Goal: Task Accomplishment & Management: Complete application form

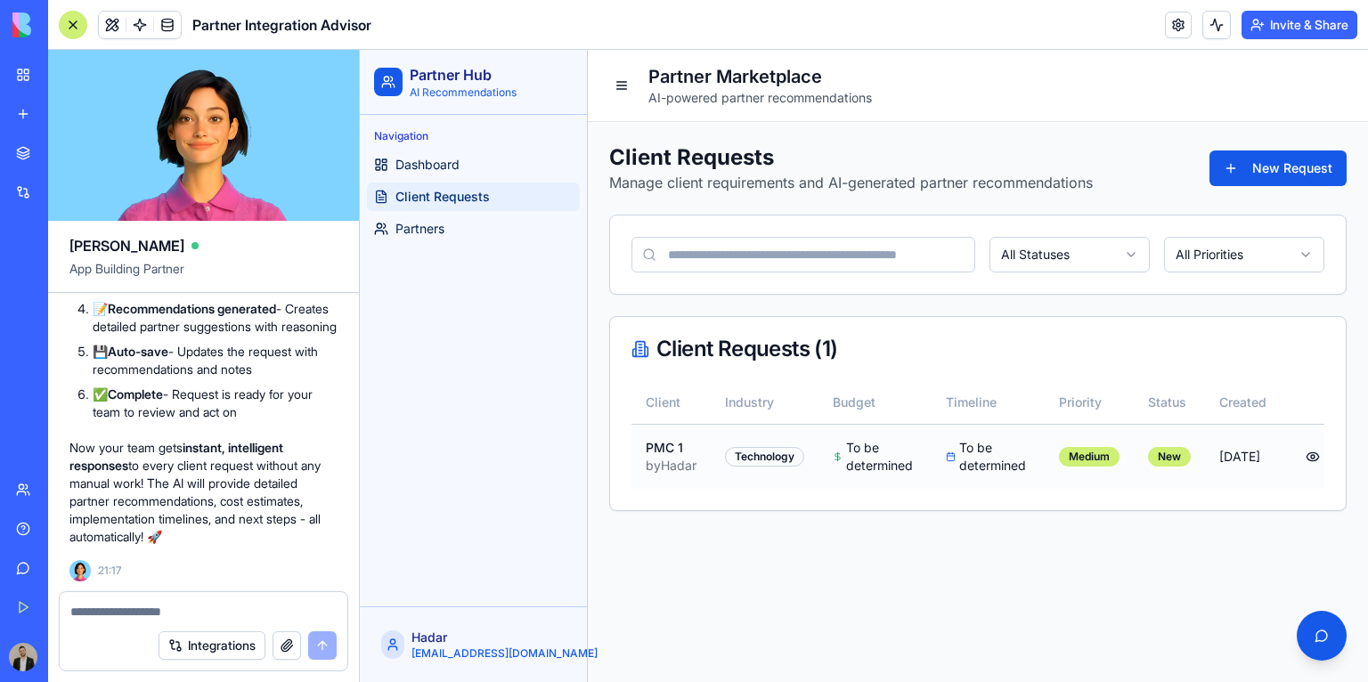
click at [1023, 456] on td "To be determined" at bounding box center [987, 456] width 113 height 65
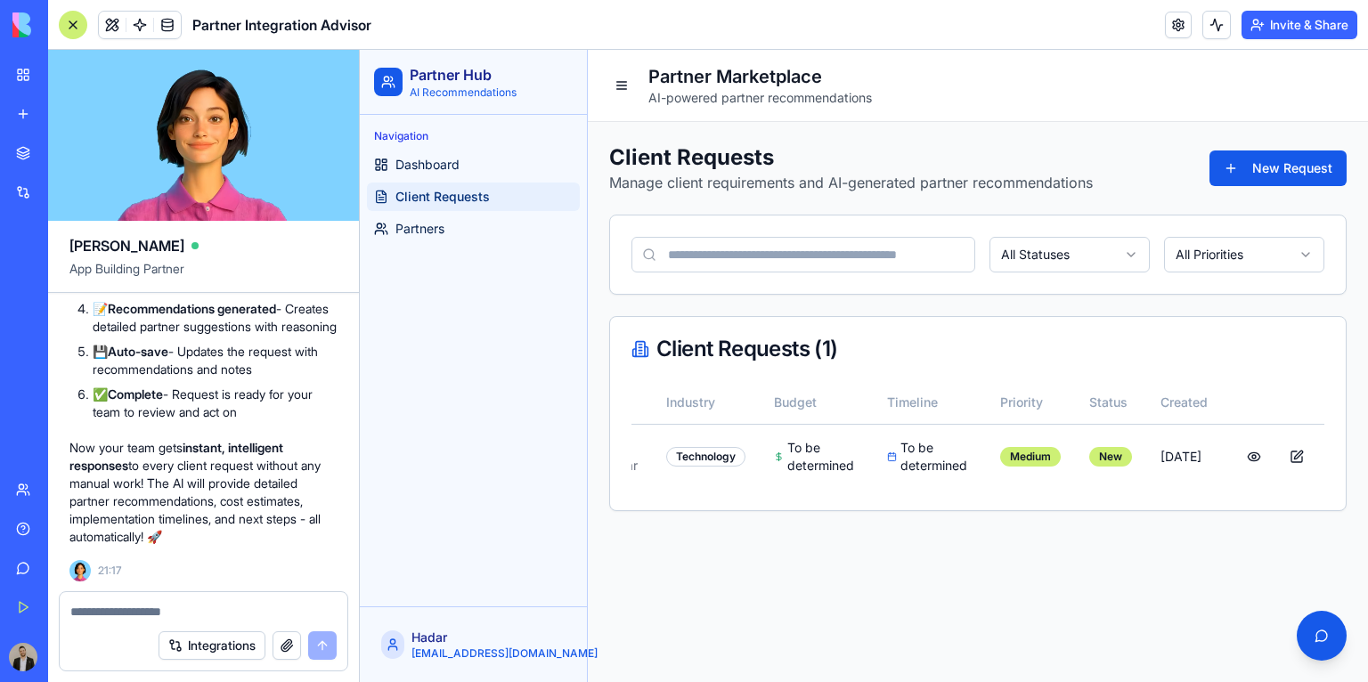
scroll to position [0, 135]
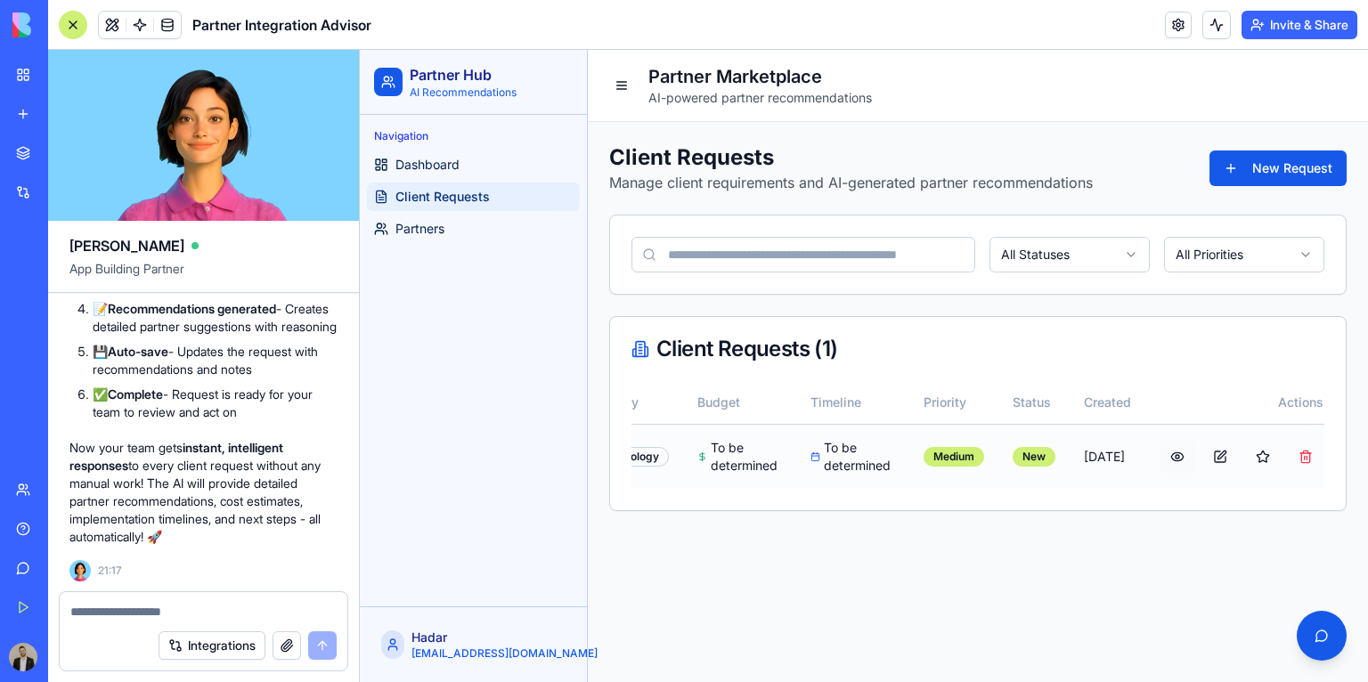
click at [1168, 473] on button at bounding box center [1177, 457] width 36 height 32
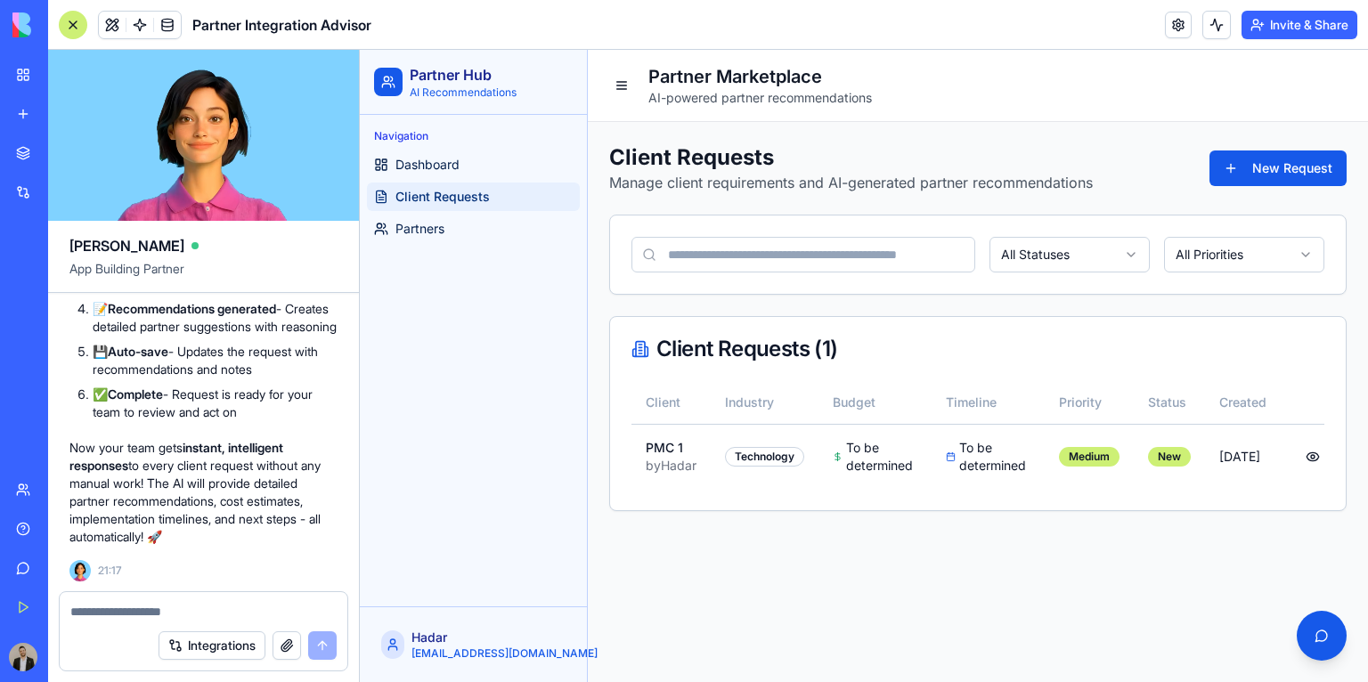
scroll to position [5798, 0]
click at [206, 612] on textarea at bounding box center [203, 612] width 266 height 18
type textarea "*"
click at [1231, 171] on button "New Request" at bounding box center [1277, 168] width 137 height 36
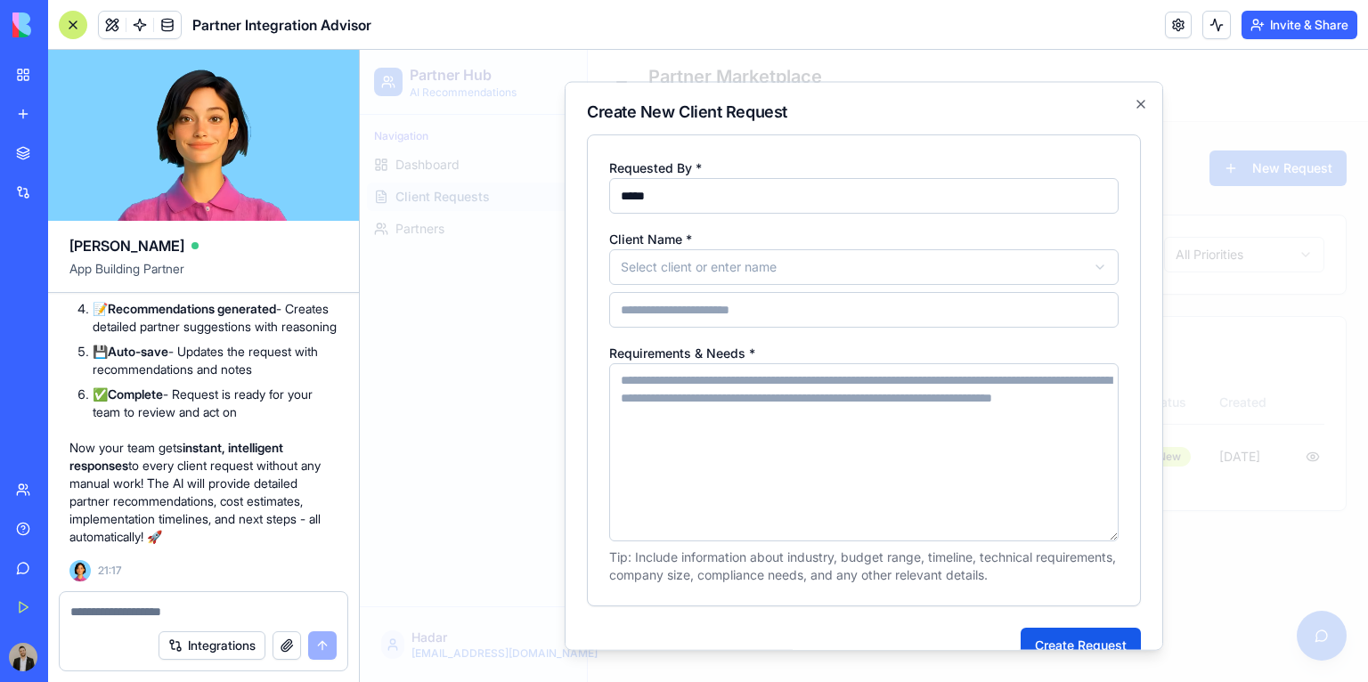
type input "*****"
click at [749, 264] on body "**********" at bounding box center [864, 366] width 1008 height 632
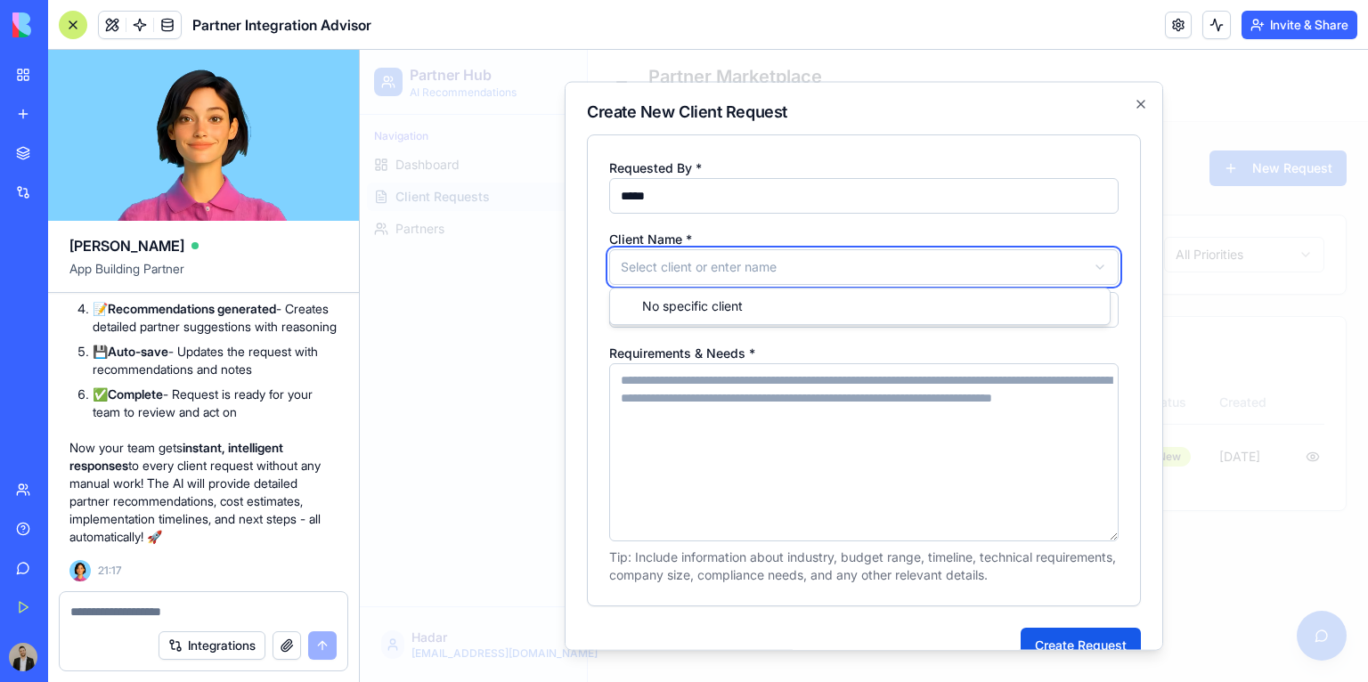
click at [758, 423] on body "**********" at bounding box center [864, 366] width 1008 height 632
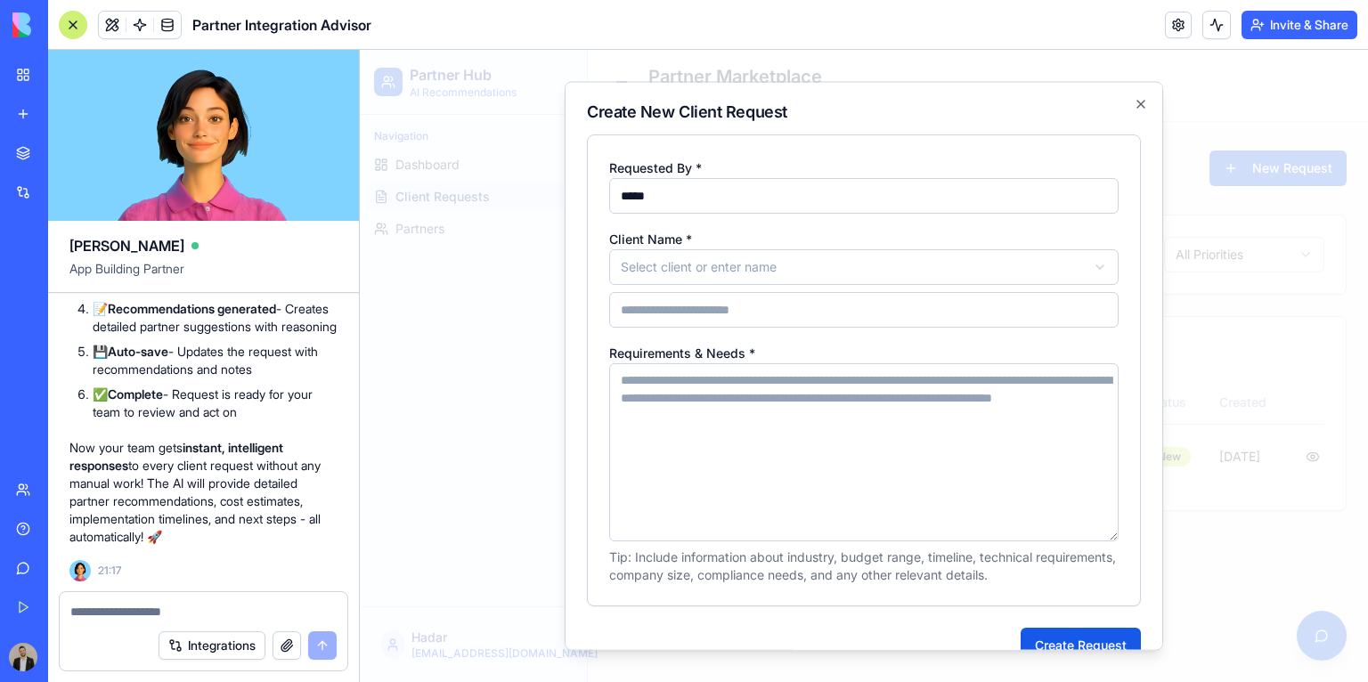
click at [755, 318] on input at bounding box center [863, 310] width 509 height 36
type input "*****"
click at [768, 379] on textarea "Requirements & Needs *" at bounding box center [863, 452] width 509 height 178
paste textarea "**********"
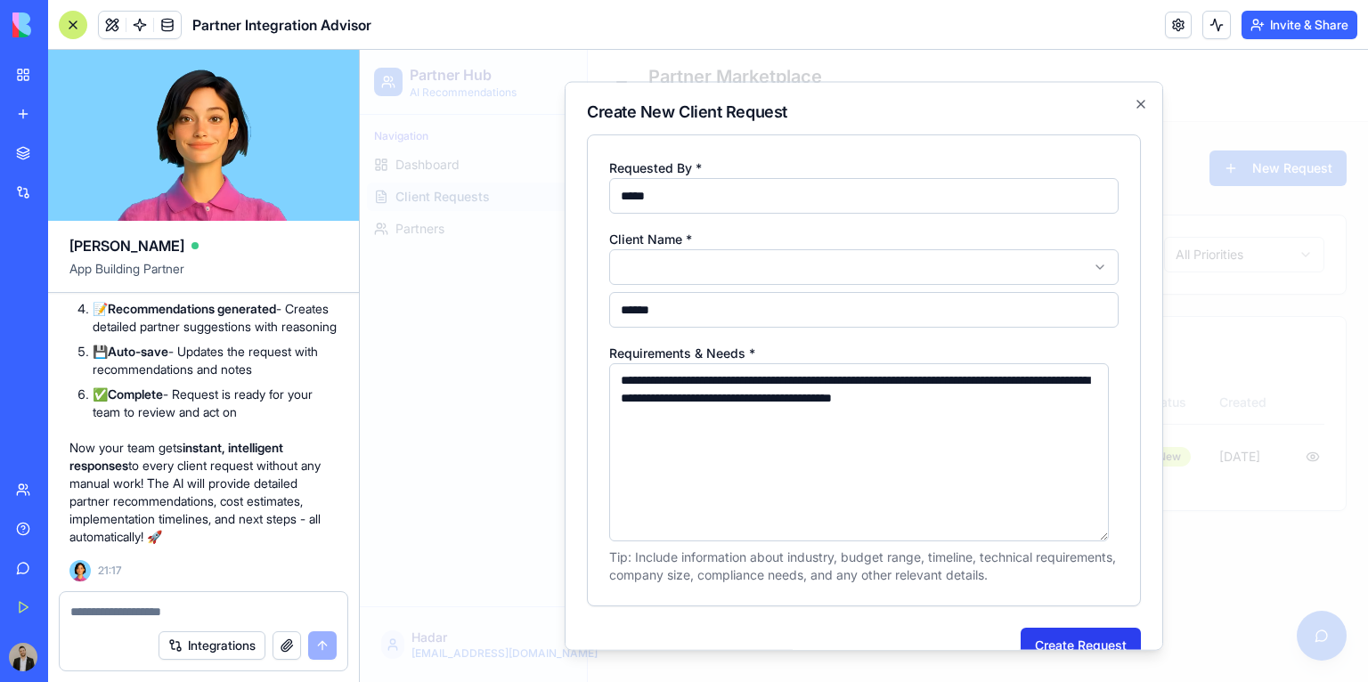
type textarea "**********"
click at [1073, 642] on button "Create Request" at bounding box center [1080, 646] width 120 height 36
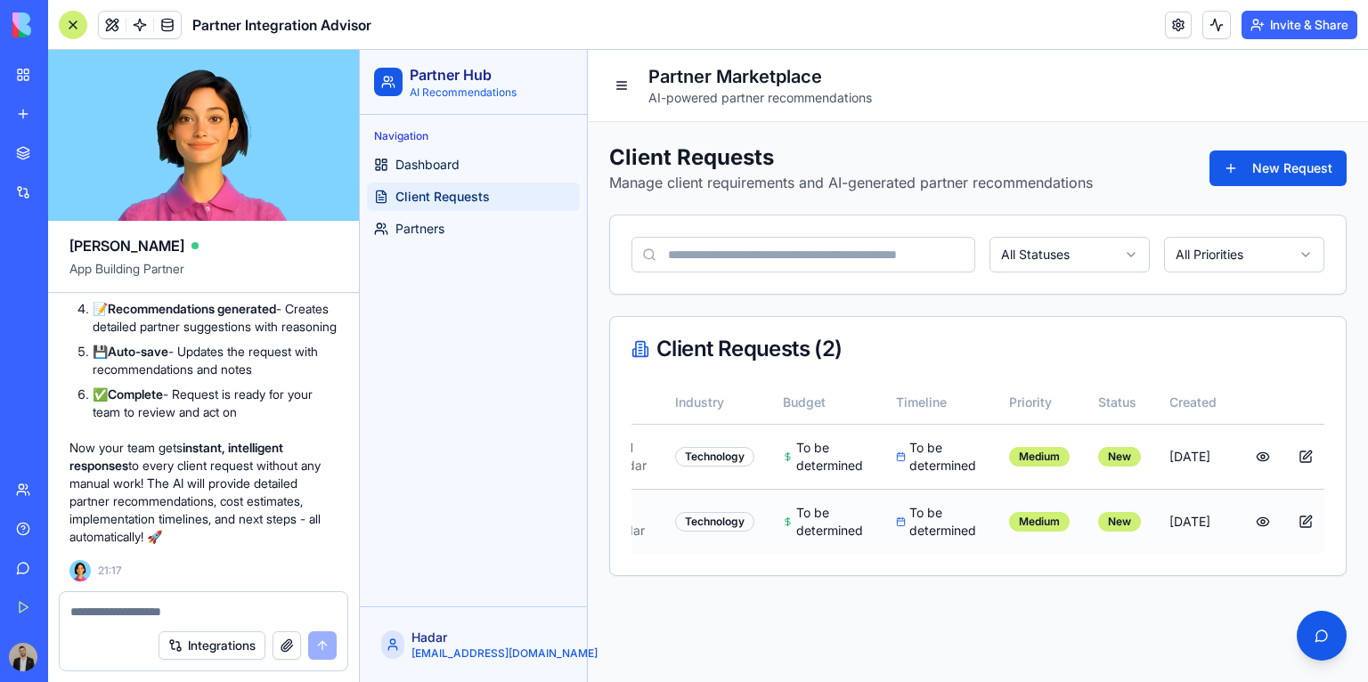
scroll to position [0, 50]
click at [1250, 473] on button at bounding box center [1263, 457] width 36 height 32
click at [1247, 538] on button at bounding box center [1263, 522] width 36 height 32
click at [487, 215] on link "Partners" at bounding box center [473, 229] width 213 height 28
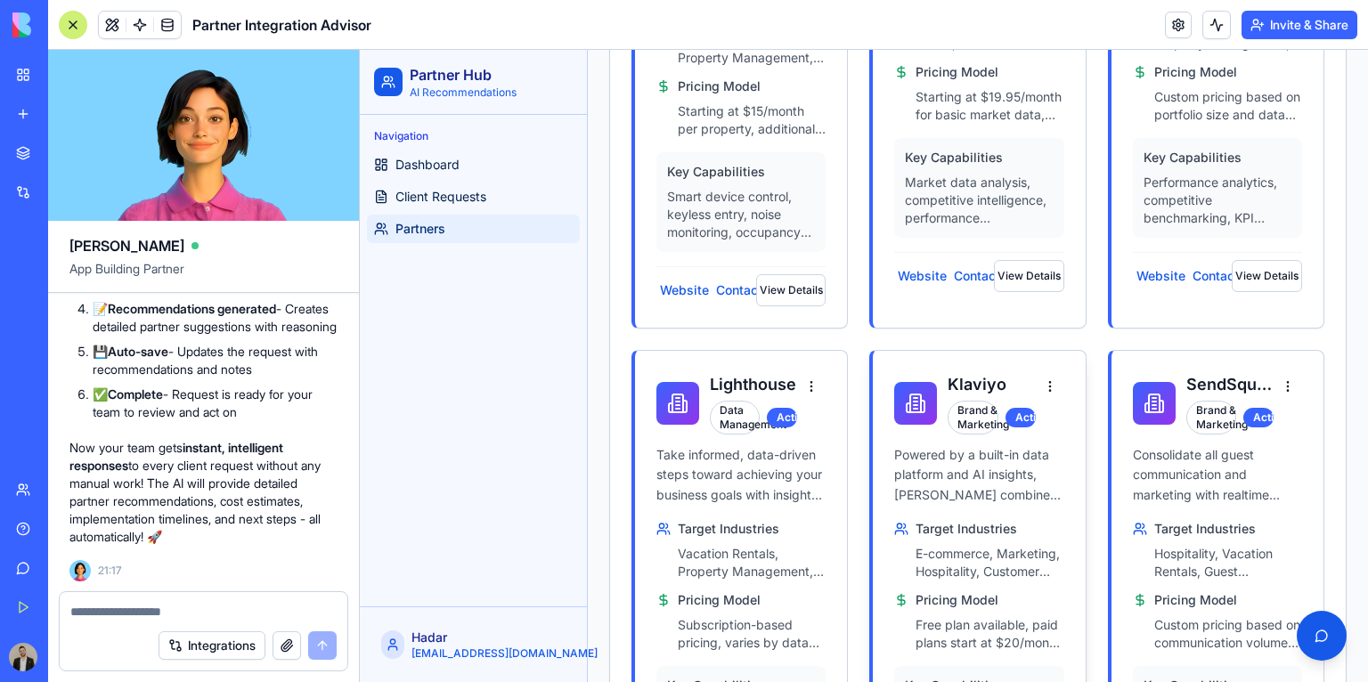
scroll to position [3474, 0]
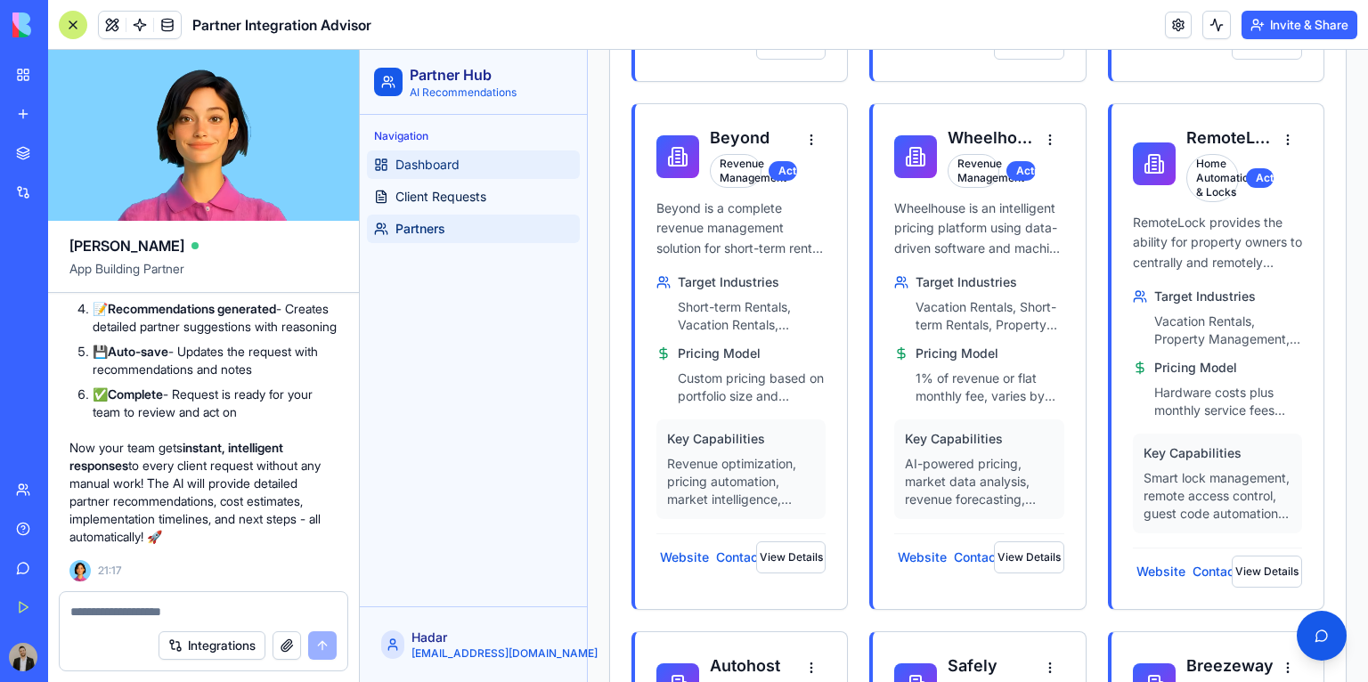
click at [467, 159] on link "Dashboard" at bounding box center [473, 164] width 213 height 28
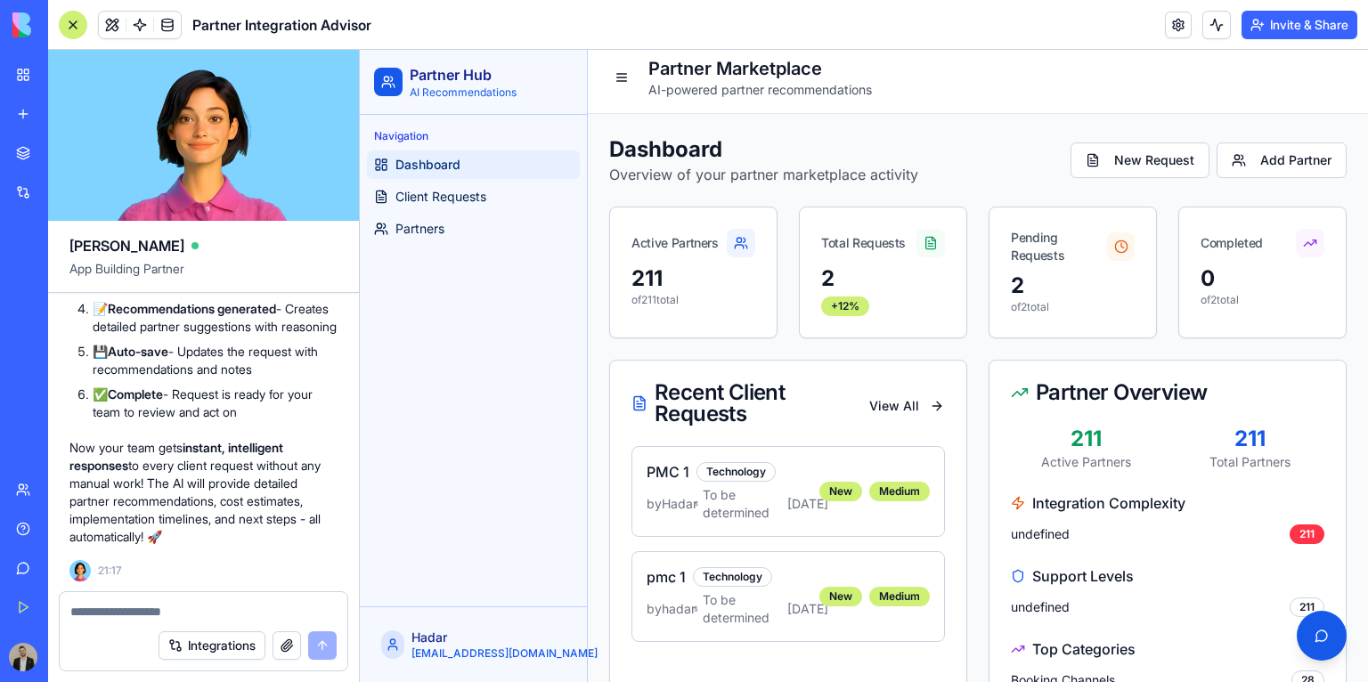
scroll to position [17, 0]
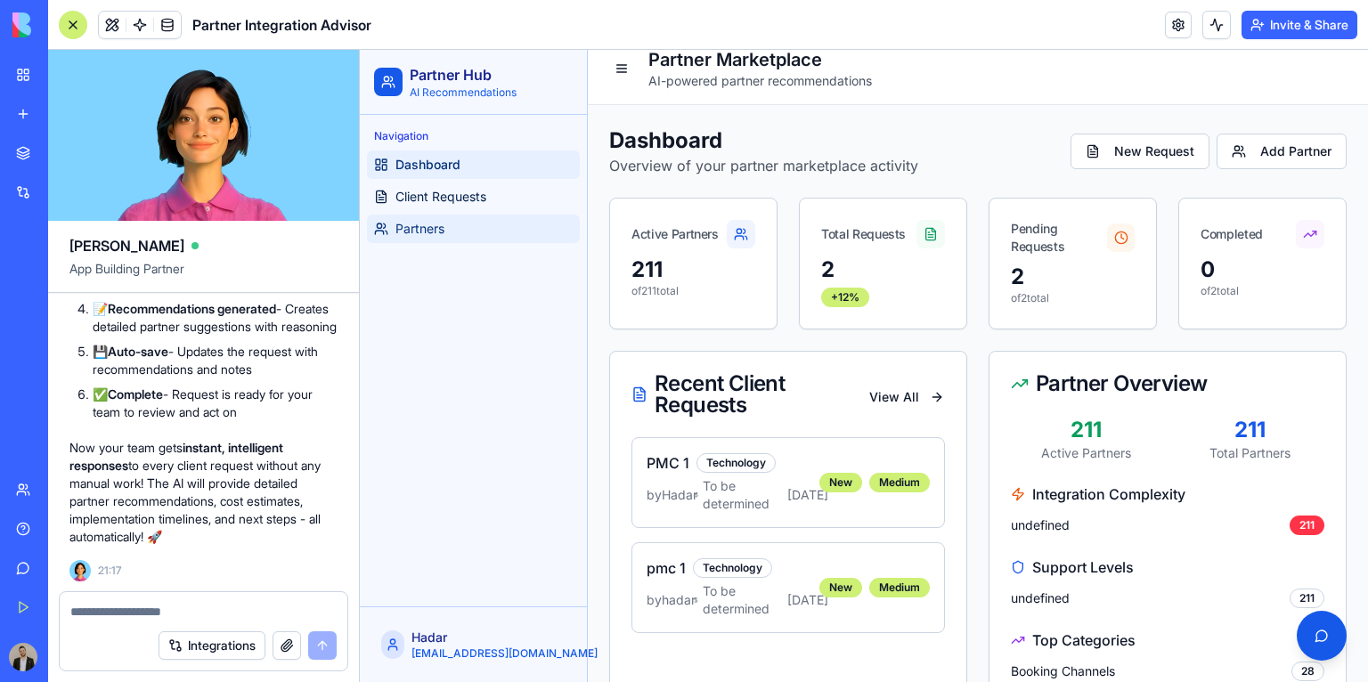
click at [513, 230] on link "Partners" at bounding box center [473, 229] width 213 height 28
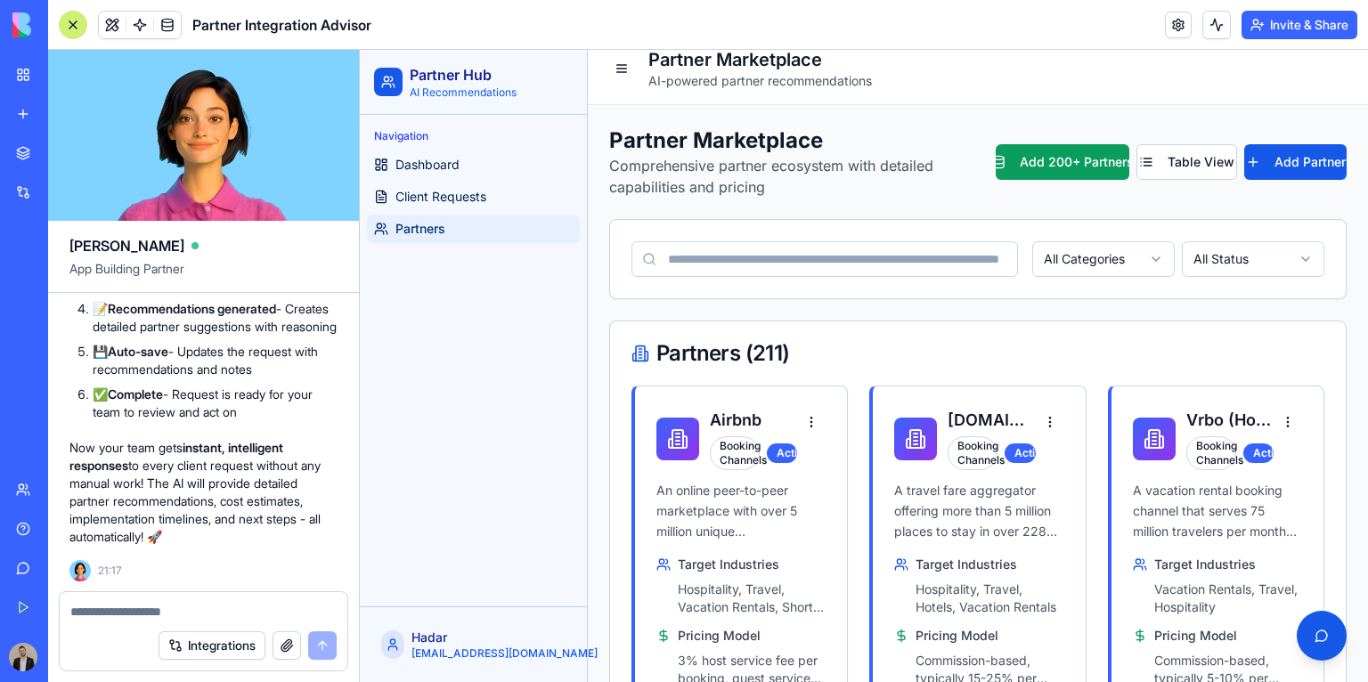
click at [183, 605] on textarea at bounding box center [203, 612] width 267 height 18
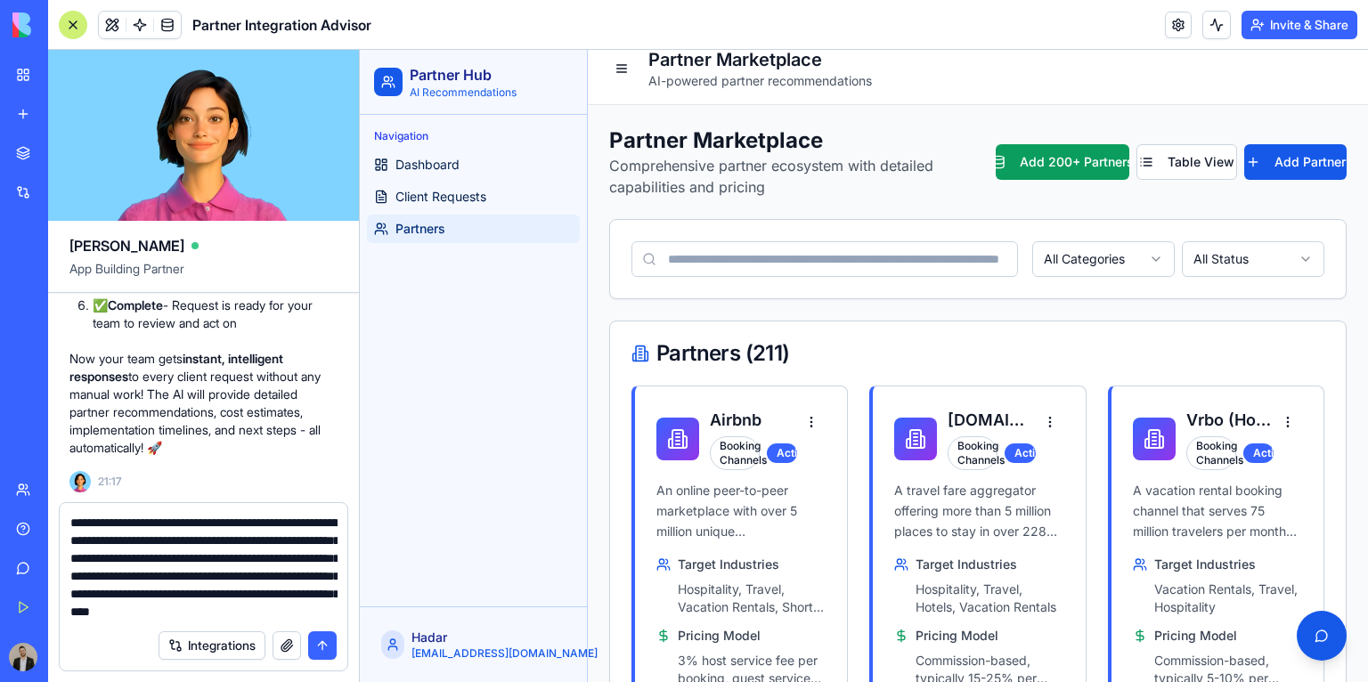
scroll to position [34, 0]
type textarea "**********"
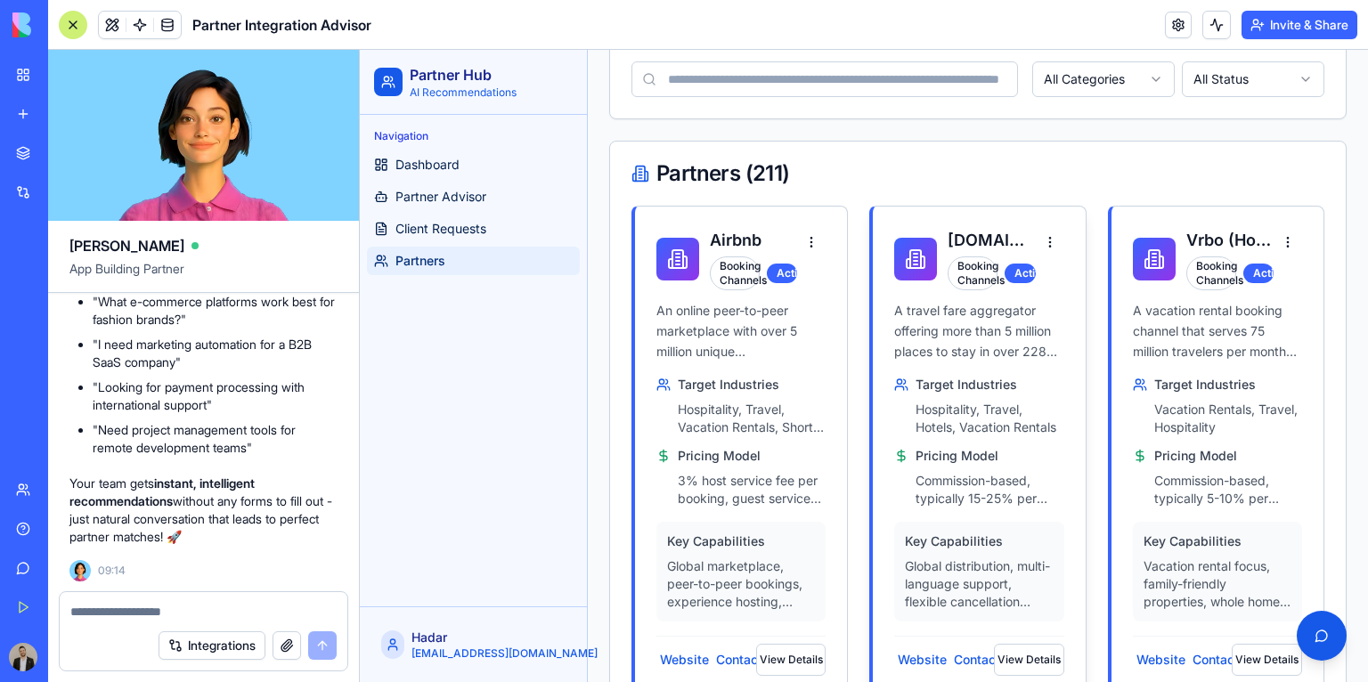
scroll to position [0, 0]
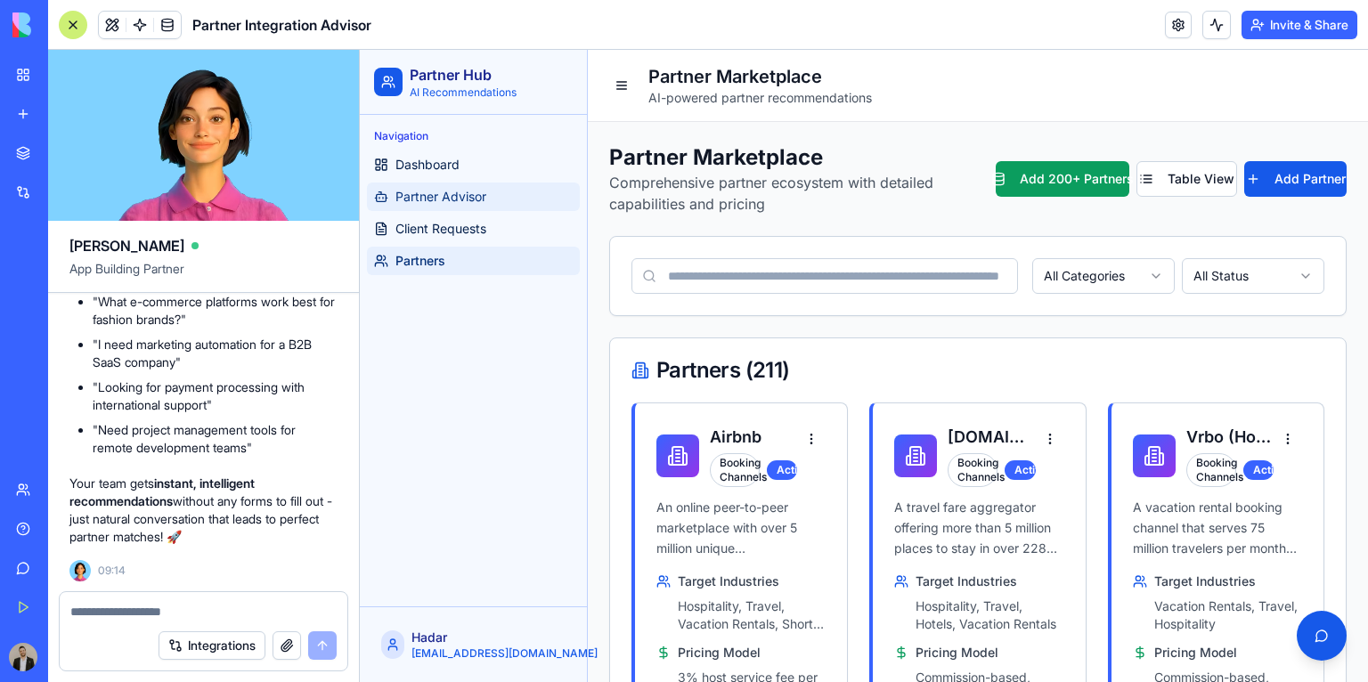
click at [437, 199] on span "Partner Advisor" at bounding box center [440, 197] width 91 height 18
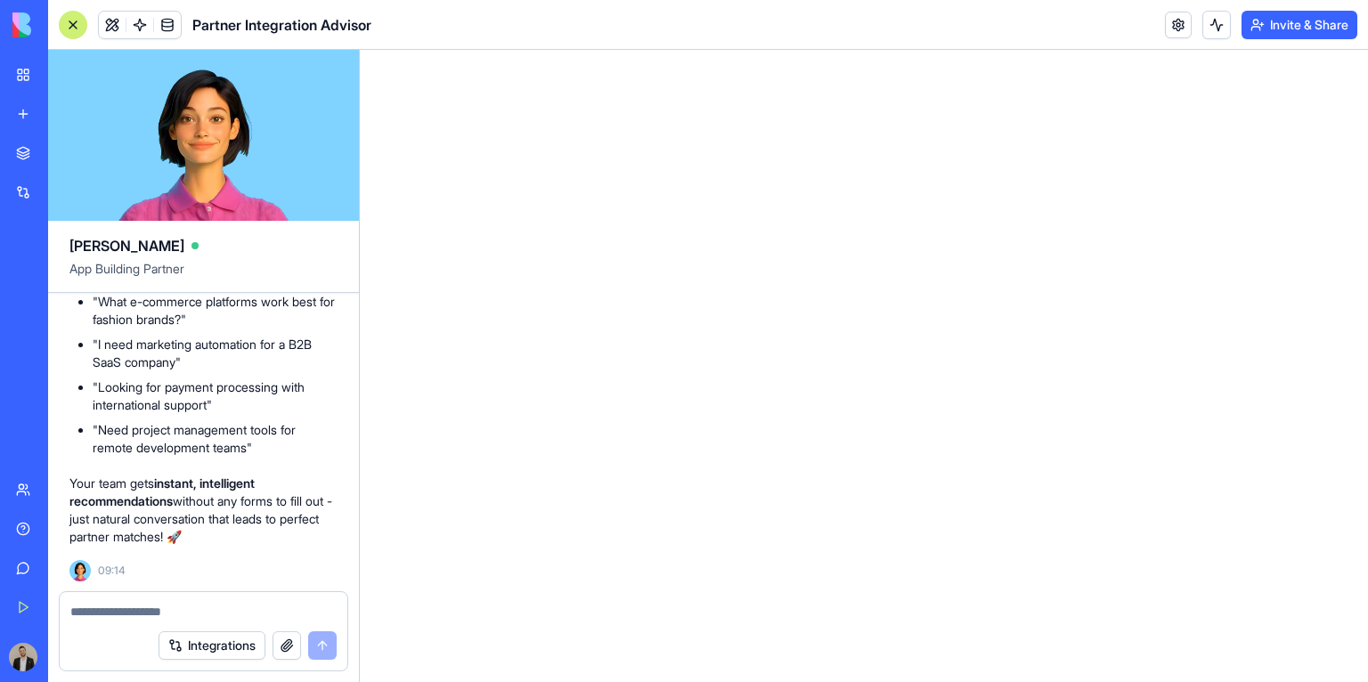
click at [989, 50] on html at bounding box center [864, 50] width 1008 height 0
click at [272, 615] on textarea at bounding box center [203, 612] width 267 height 18
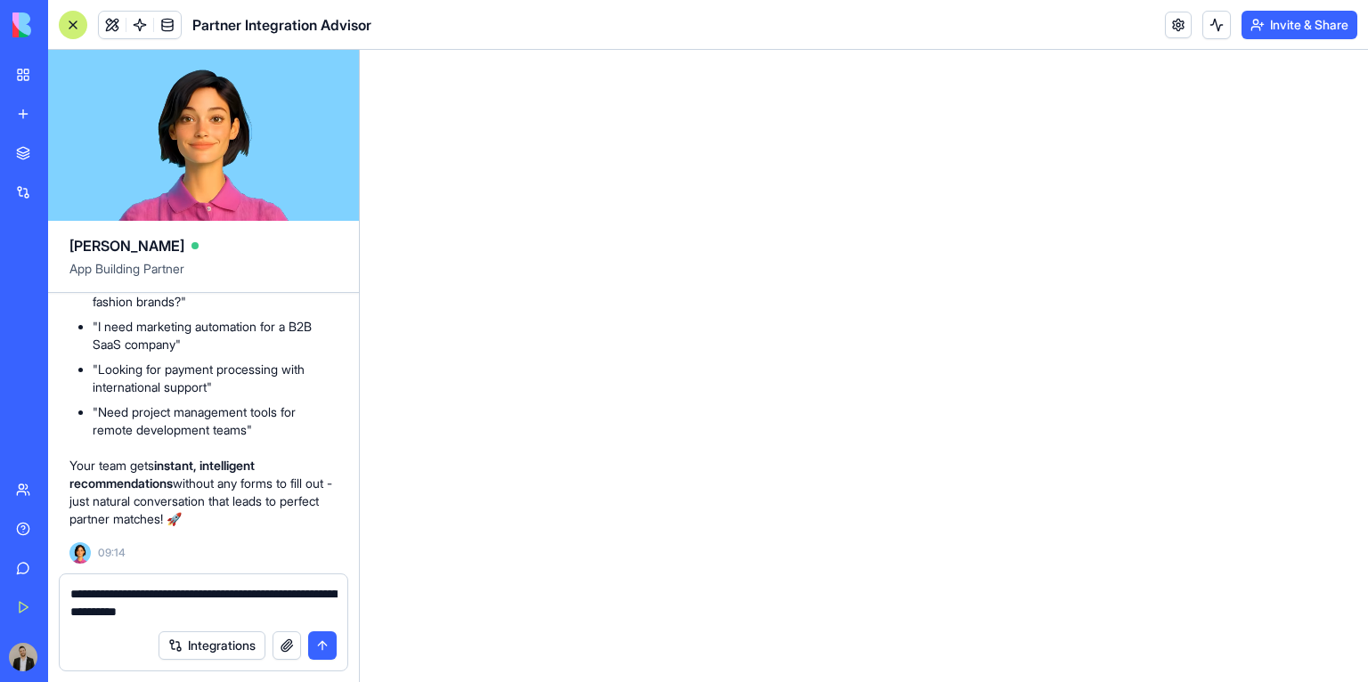
type textarea "**********"
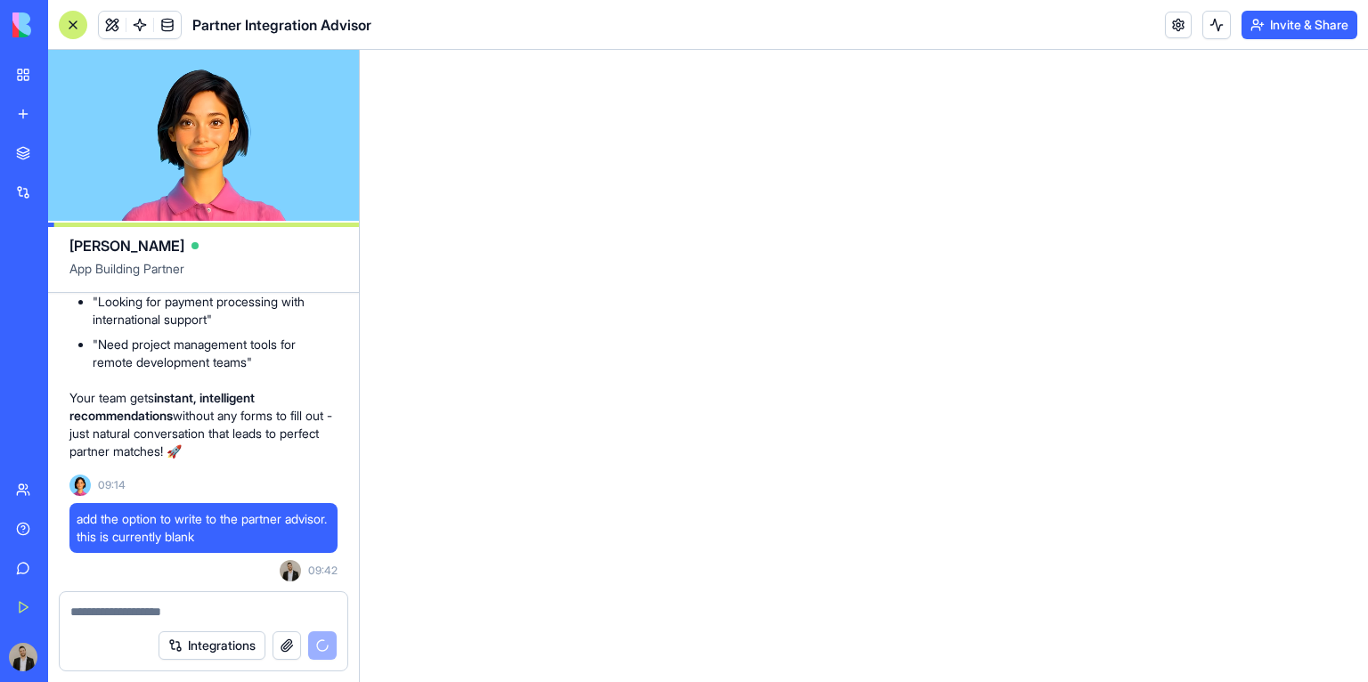
click at [91, 660] on button at bounding box center [76, 657] width 28 height 28
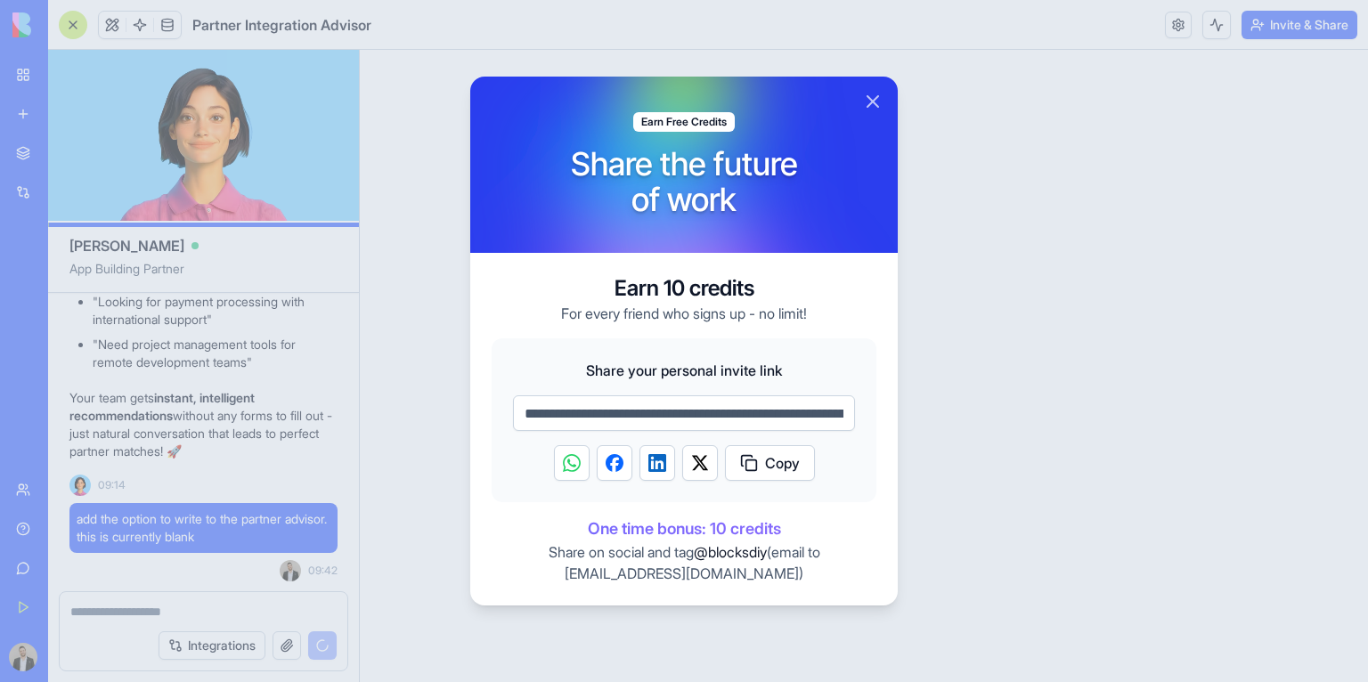
click at [145, 659] on div at bounding box center [684, 341] width 1368 height 682
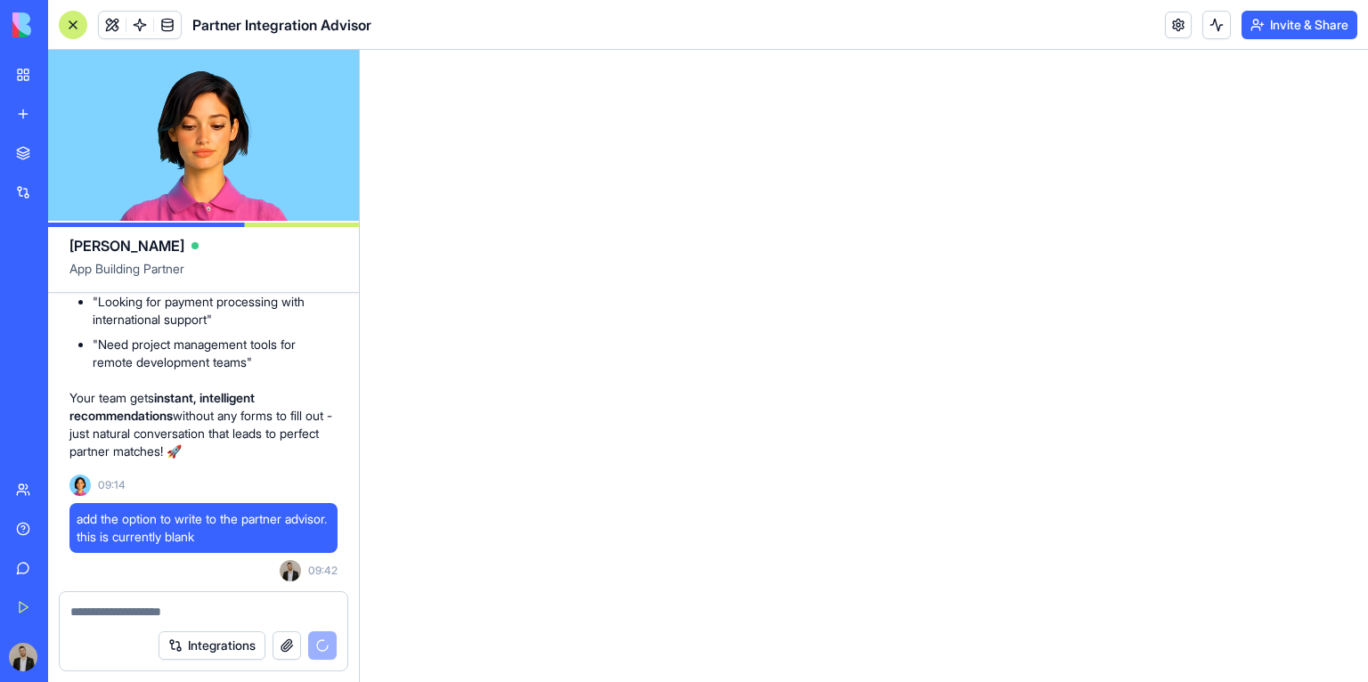
click at [91, 656] on button at bounding box center [76, 657] width 28 height 28
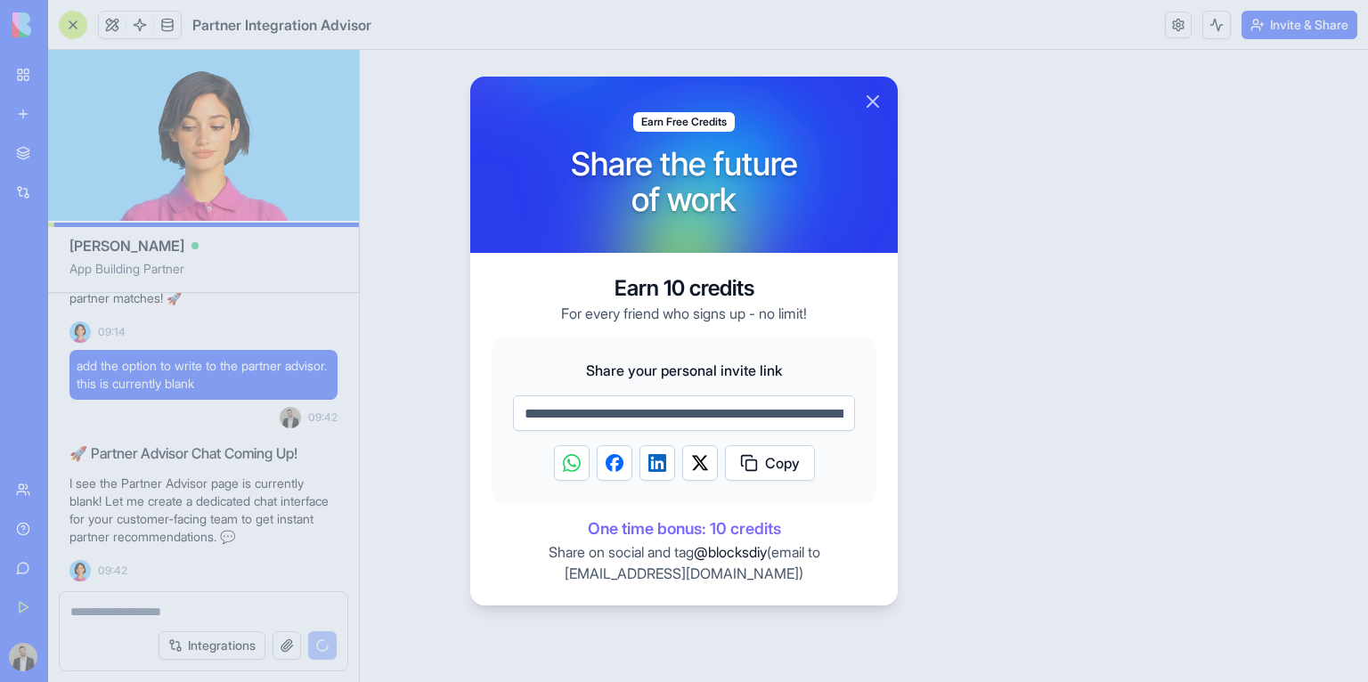
scroll to position [7333, 0]
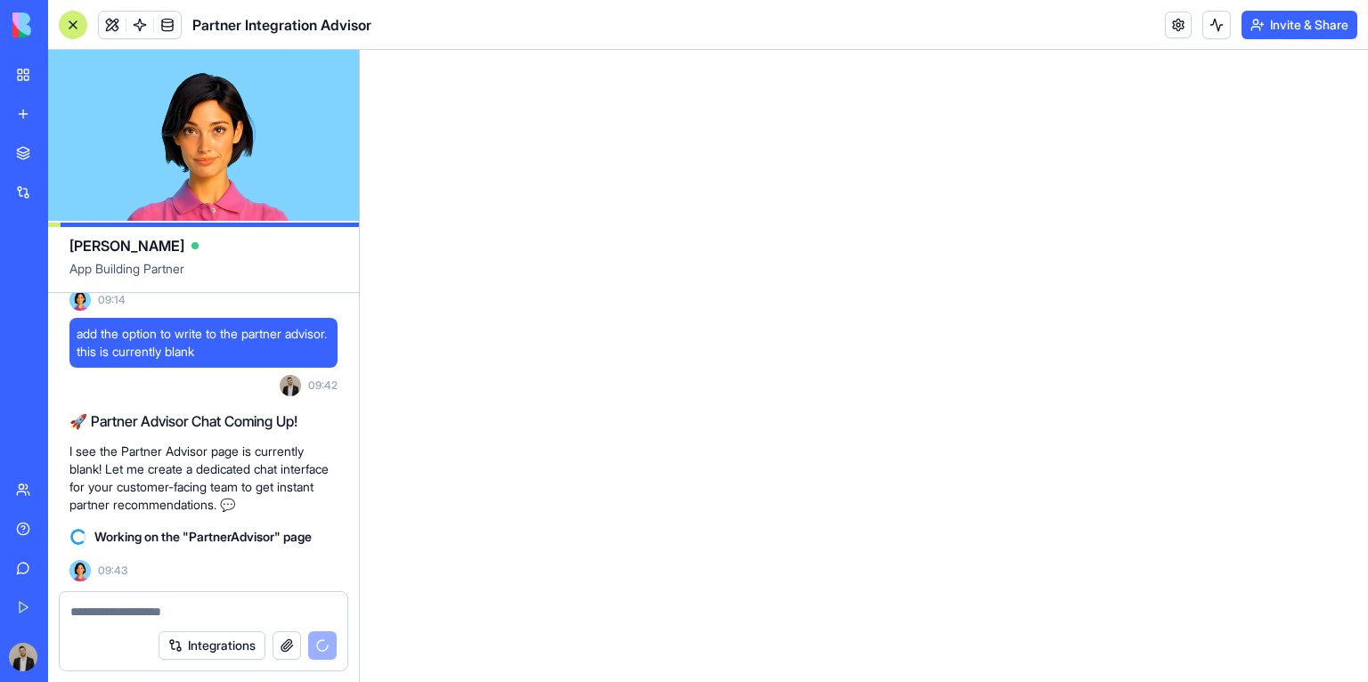
click at [311, 25] on span "Partner Integration Advisor" at bounding box center [281, 24] width 179 height 21
click at [776, 50] on html at bounding box center [864, 50] width 1008 height 0
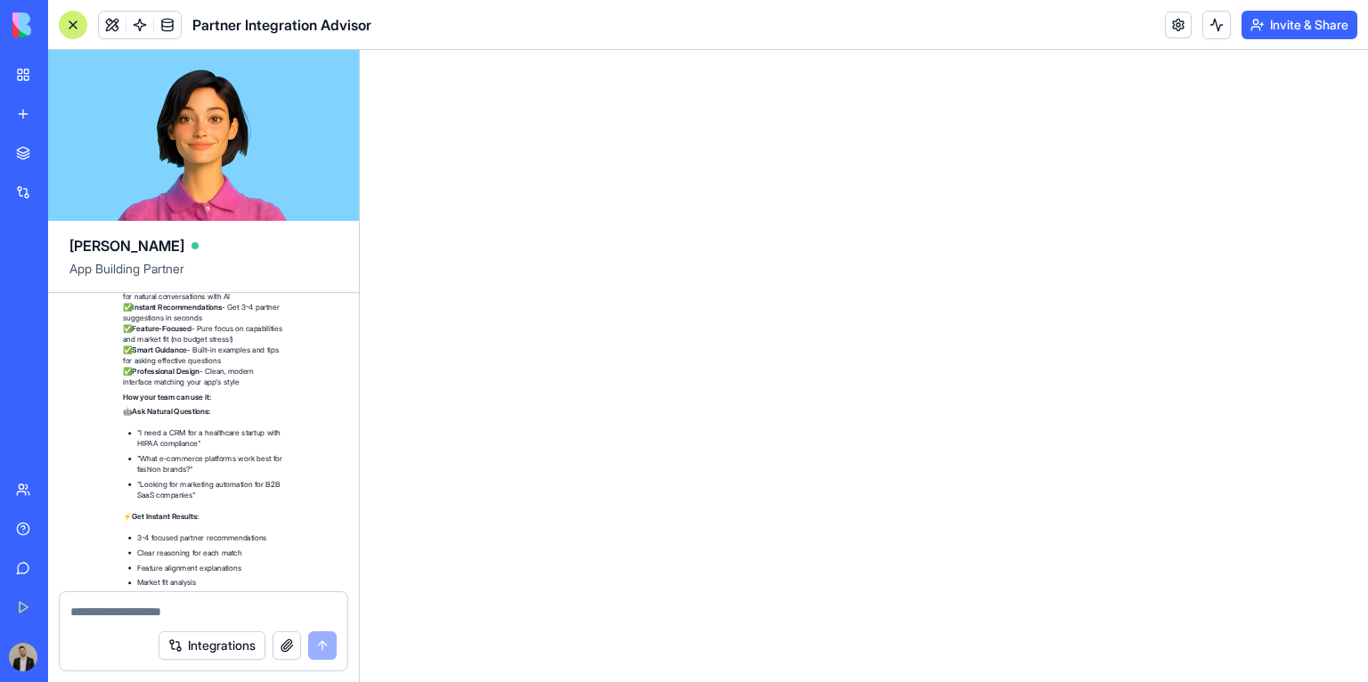
scroll to position [8301, 0]
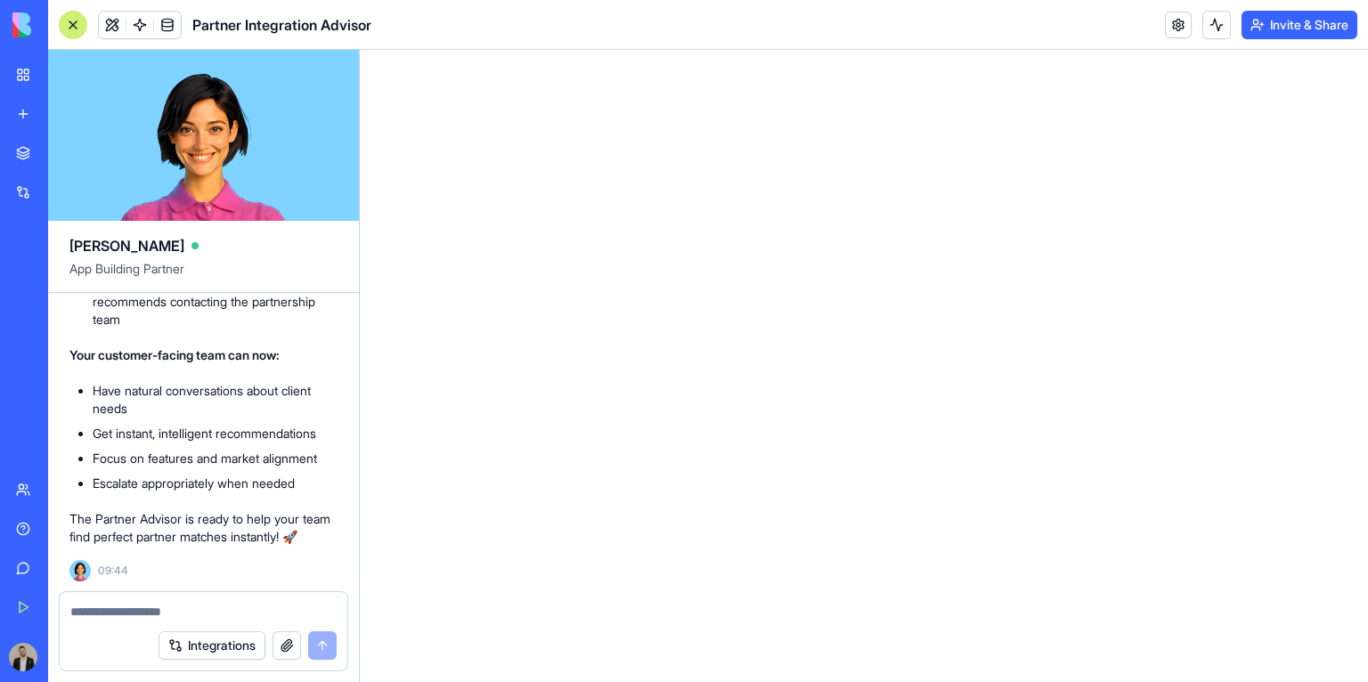
click at [235, 32] on span "Partner Integration Advisor" at bounding box center [281, 24] width 179 height 21
click at [12, 83] on link "My Workspace" at bounding box center [40, 75] width 71 height 36
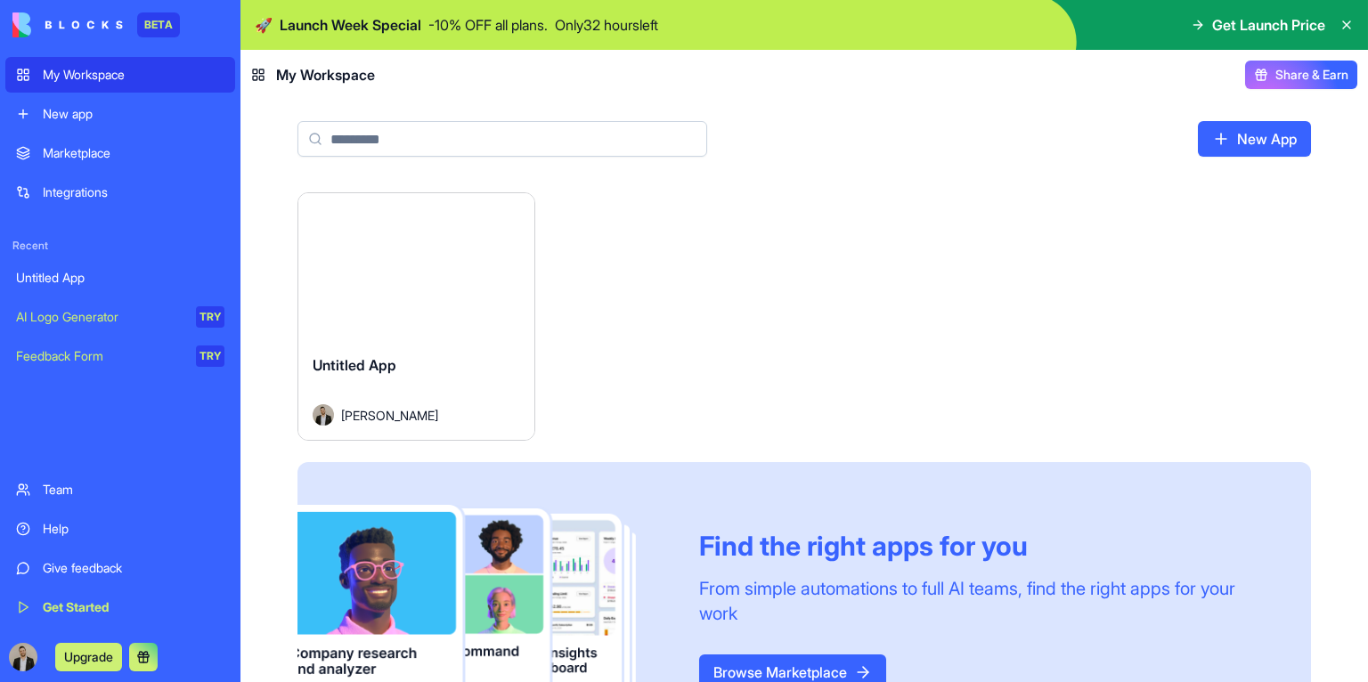
click at [370, 373] on span "Untitled App" at bounding box center [355, 365] width 84 height 18
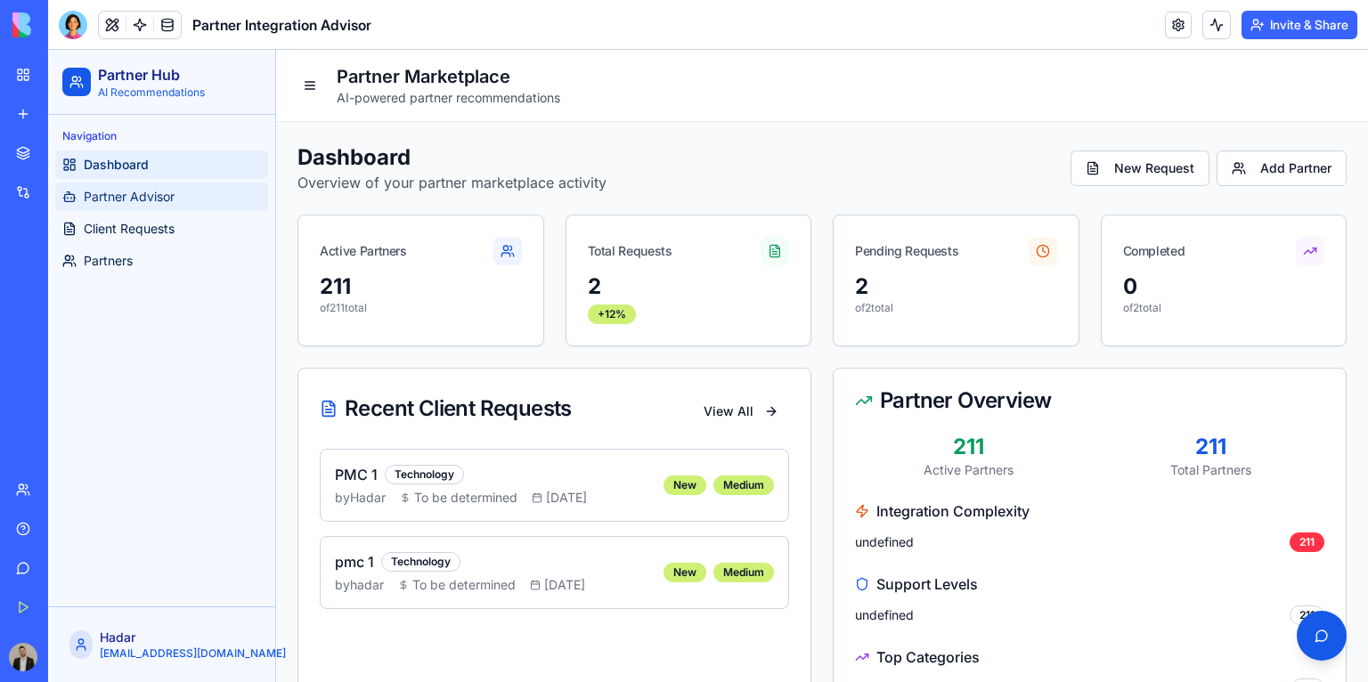
click at [209, 207] on link "Partner Advisor" at bounding box center [161, 197] width 213 height 28
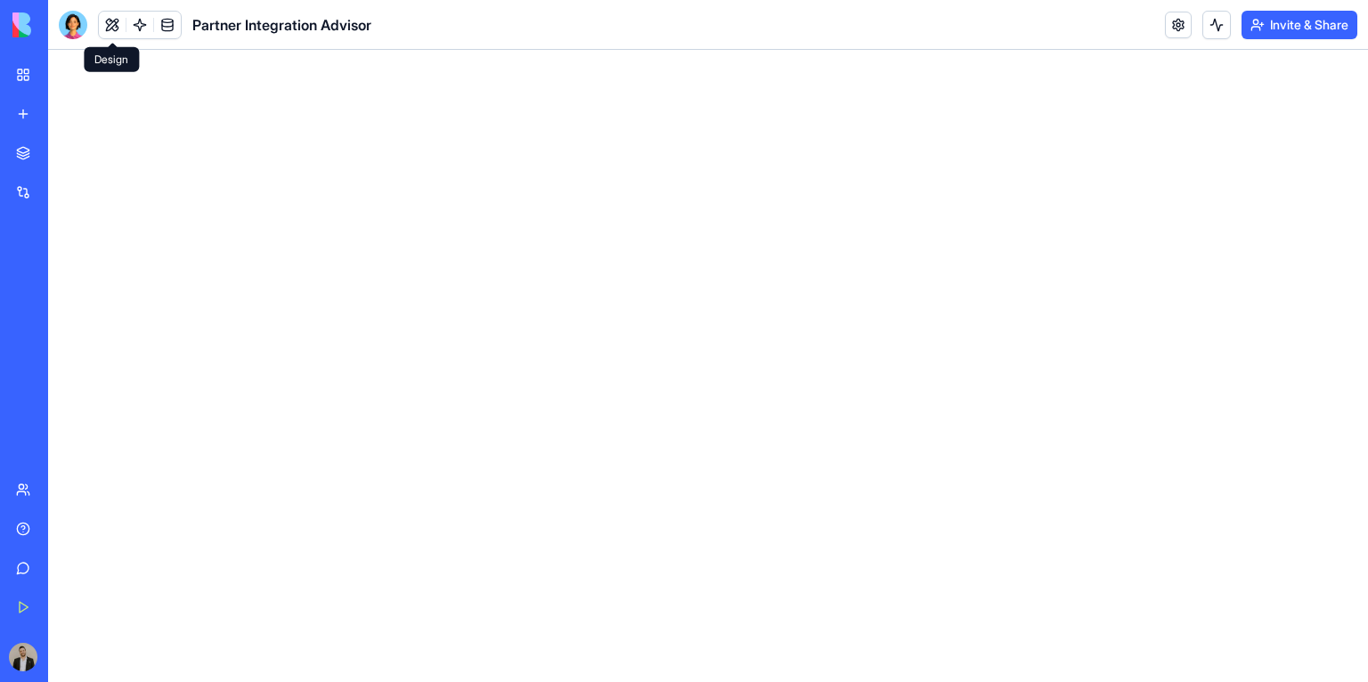
click at [110, 29] on button at bounding box center [112, 25] width 27 height 27
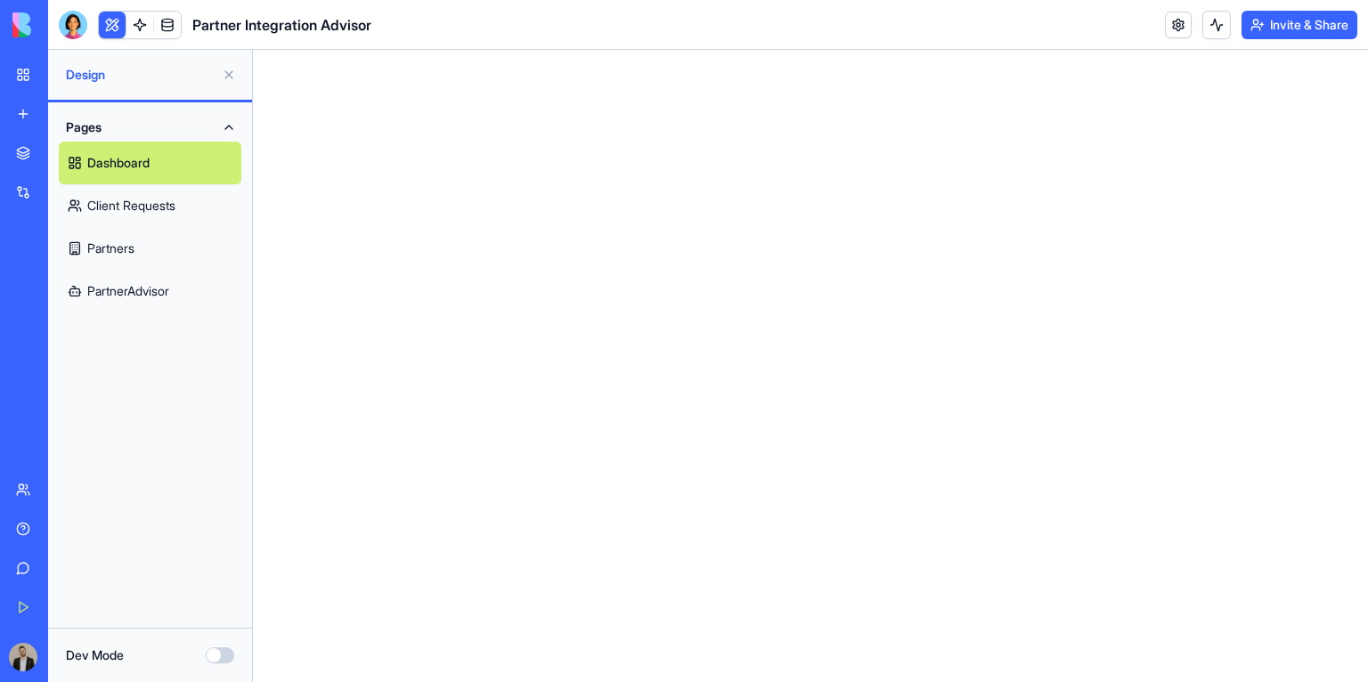
click at [141, 247] on link "Partners" at bounding box center [150, 248] width 183 height 43
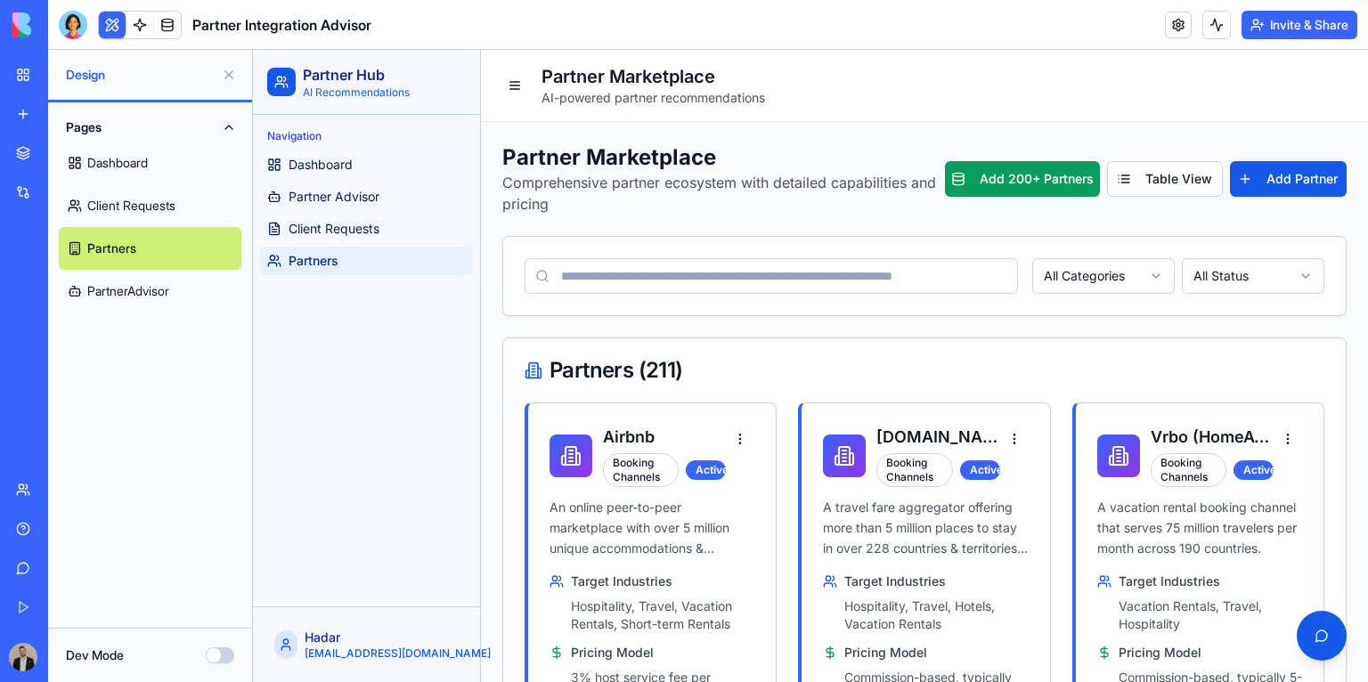
click at [153, 302] on link "PartnerAdvisor" at bounding box center [150, 291] width 183 height 43
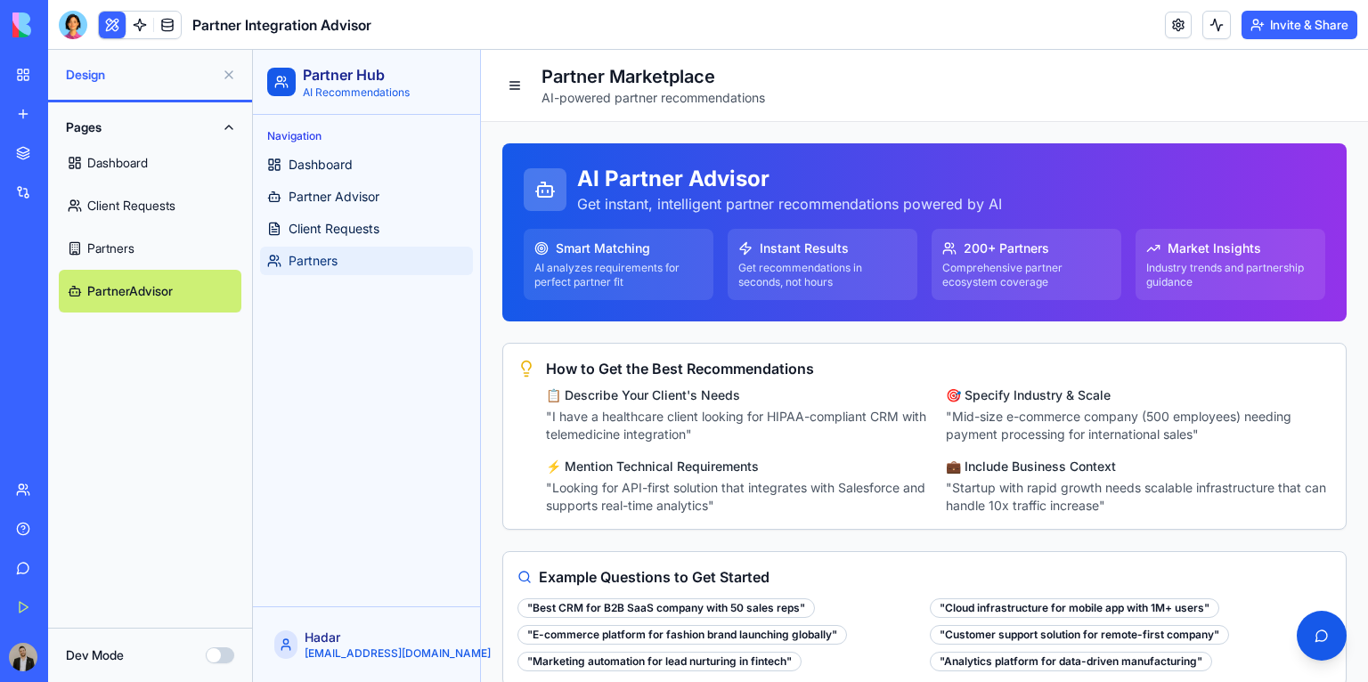
click at [360, 256] on link "Partners" at bounding box center [366, 261] width 213 height 28
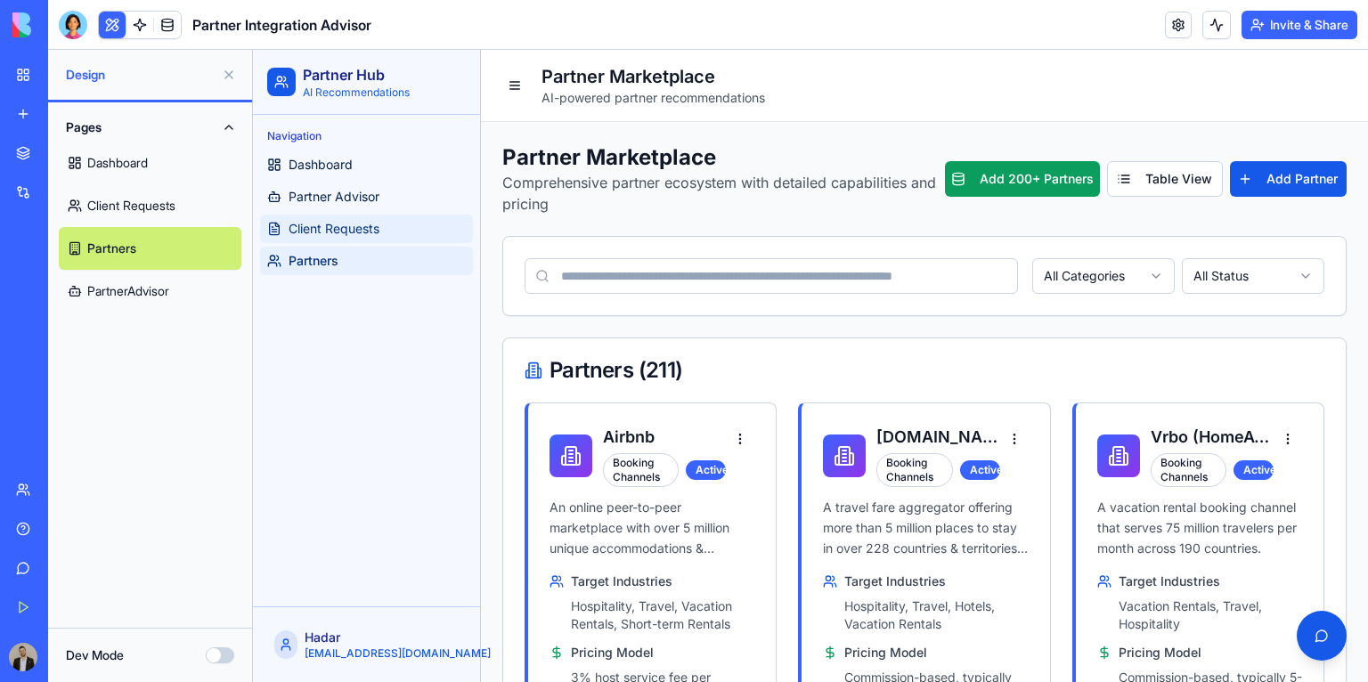
click at [367, 231] on span "Client Requests" at bounding box center [333, 229] width 91 height 18
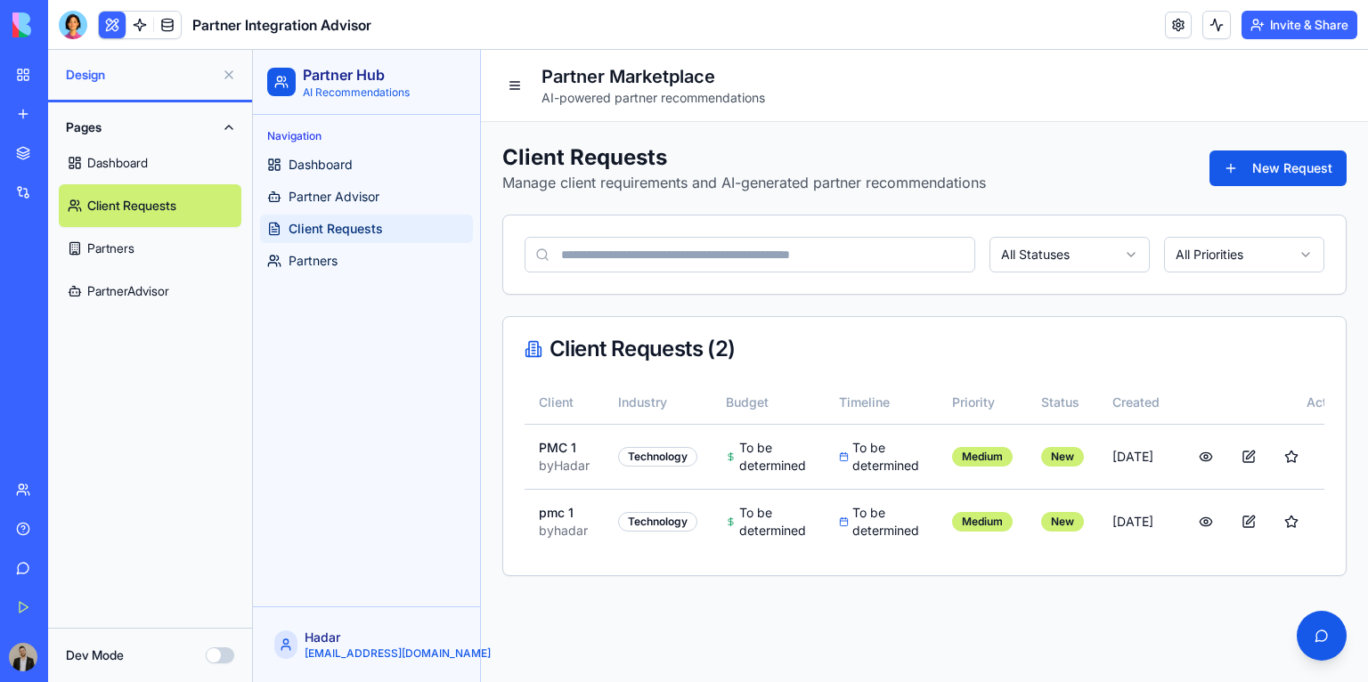
click at [682, 266] on input at bounding box center [749, 255] width 451 height 36
paste input "**********"
type input "**********"
click at [381, 205] on link "Partner Advisor" at bounding box center [366, 197] width 213 height 28
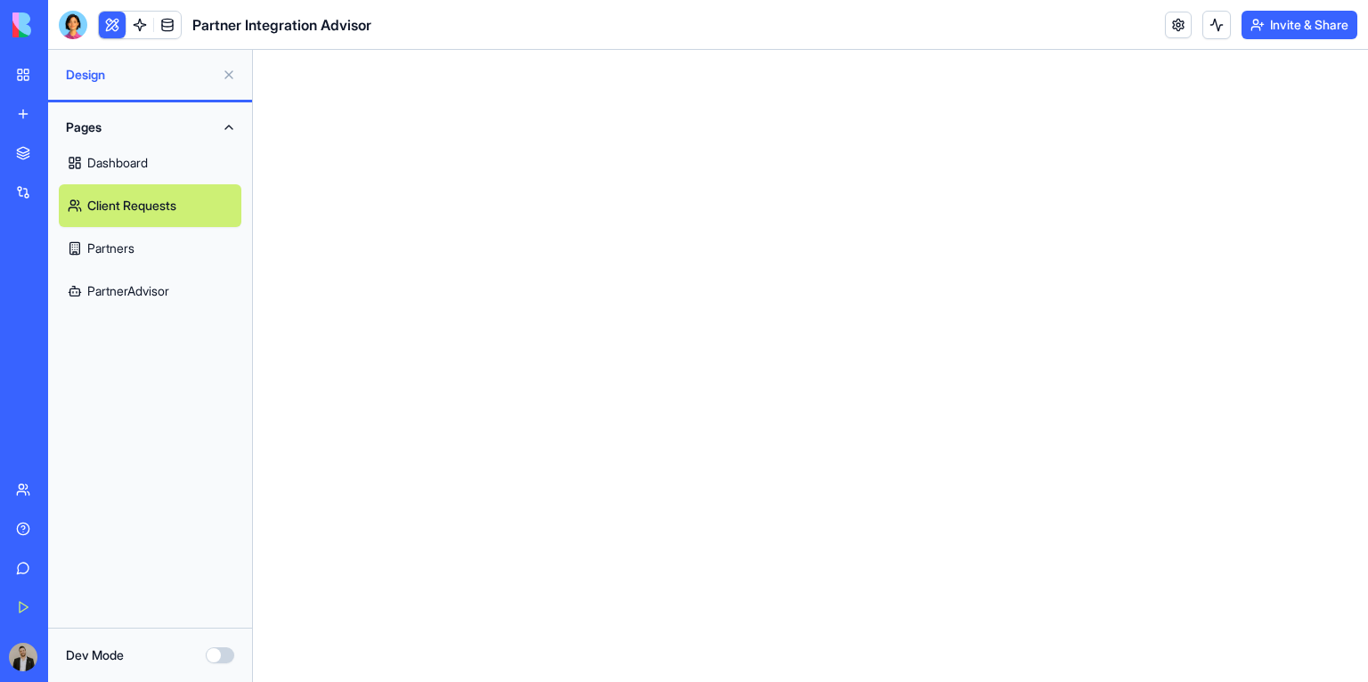
click at [136, 158] on link "Dashboard" at bounding box center [150, 163] width 183 height 43
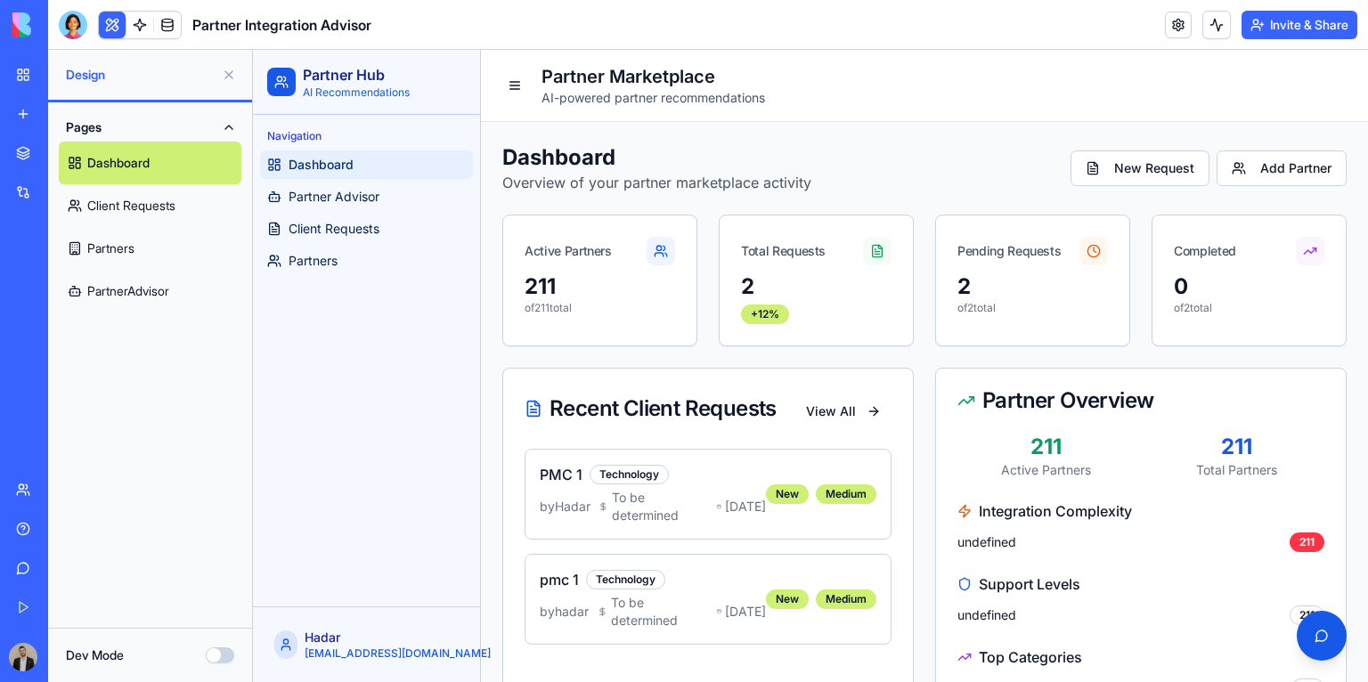
click at [220, 75] on button at bounding box center [229, 75] width 28 height 28
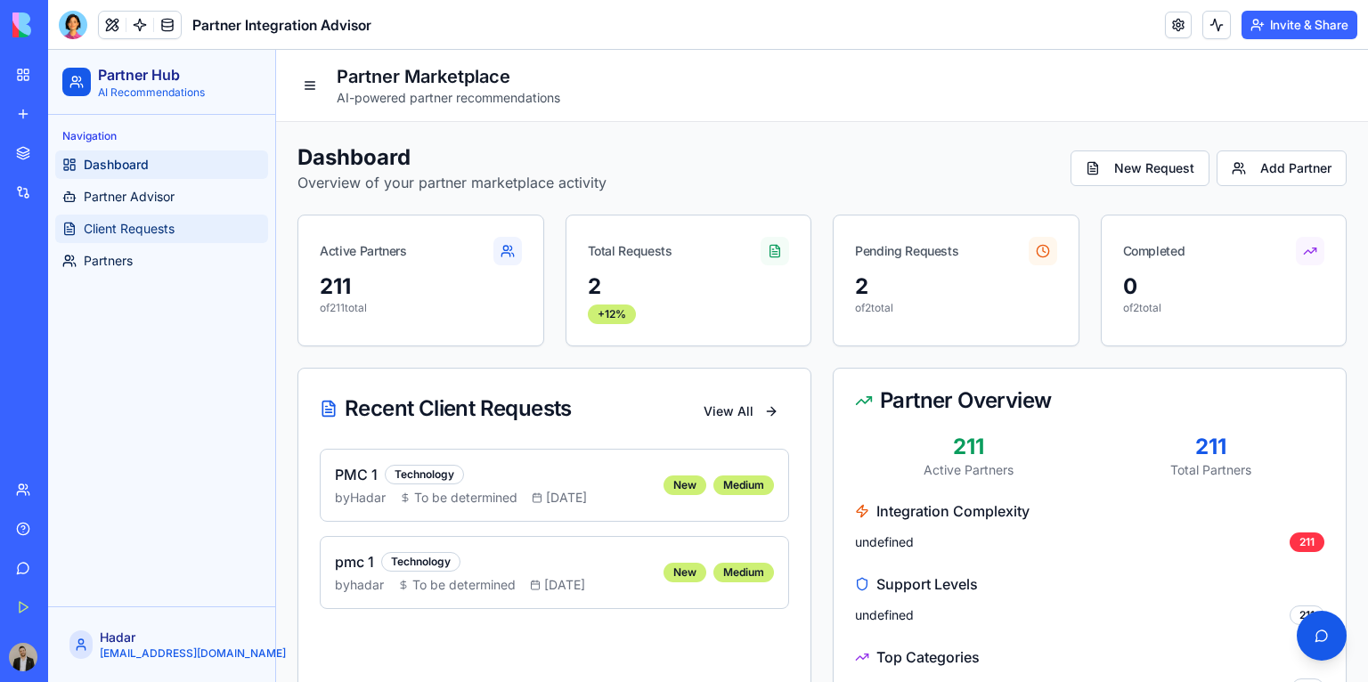
click at [134, 227] on span "Client Requests" at bounding box center [129, 229] width 91 height 18
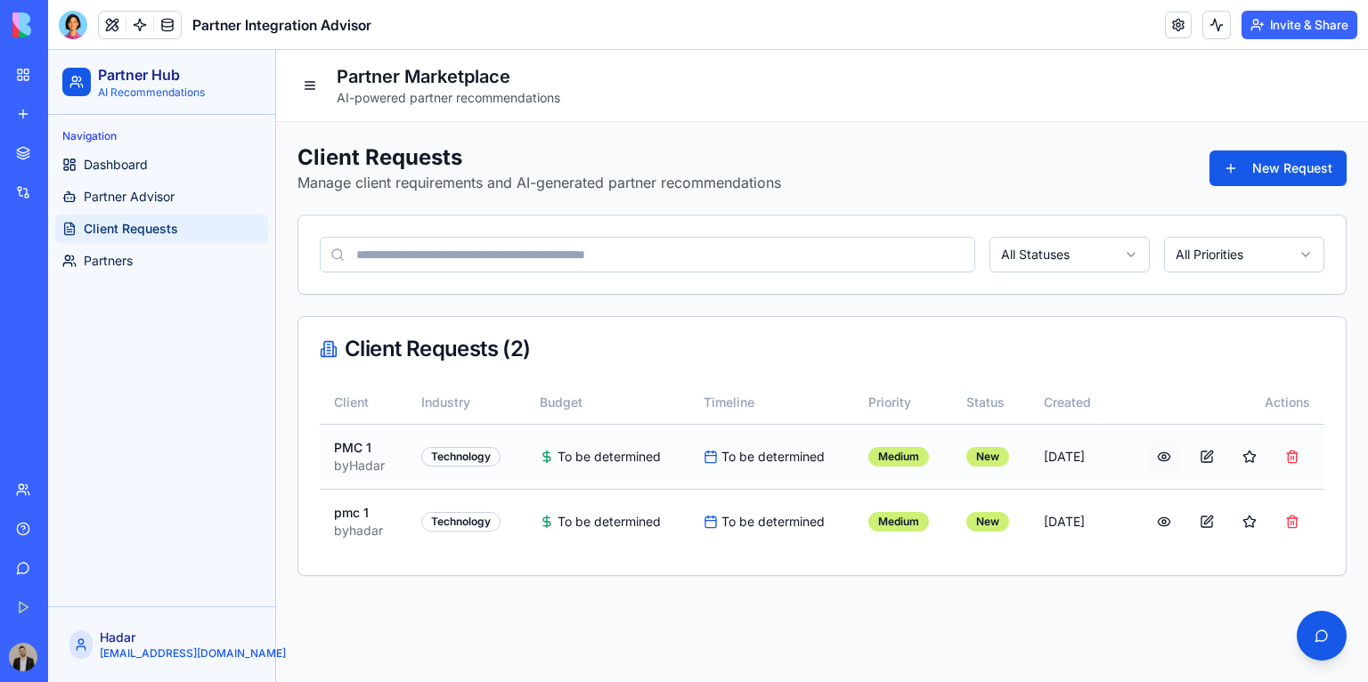
click at [1166, 460] on button at bounding box center [1164, 457] width 36 height 32
click at [1296, 455] on button at bounding box center [1292, 457] width 36 height 32
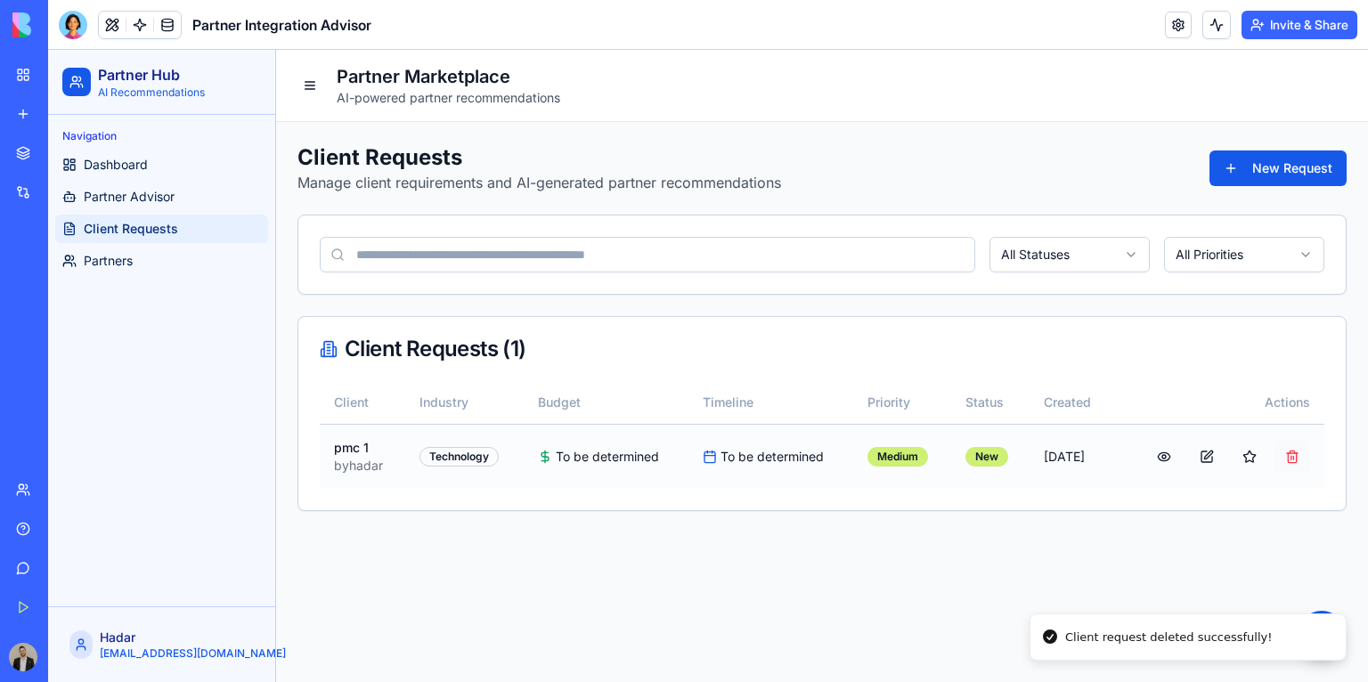
click at [1294, 468] on button at bounding box center [1292, 457] width 36 height 32
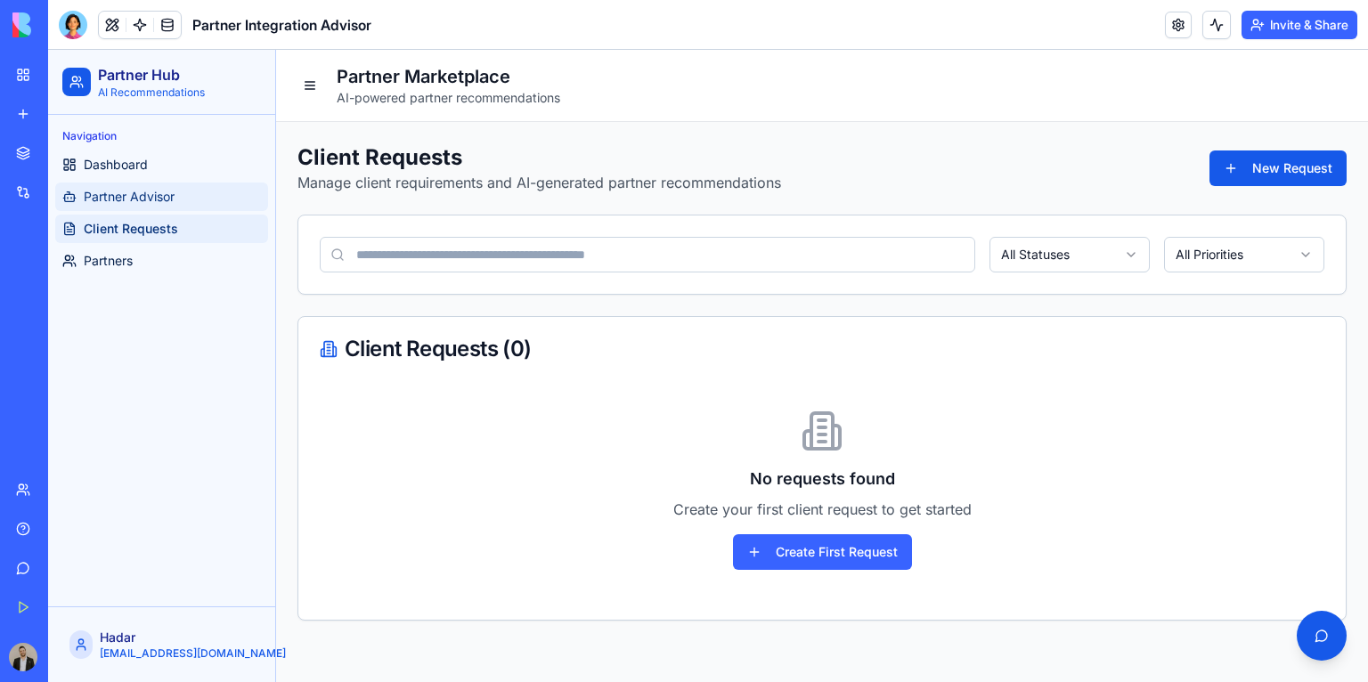
click at [172, 191] on span "Partner Advisor" at bounding box center [129, 197] width 91 height 18
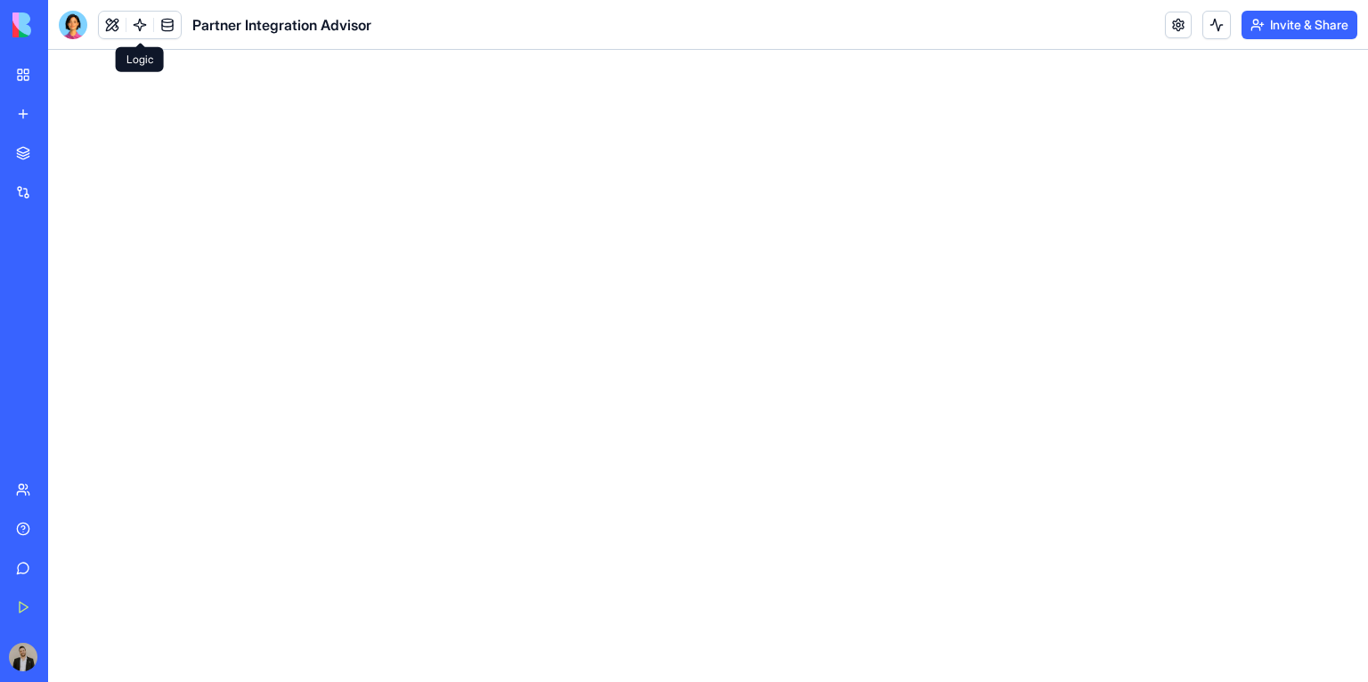
click at [135, 27] on link at bounding box center [139, 25] width 27 height 27
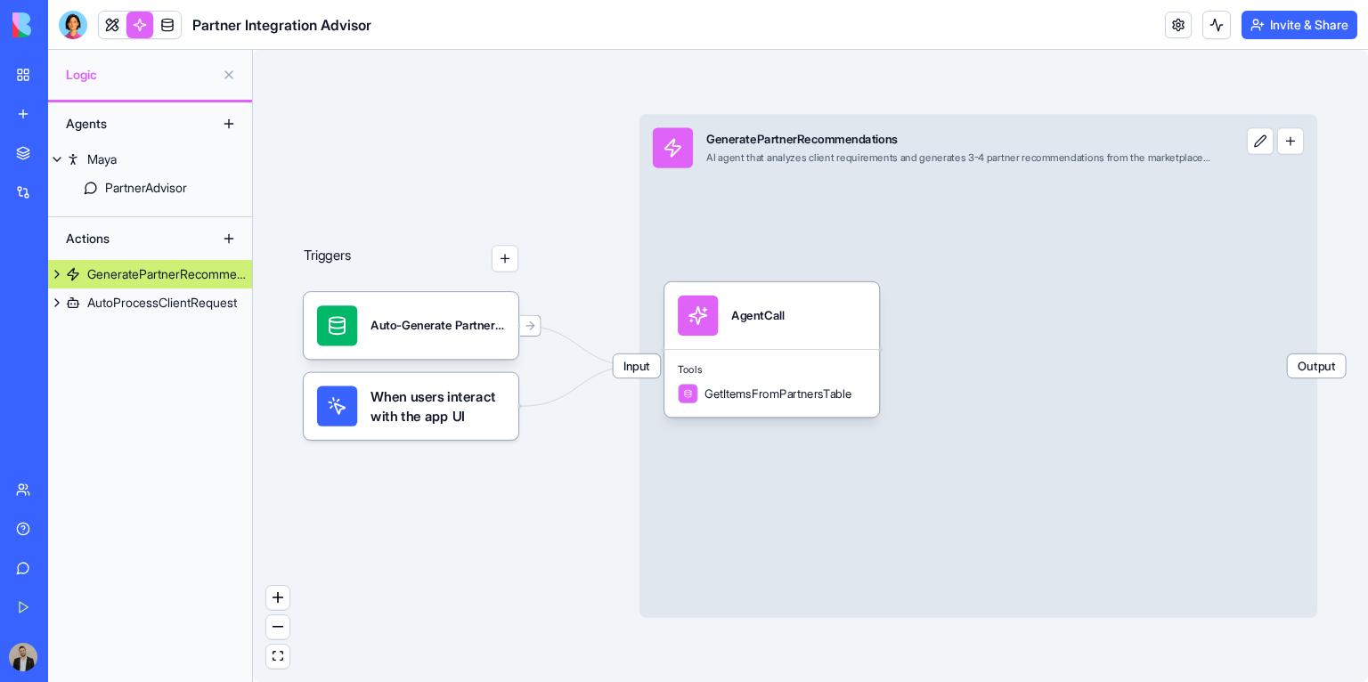
click at [136, 27] on link at bounding box center [139, 25] width 27 height 27
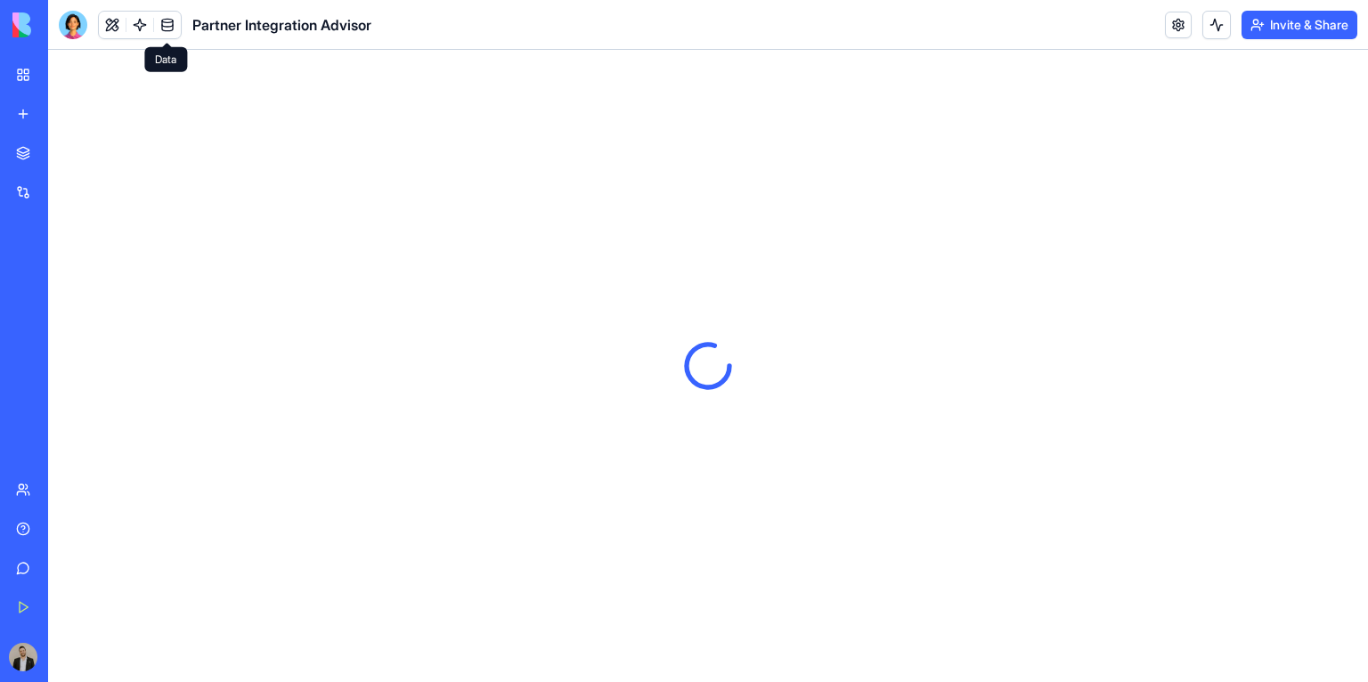
click at [160, 28] on link at bounding box center [167, 25] width 27 height 27
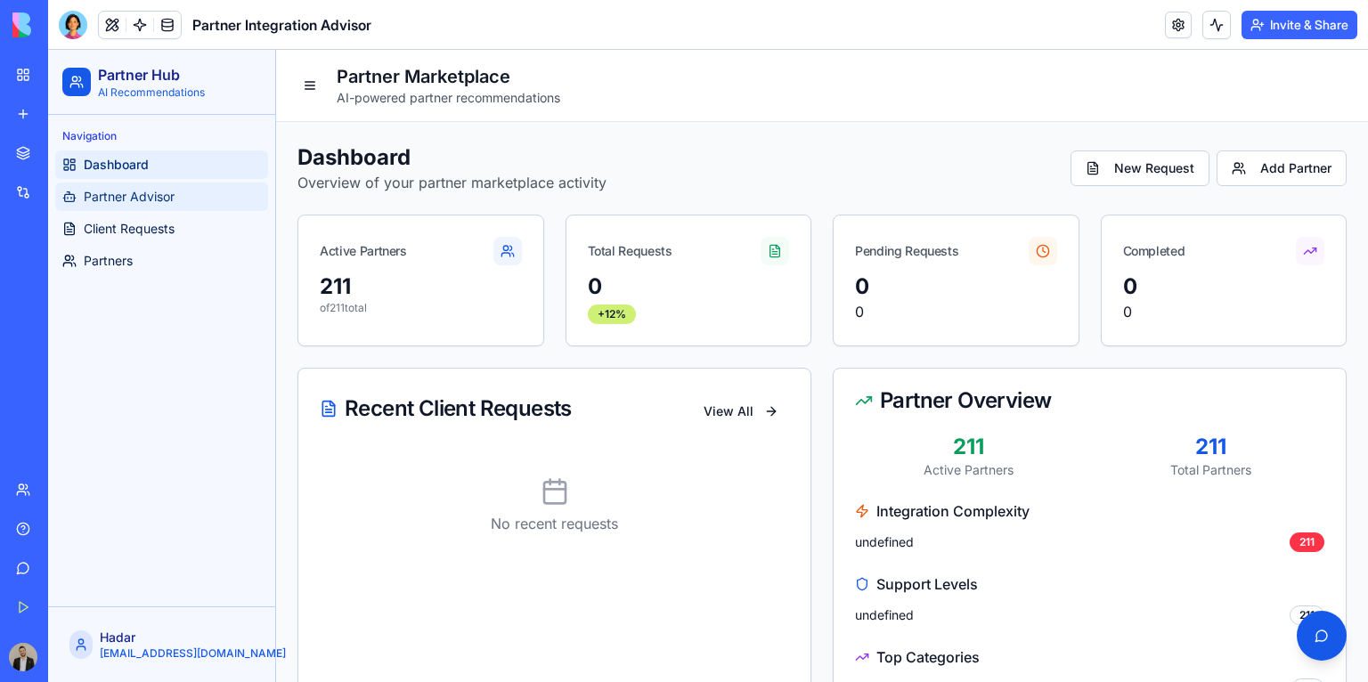
click at [179, 195] on link "Partner Advisor" at bounding box center [161, 197] width 213 height 28
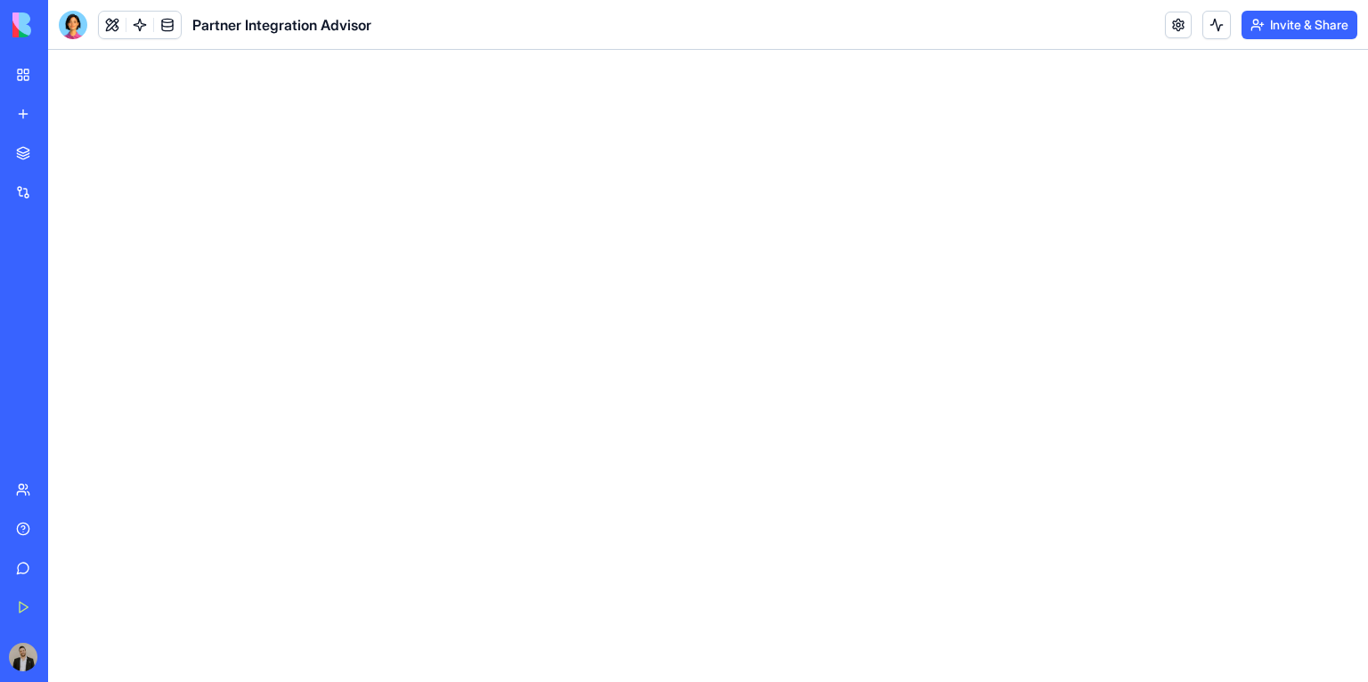
click at [28, 155] on link "Marketplace" at bounding box center [40, 153] width 71 height 36
click at [36, 75] on link "My Workspace" at bounding box center [40, 75] width 71 height 36
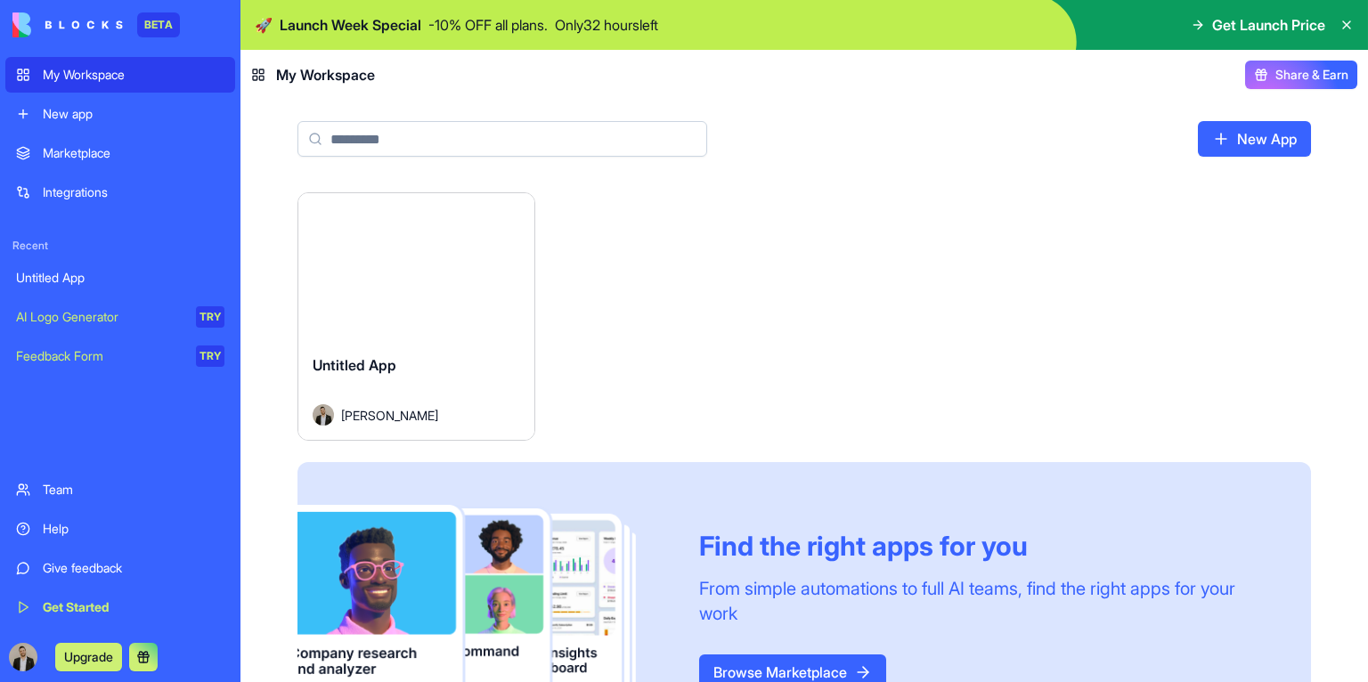
click at [523, 213] on html "BETA My Workspace New app Marketplace Integrations Recent Untitled App AI Logo …" at bounding box center [684, 341] width 1368 height 682
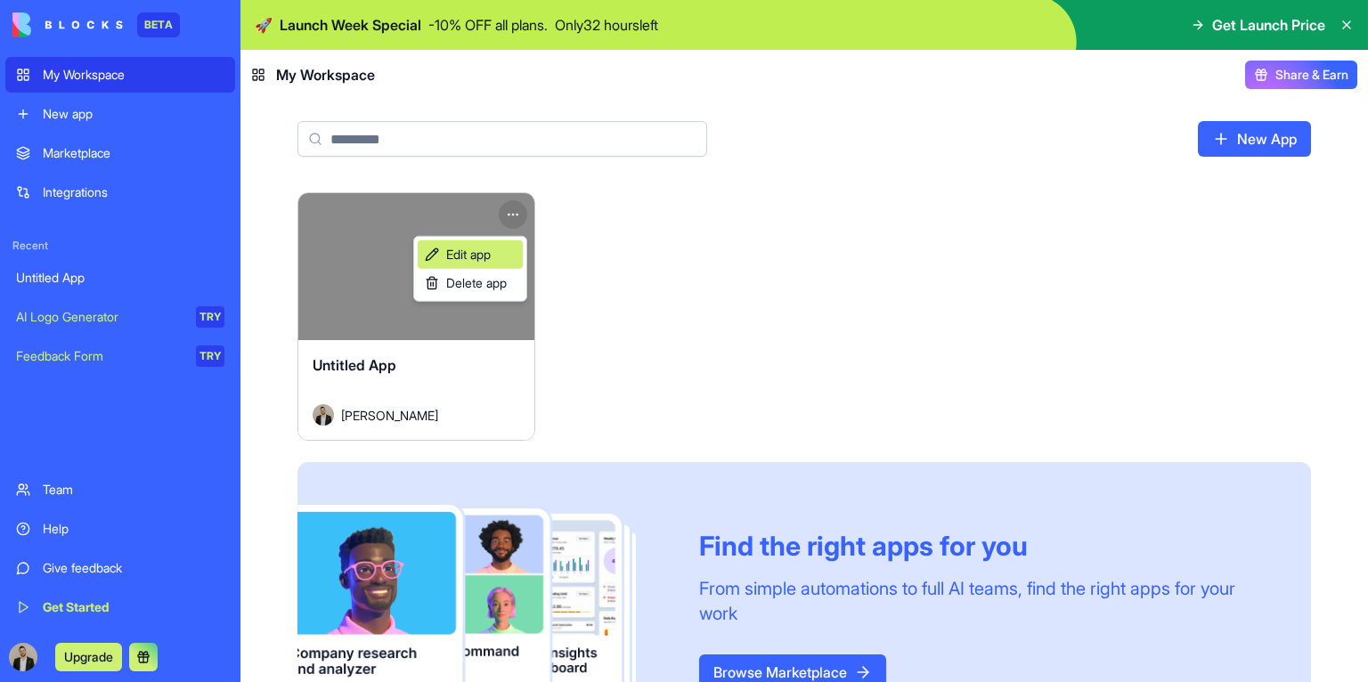
click at [496, 248] on link "Edit app" at bounding box center [470, 254] width 105 height 28
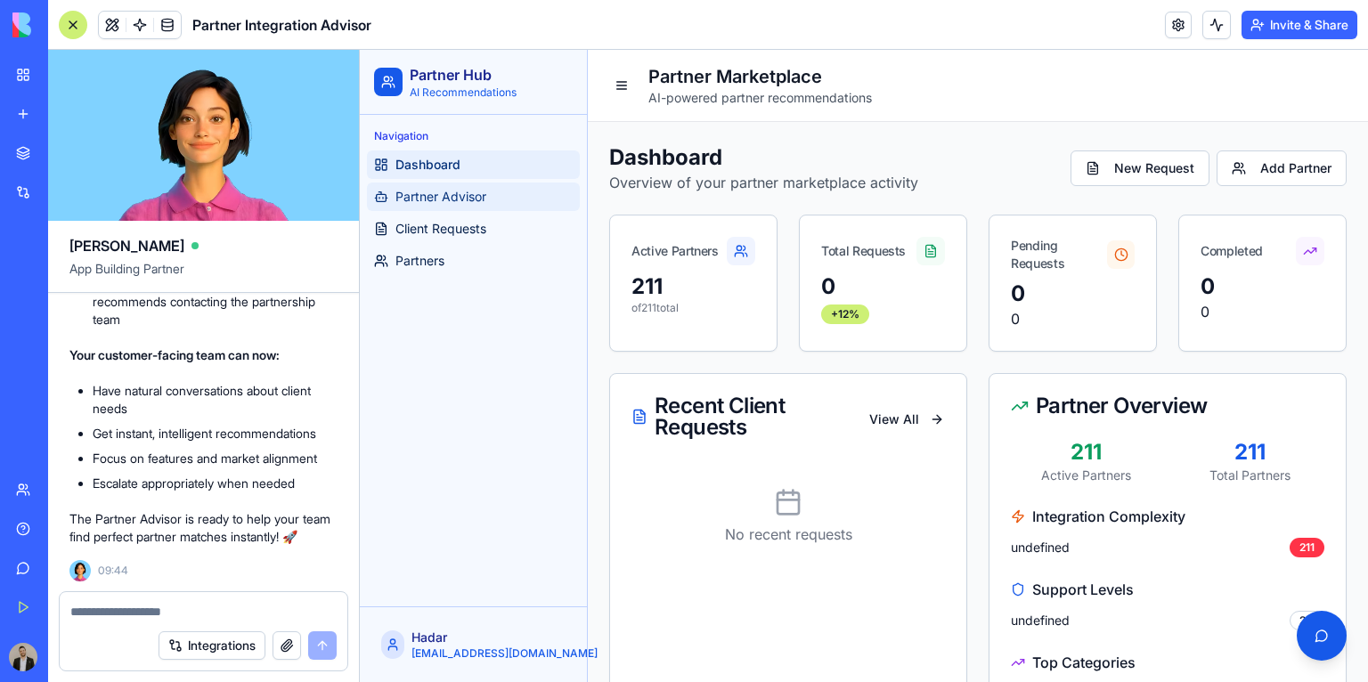
click at [443, 188] on span "Partner Advisor" at bounding box center [440, 197] width 91 height 18
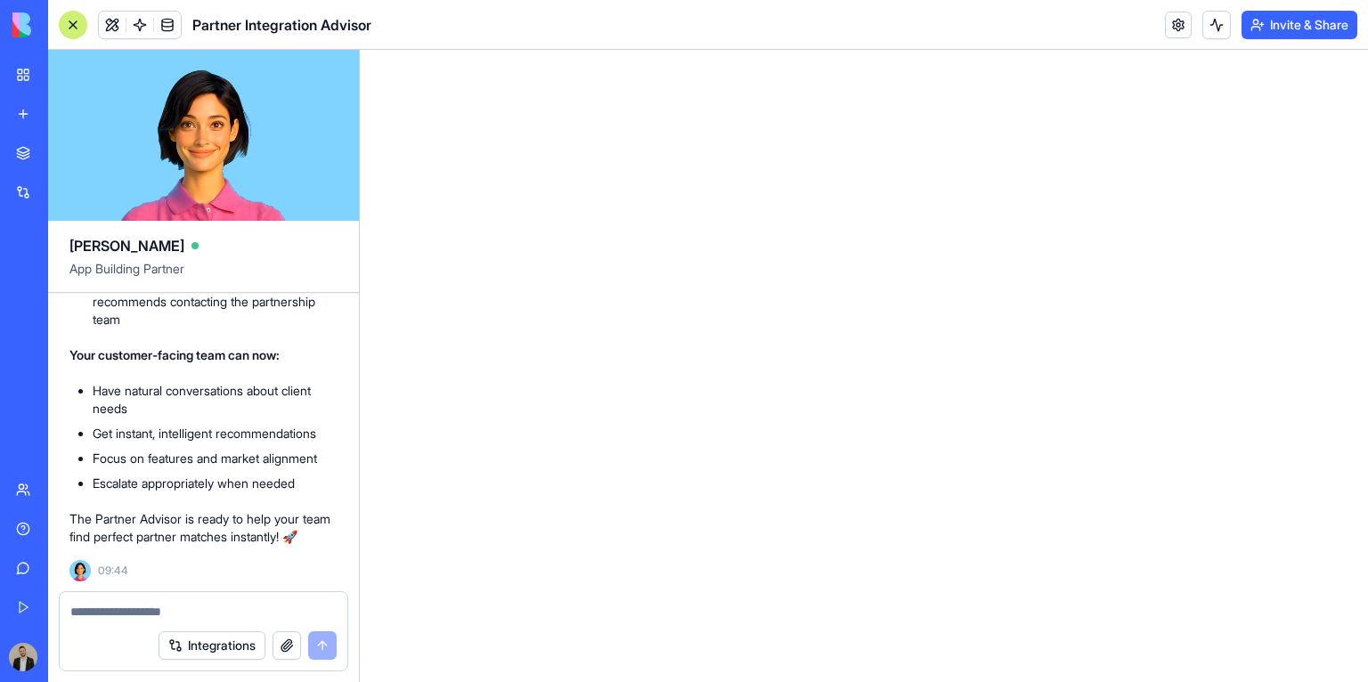
click at [277, 611] on textarea at bounding box center [203, 612] width 266 height 18
type textarea "*******"
type textarea "**********"
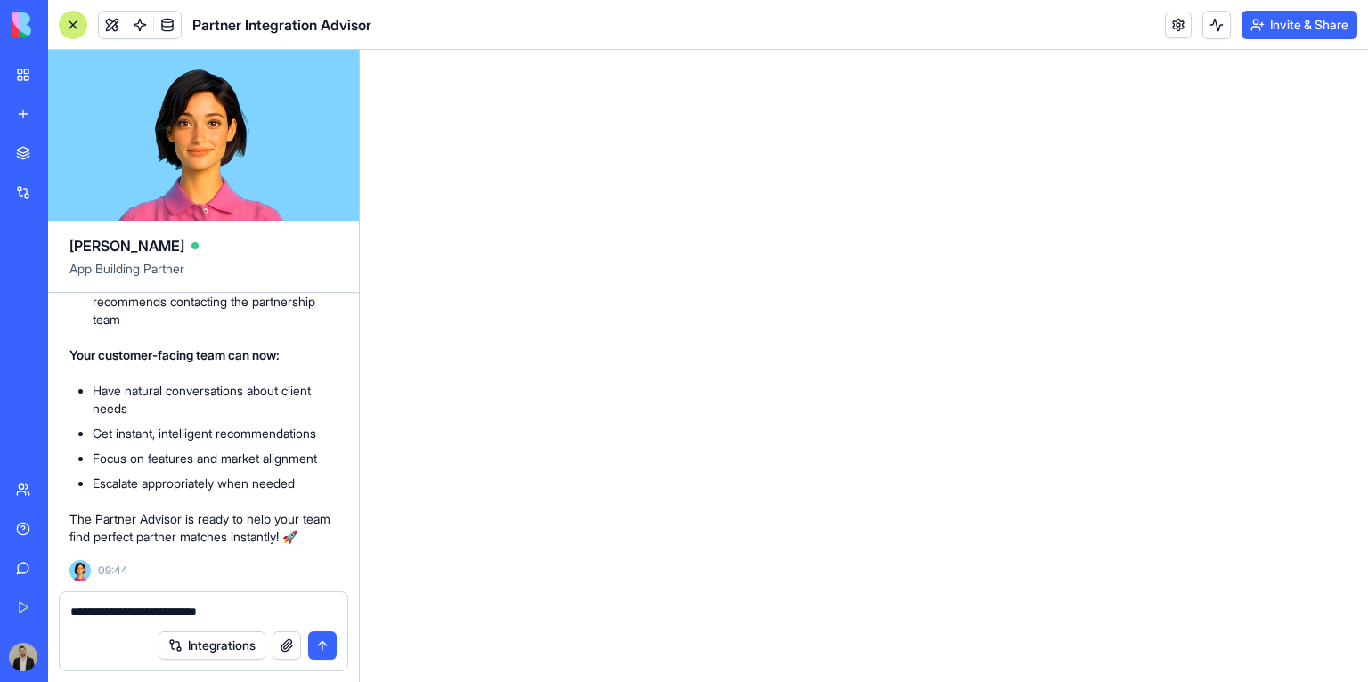
click at [49, 78] on div "My Workspace" at bounding box center [54, 75] width 23 height 18
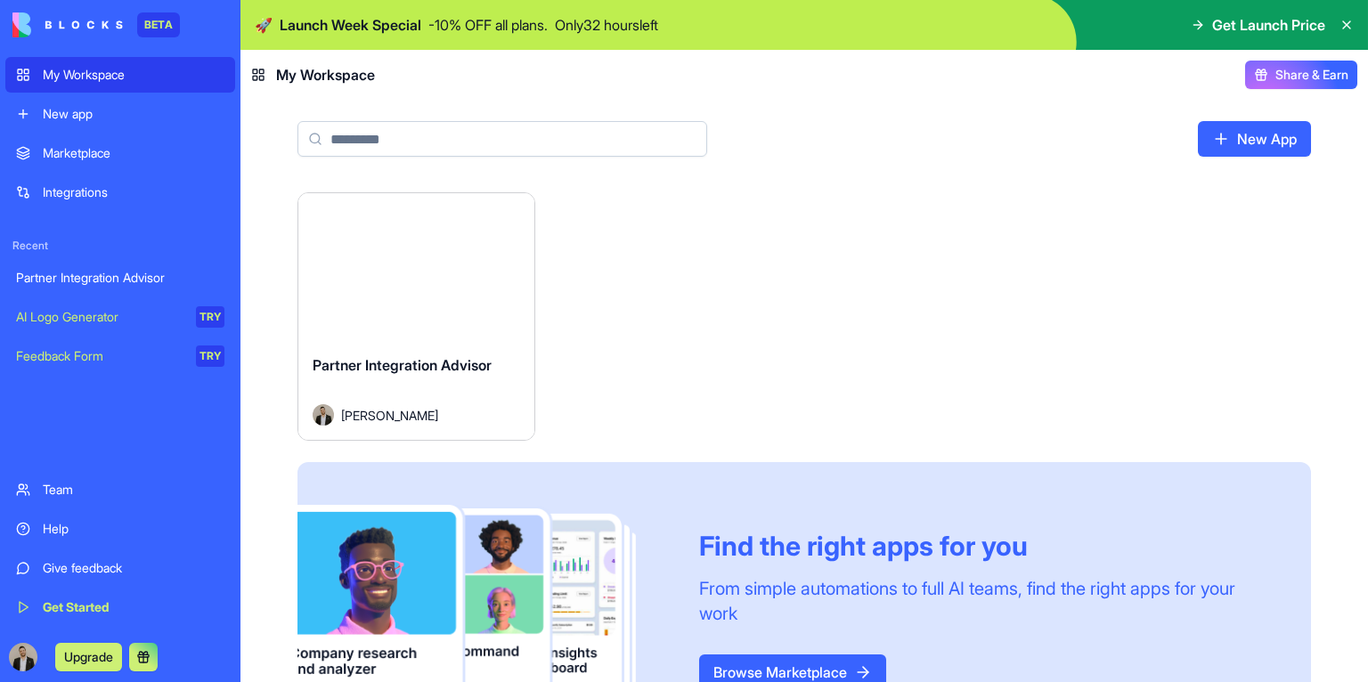
click at [435, 272] on button "Launch" at bounding box center [416, 267] width 134 height 36
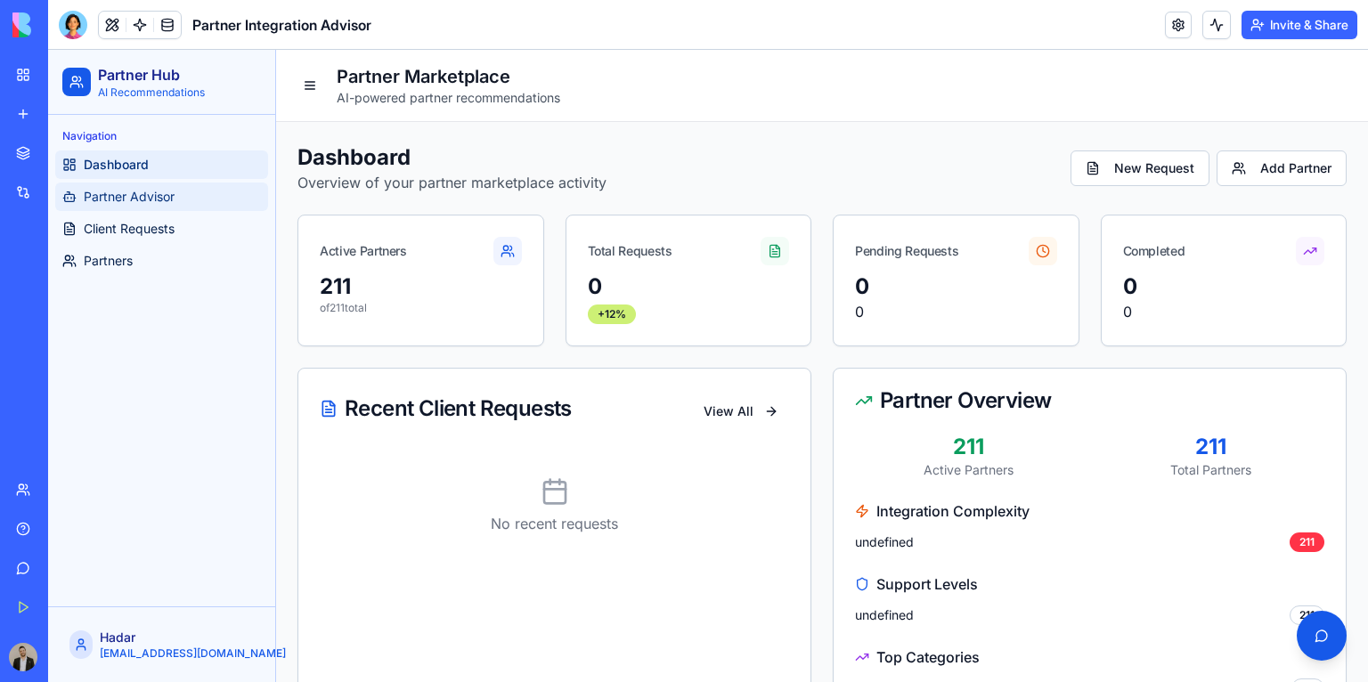
click at [162, 199] on span "Partner Advisor" at bounding box center [129, 197] width 91 height 18
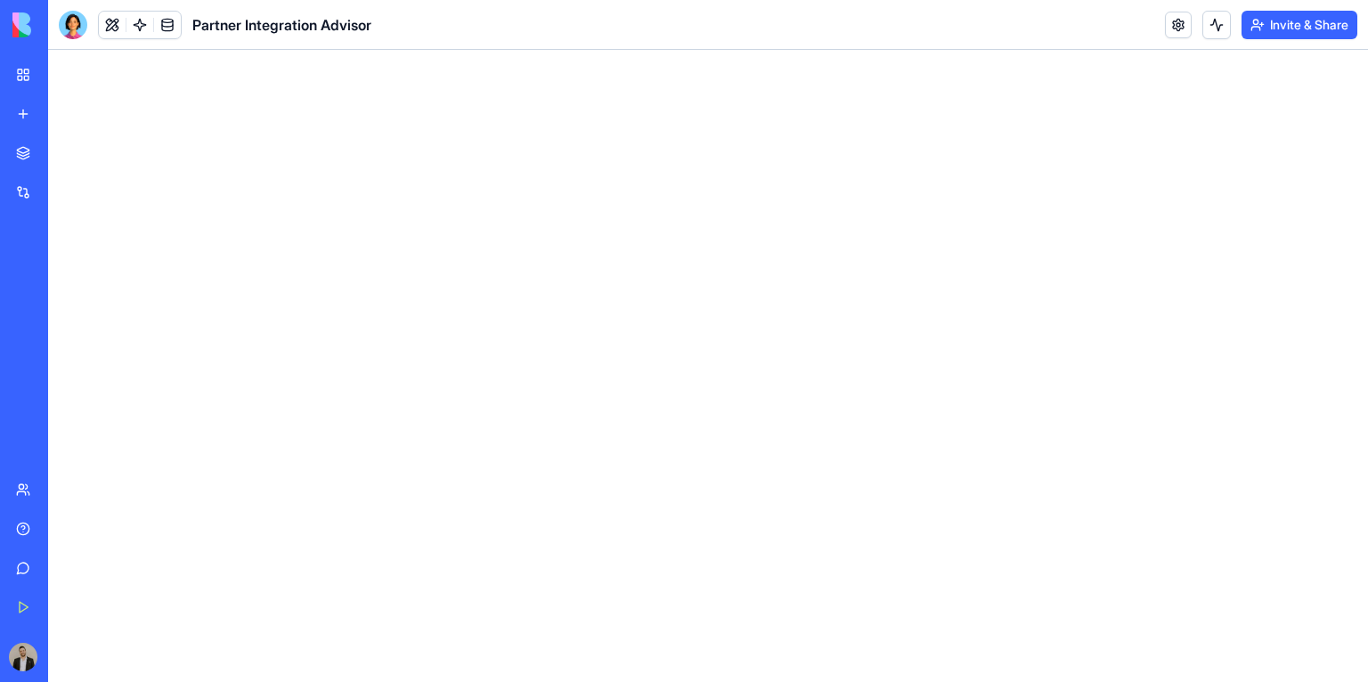
click at [66, 276] on div "Partner Integration Advisor" at bounding box center [41, 278] width 50 height 18
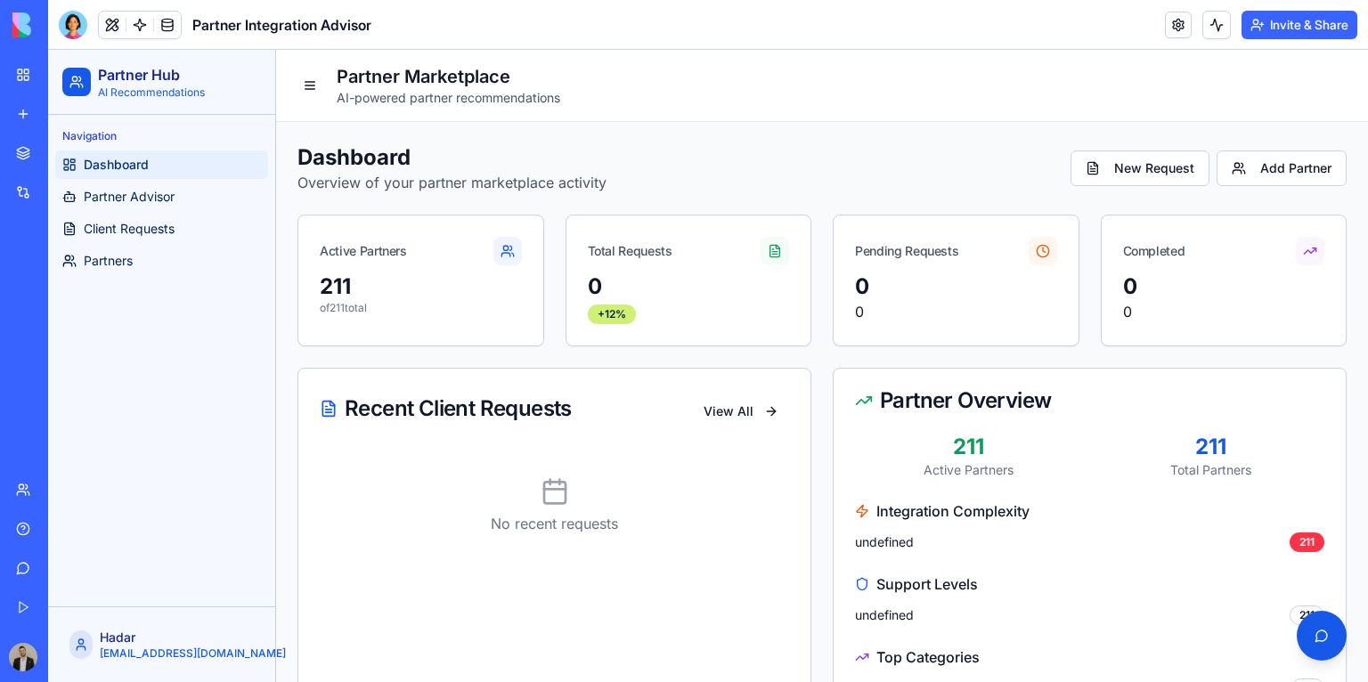
click at [73, 29] on div at bounding box center [73, 25] width 28 height 28
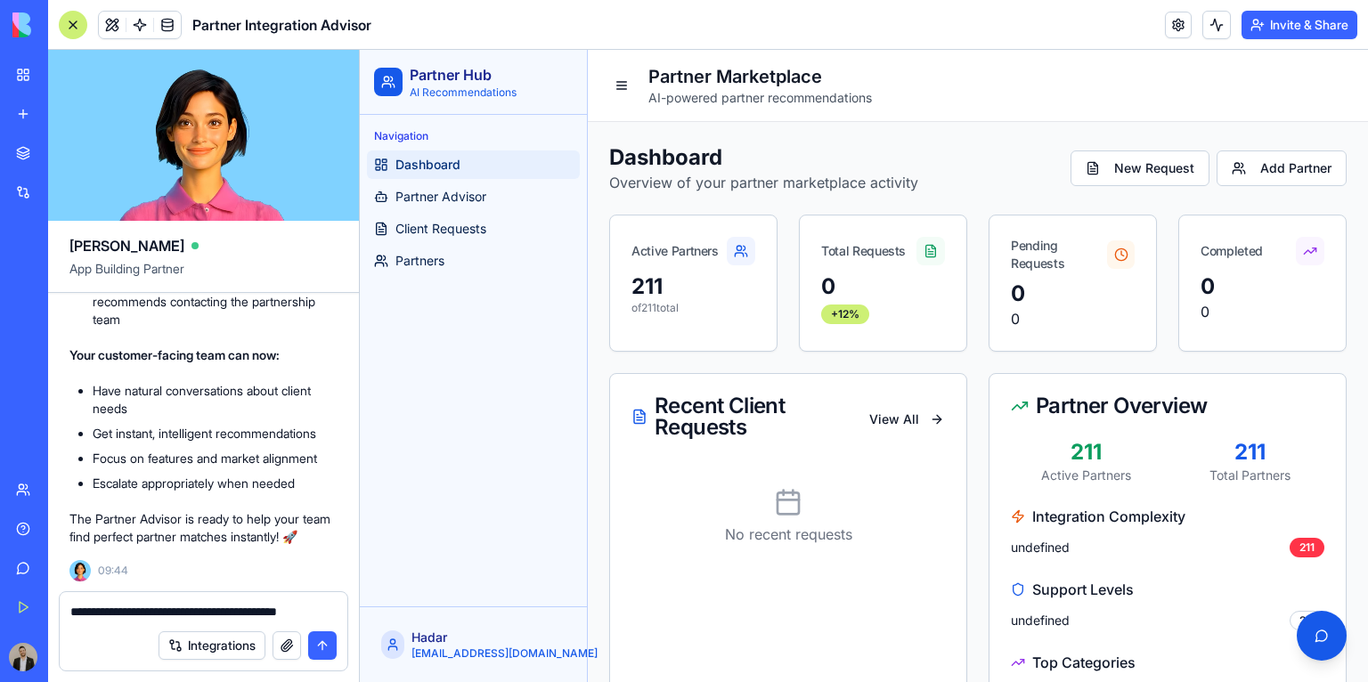
type textarea "**********"
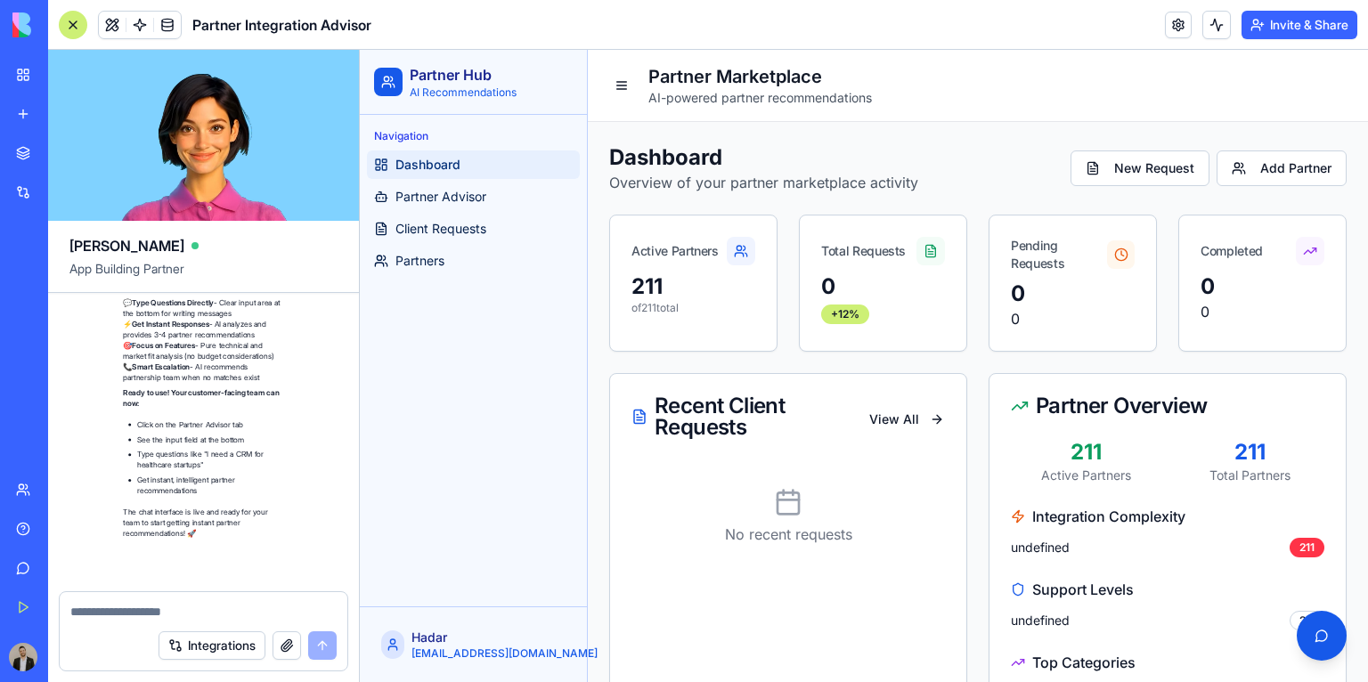
scroll to position [9217, 0]
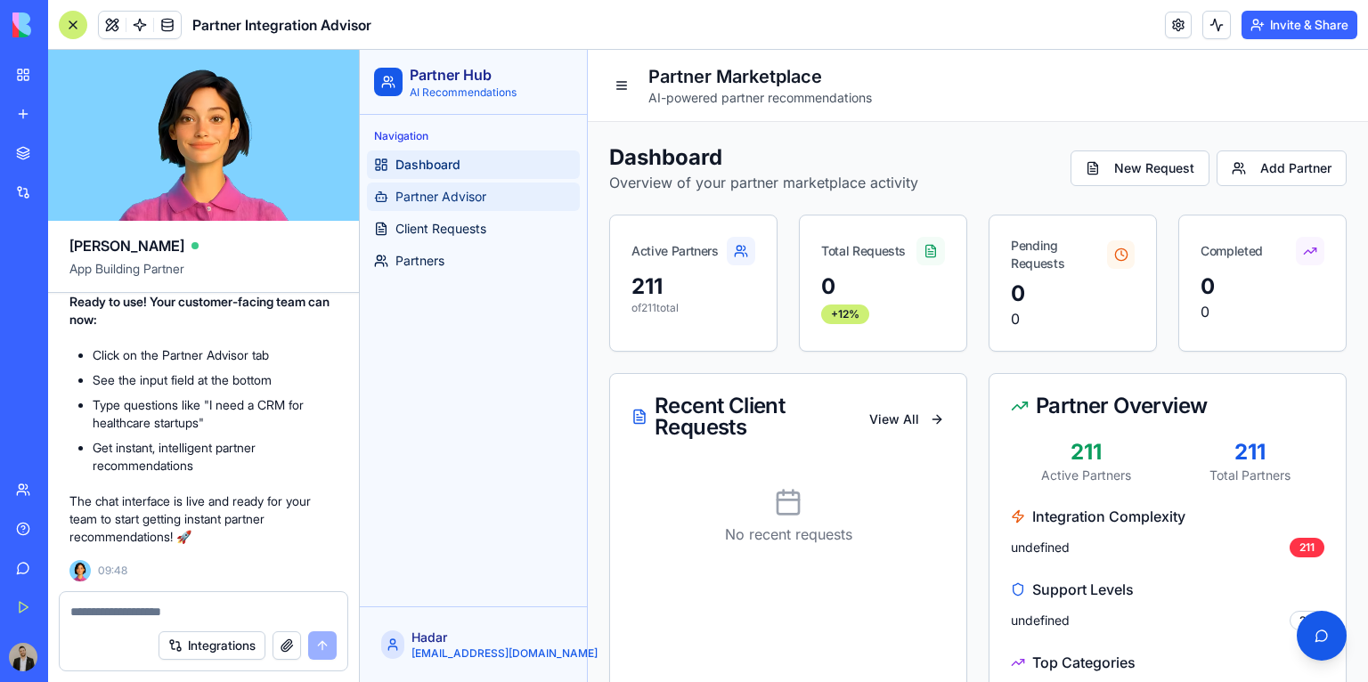
click at [457, 205] on span "Partner Advisor" at bounding box center [440, 197] width 91 height 18
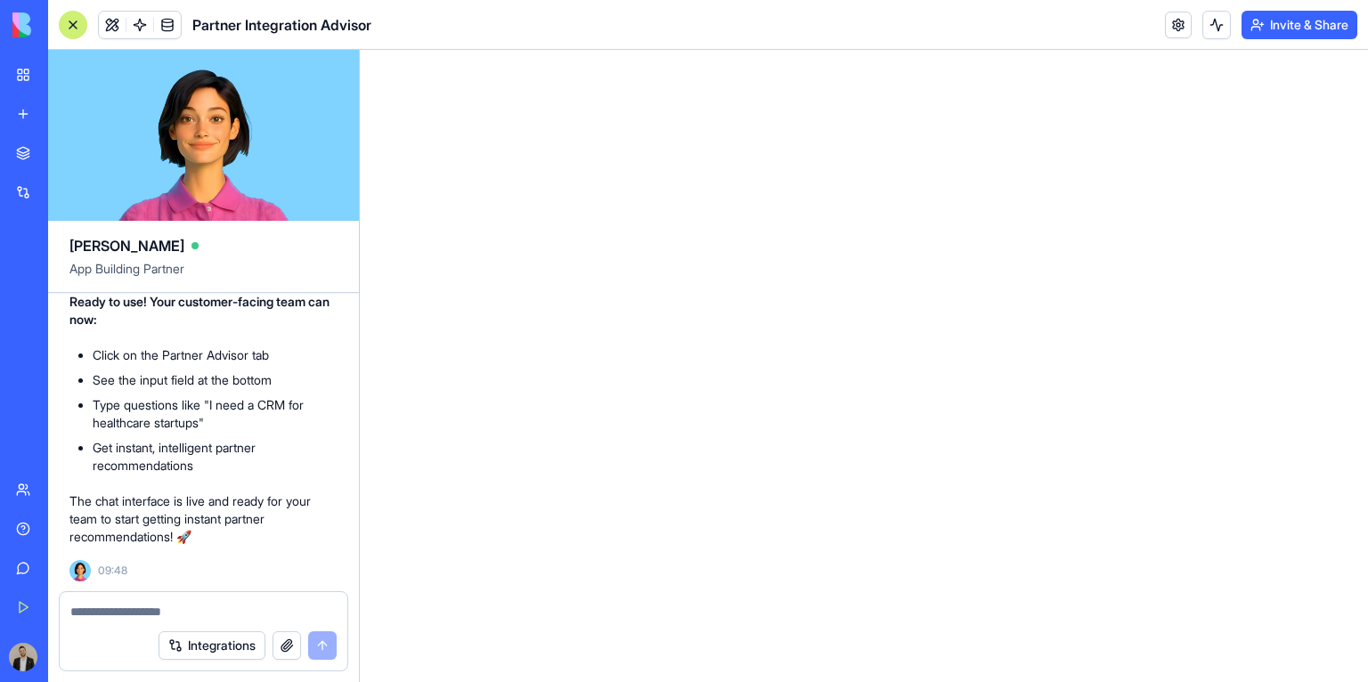
scroll to position [9193, 0]
click at [209, 604] on textarea at bounding box center [203, 612] width 267 height 18
type textarea "**********"
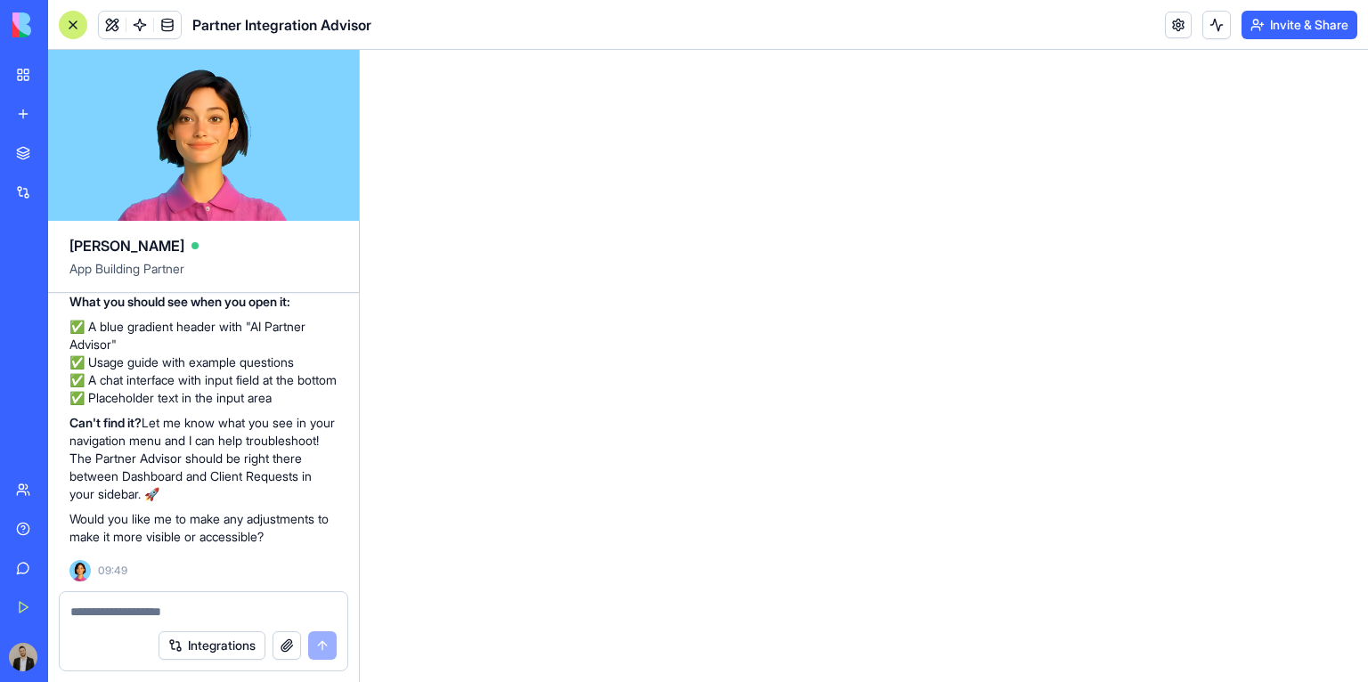
scroll to position [9803, 0]
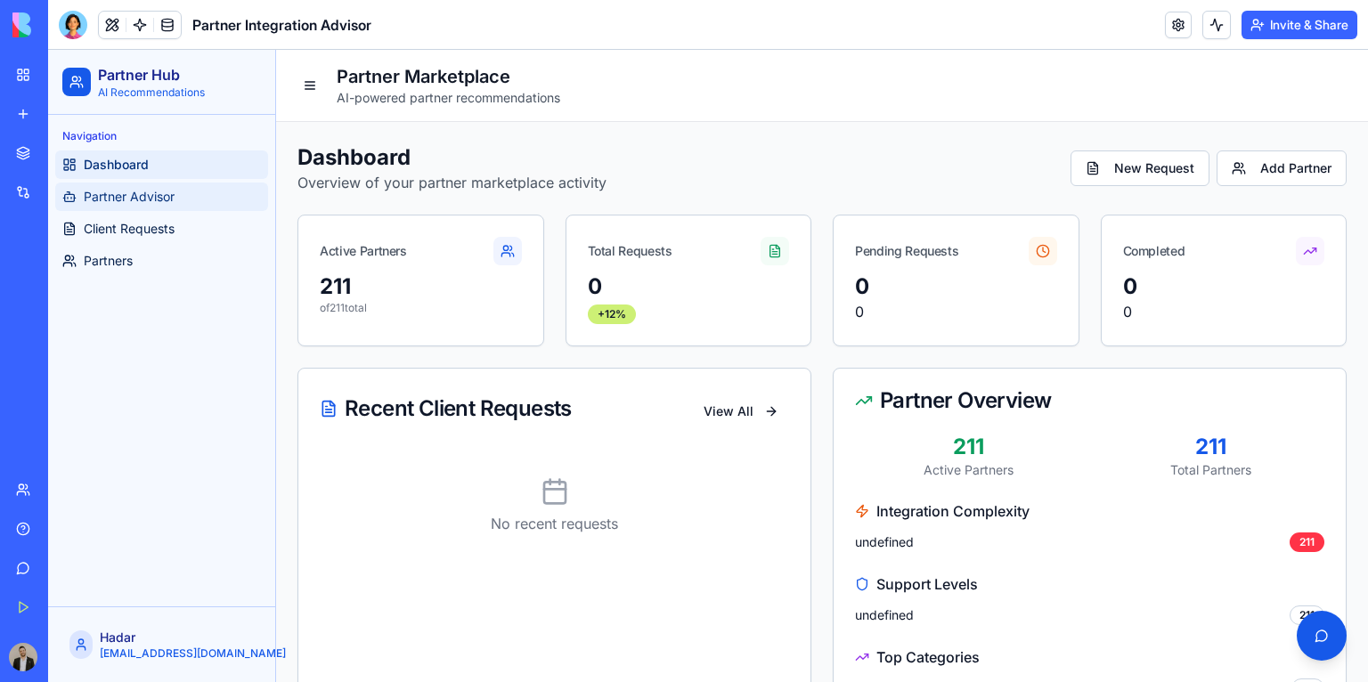
click at [215, 192] on link "Partner Advisor" at bounding box center [161, 197] width 213 height 28
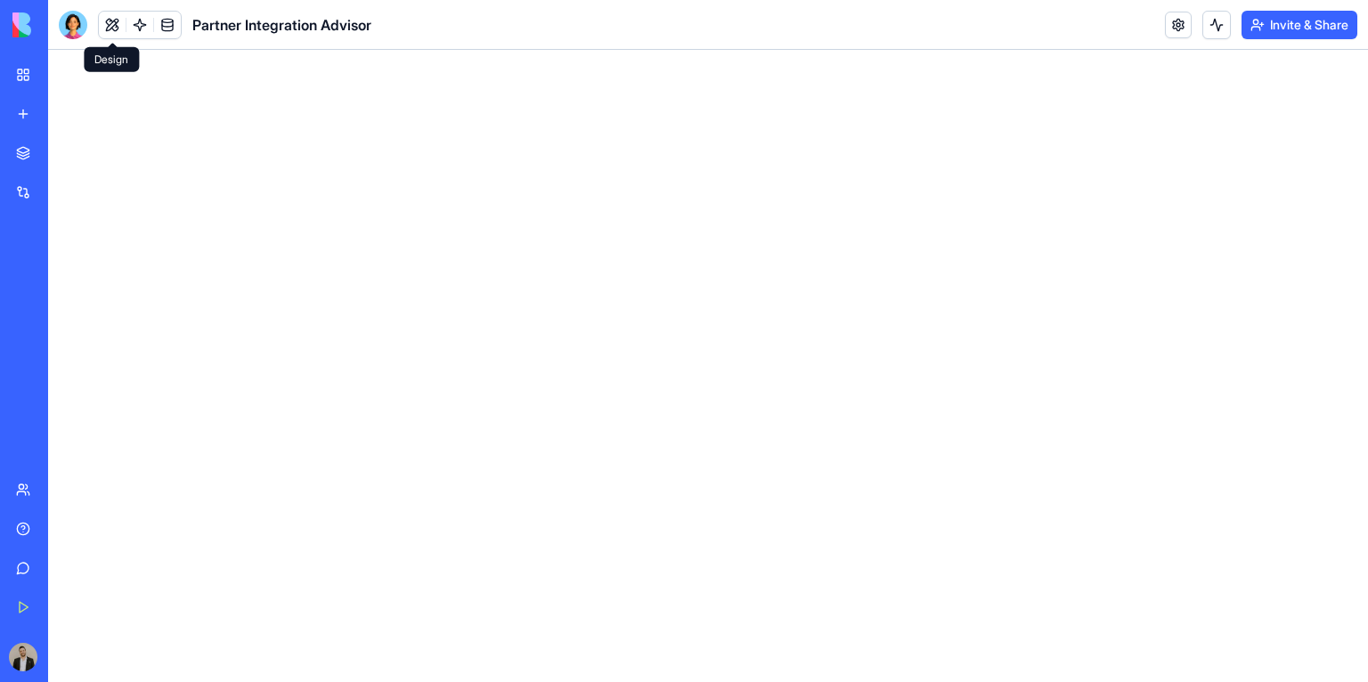
click at [118, 30] on button at bounding box center [112, 25] width 27 height 27
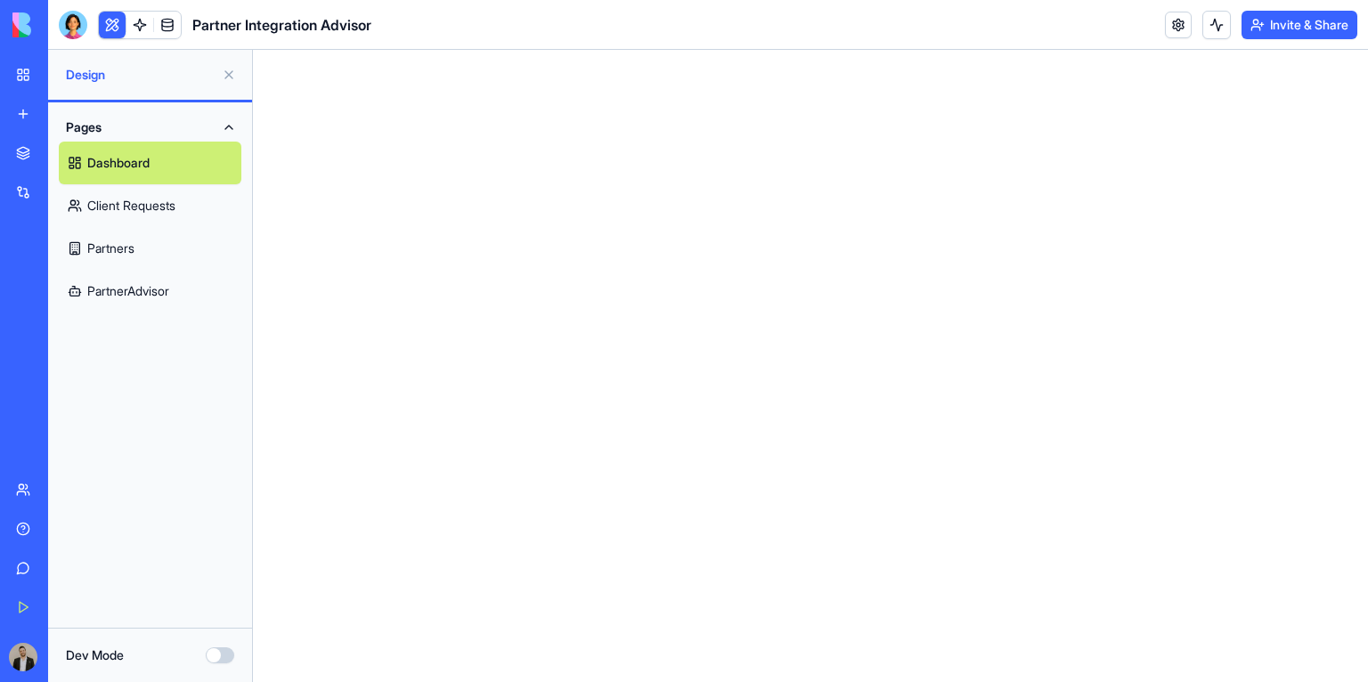
click at [163, 292] on link "PartnerAdvisor" at bounding box center [150, 291] width 183 height 43
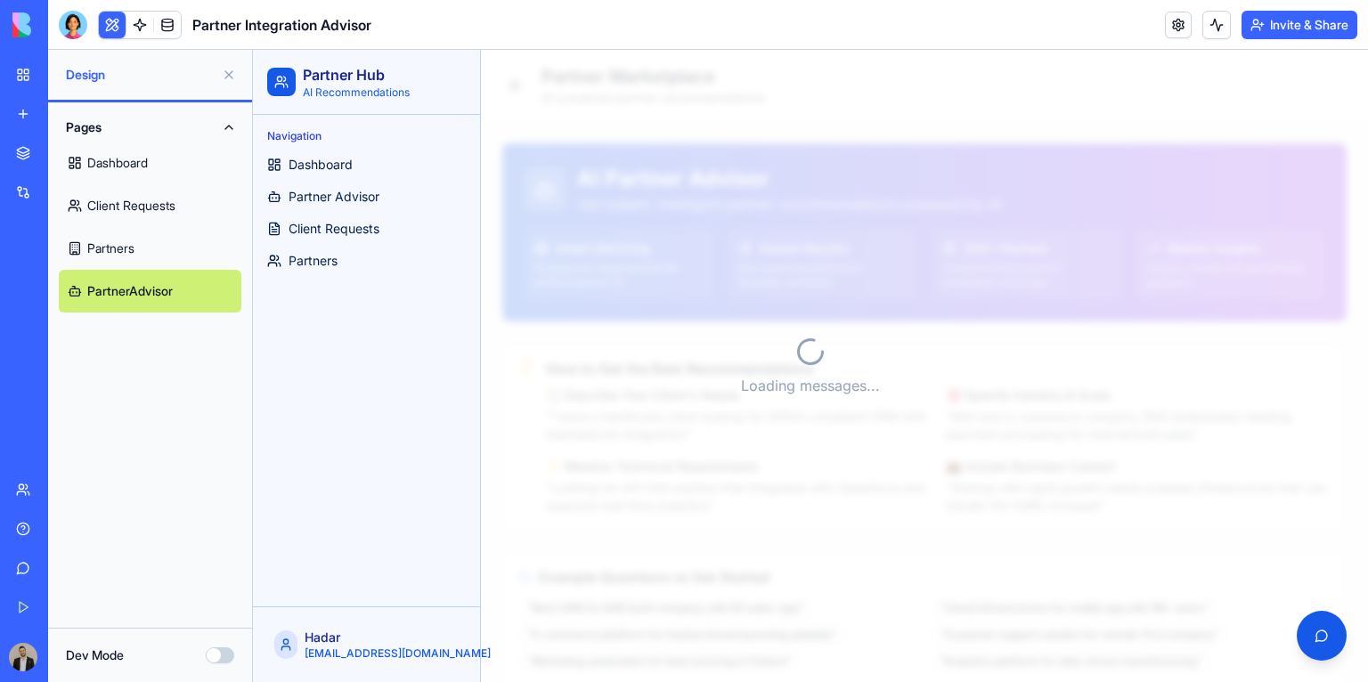
scroll to position [221, 0]
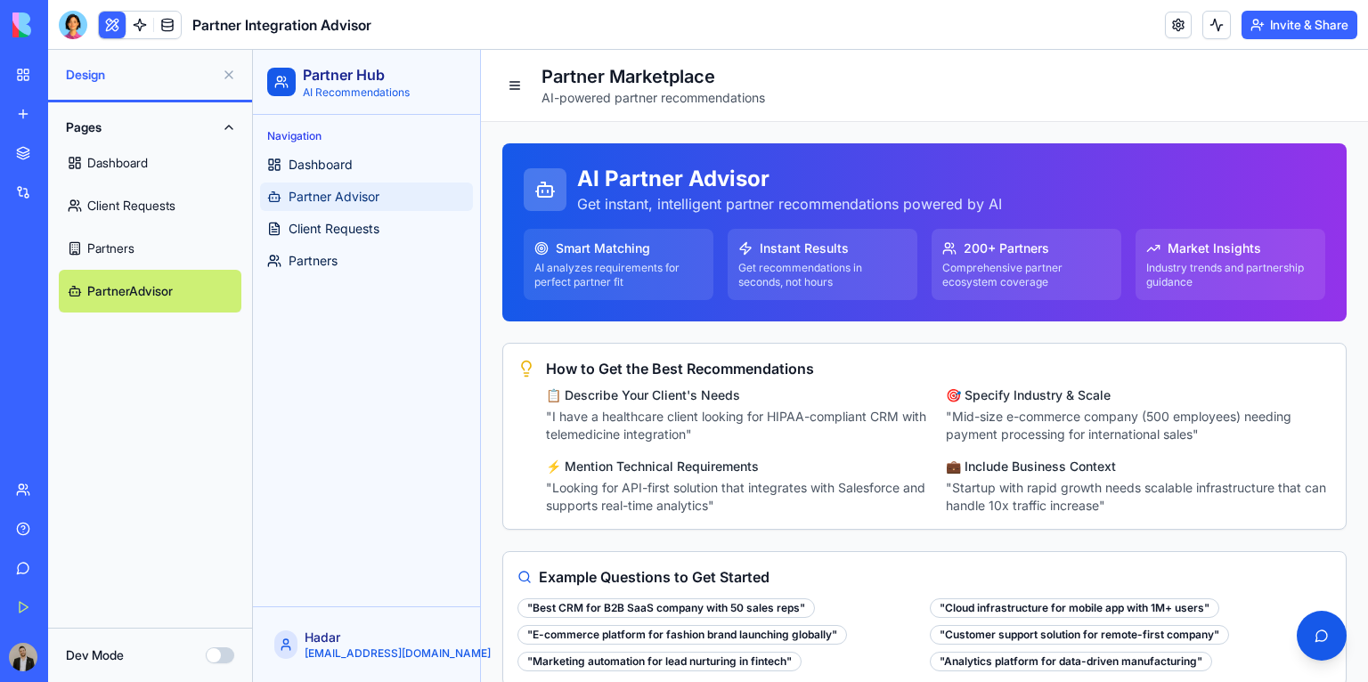
click at [394, 201] on link "Partner Advisor" at bounding box center [366, 197] width 213 height 28
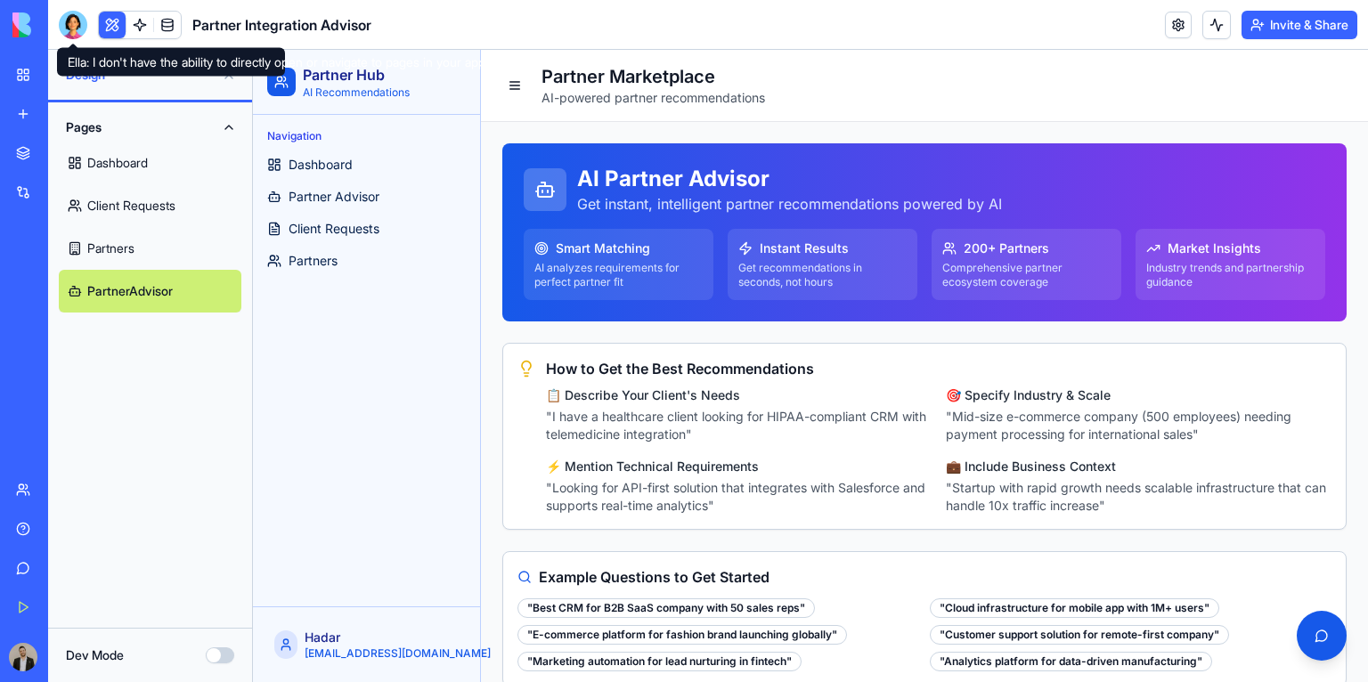
scroll to position [0, 0]
click at [707, 217] on div "AI Partner Advisor Get instant, intelligent partner recommendations powered by …" at bounding box center [924, 232] width 844 height 178
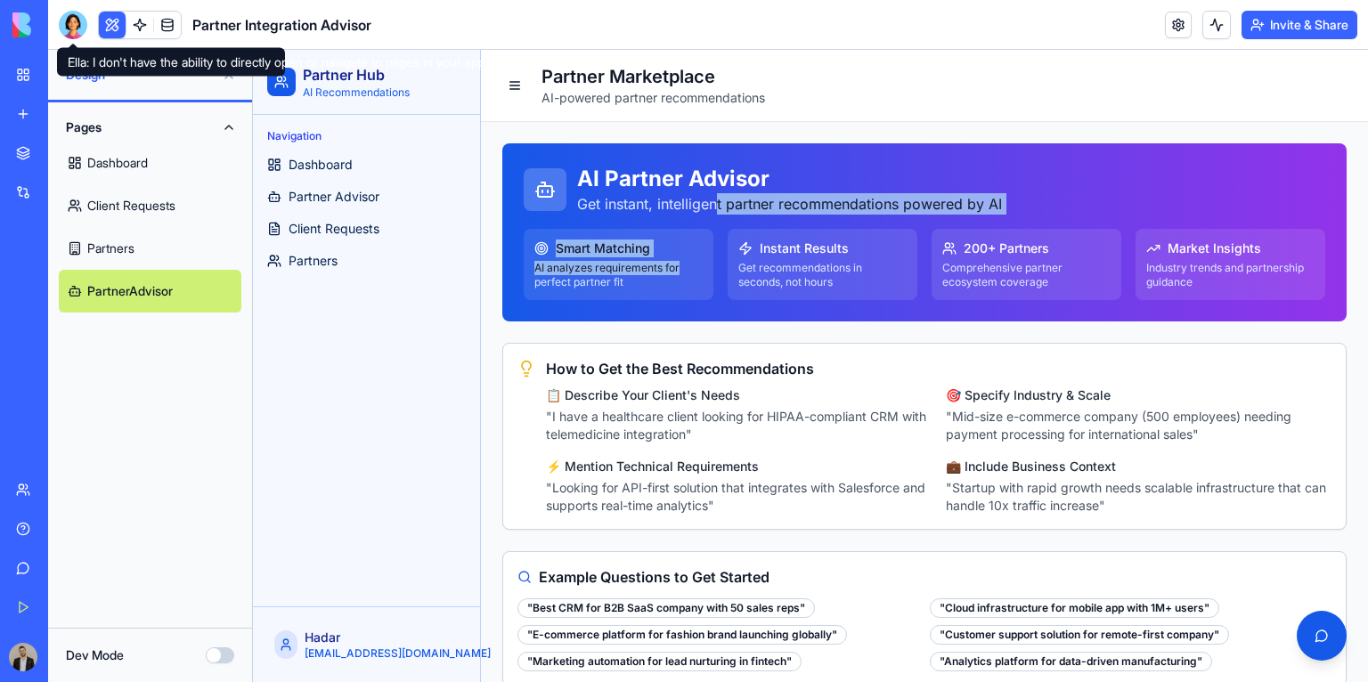
drag, startPoint x: 716, startPoint y: 251, endPoint x: 712, endPoint y: 270, distance: 19.0
click at [712, 270] on div "AI Partner Advisor Get instant, intelligent partner recommendations powered by …" at bounding box center [924, 232] width 844 height 178
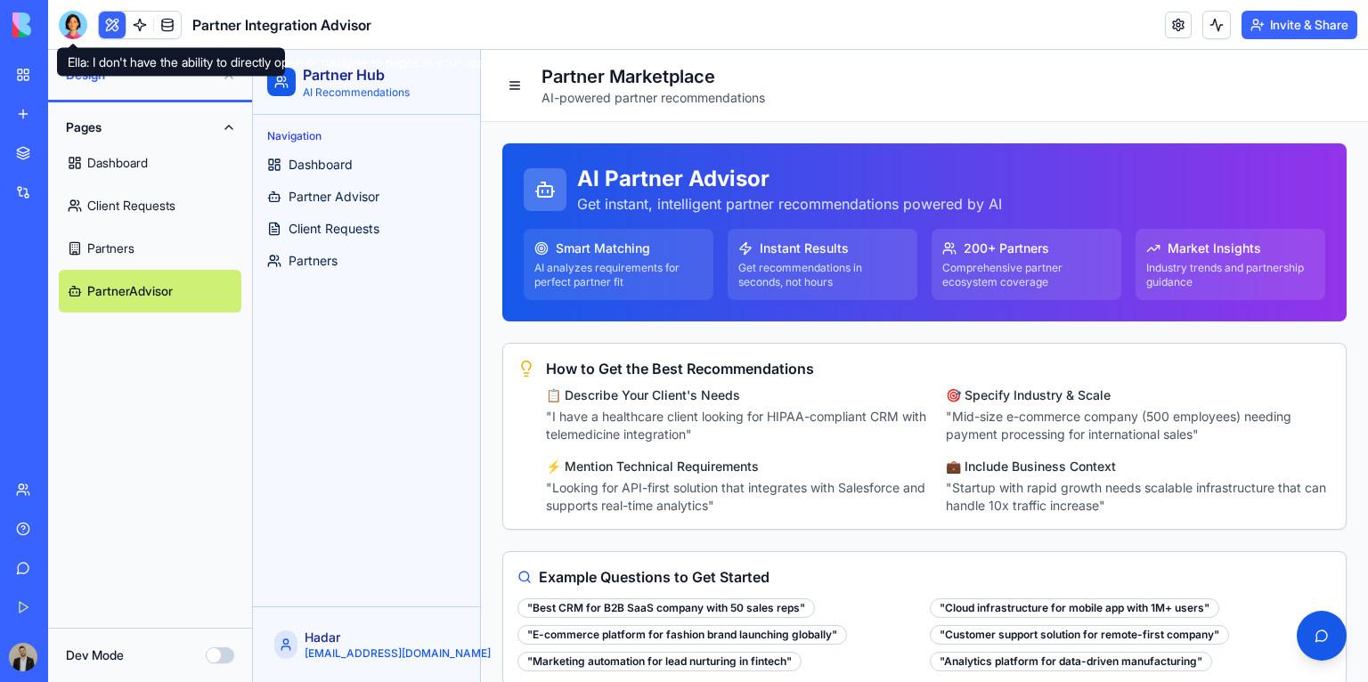
click at [705, 299] on div "Smart Matching AI analyzes requirements for perfect partner fit" at bounding box center [619, 264] width 190 height 71
click at [529, 84] on div "Partner Marketplace AI-powered partner recommendations" at bounding box center [633, 85] width 263 height 43
click at [524, 85] on button at bounding box center [514, 85] width 25 height 25
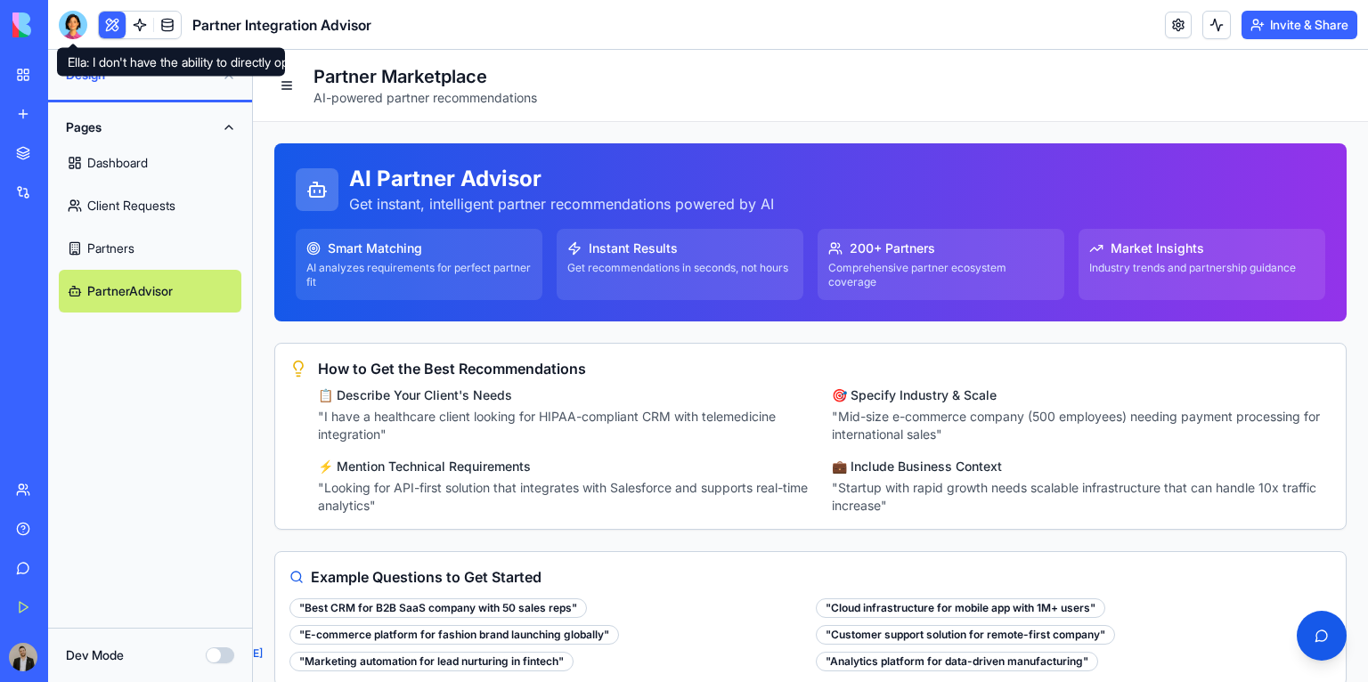
scroll to position [171, 0]
click at [179, 257] on link "Partners" at bounding box center [150, 248] width 183 height 43
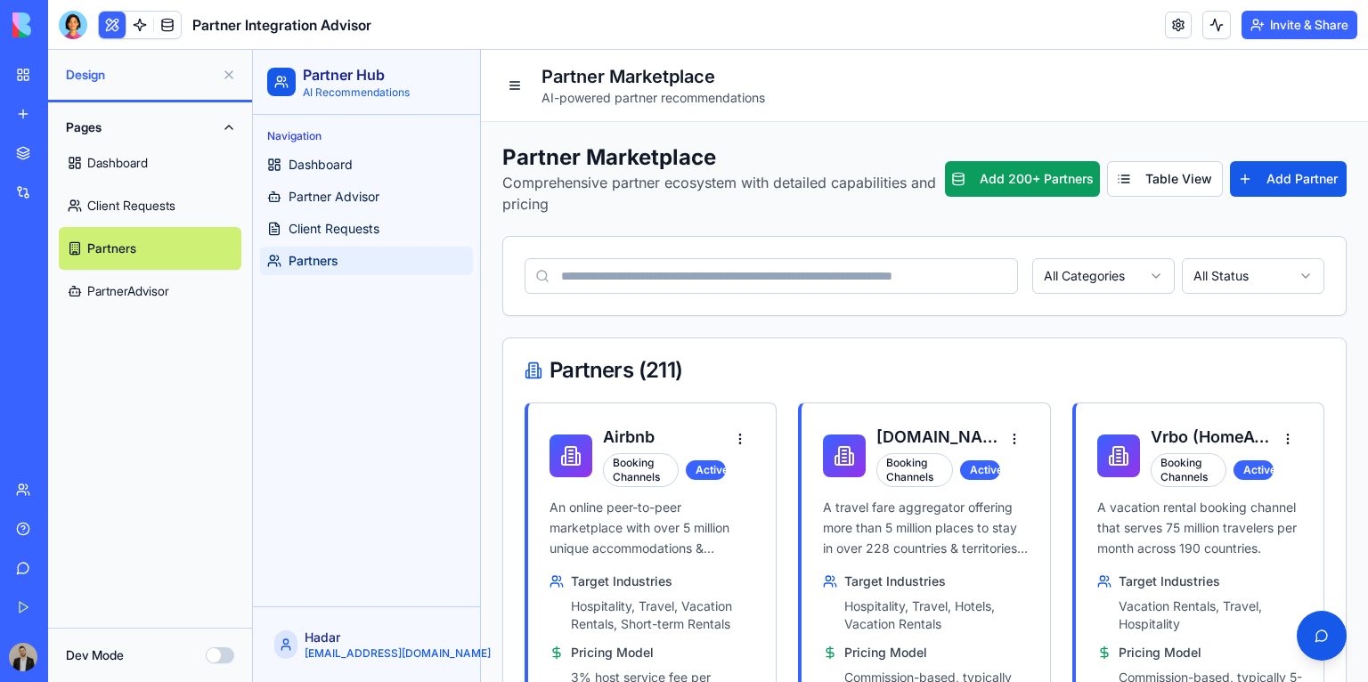
click at [174, 300] on link "PartnerAdvisor" at bounding box center [150, 291] width 183 height 43
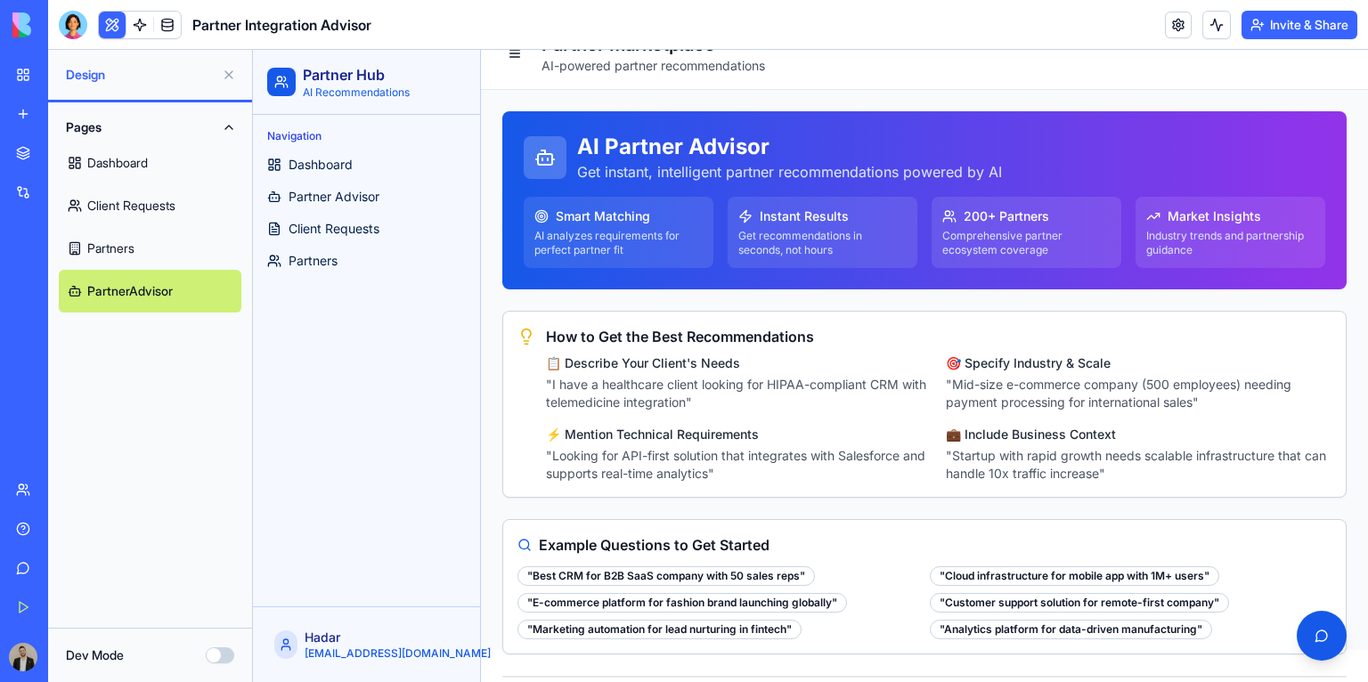
scroll to position [110, 0]
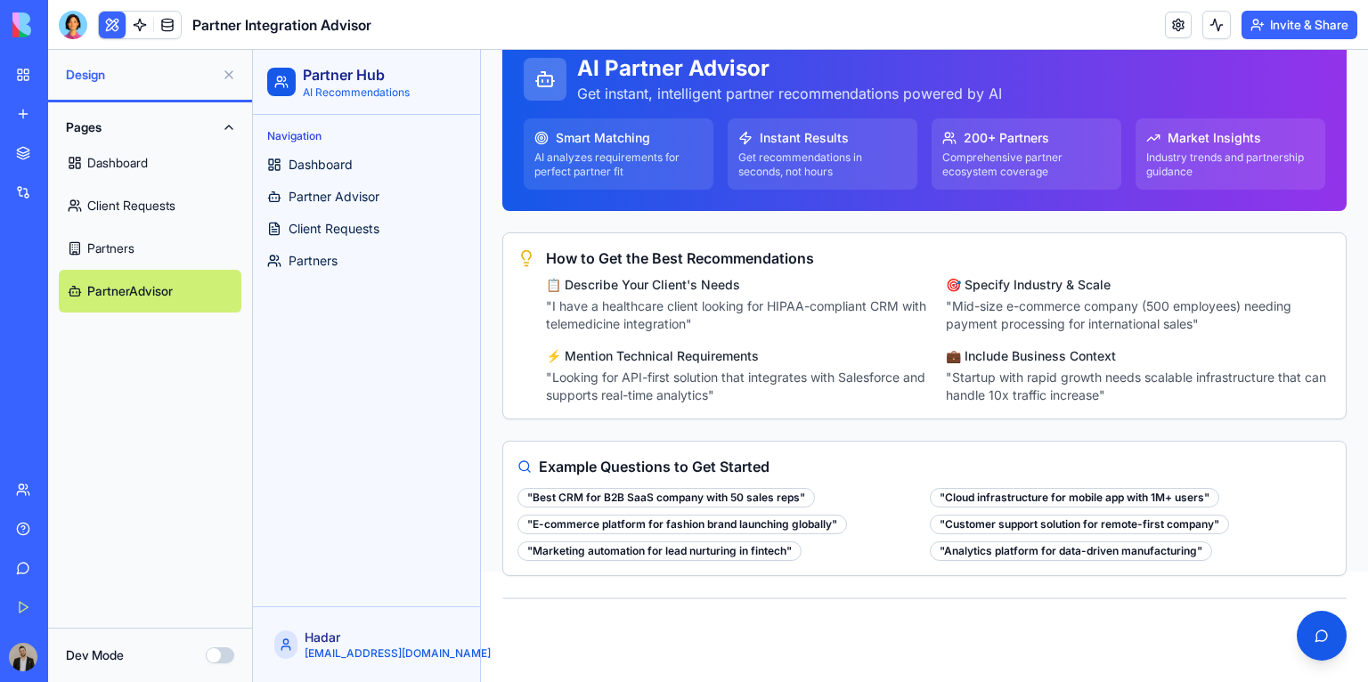
click at [742, 572] on html "Partner Hub AI Recommendations Navigation Dashboard Partner Advisor Client Requ…" at bounding box center [810, 255] width 1115 height 632
click at [737, 572] on html "Partner Hub AI Recommendations Navigation Dashboard Partner Advisor Client Requ…" at bounding box center [810, 255] width 1115 height 632
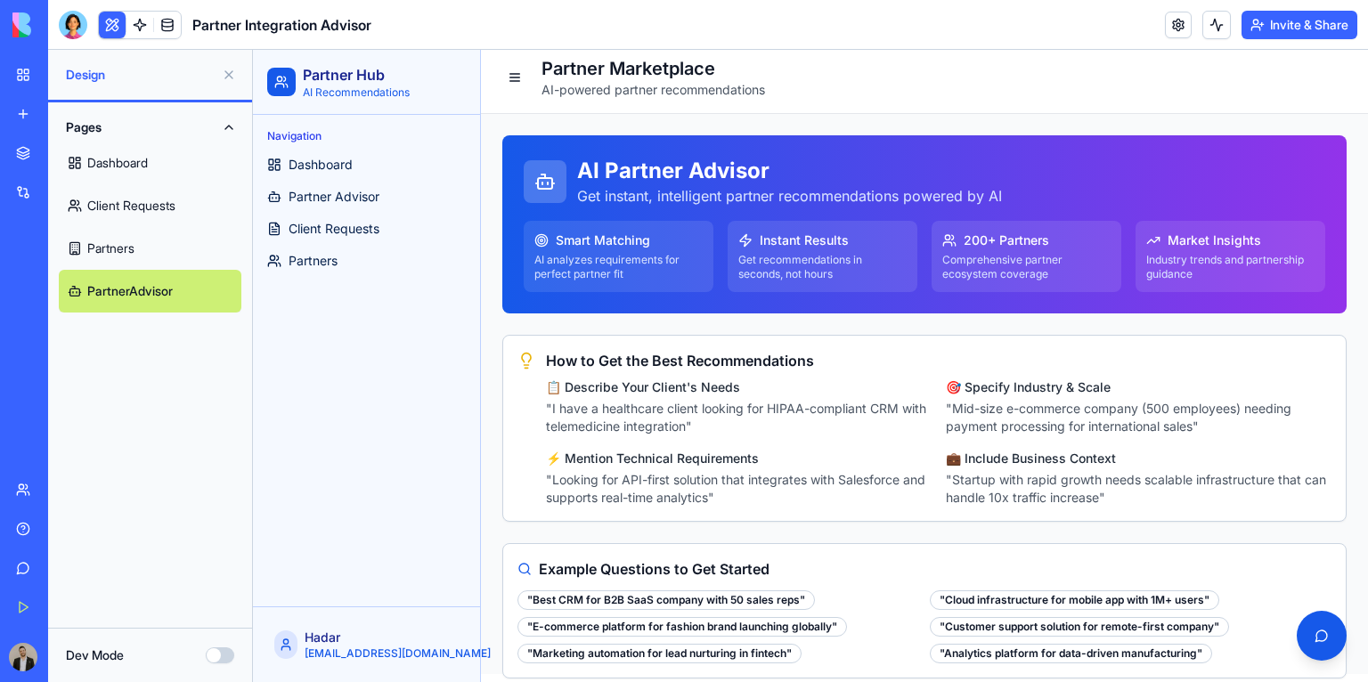
scroll to position [0, 0]
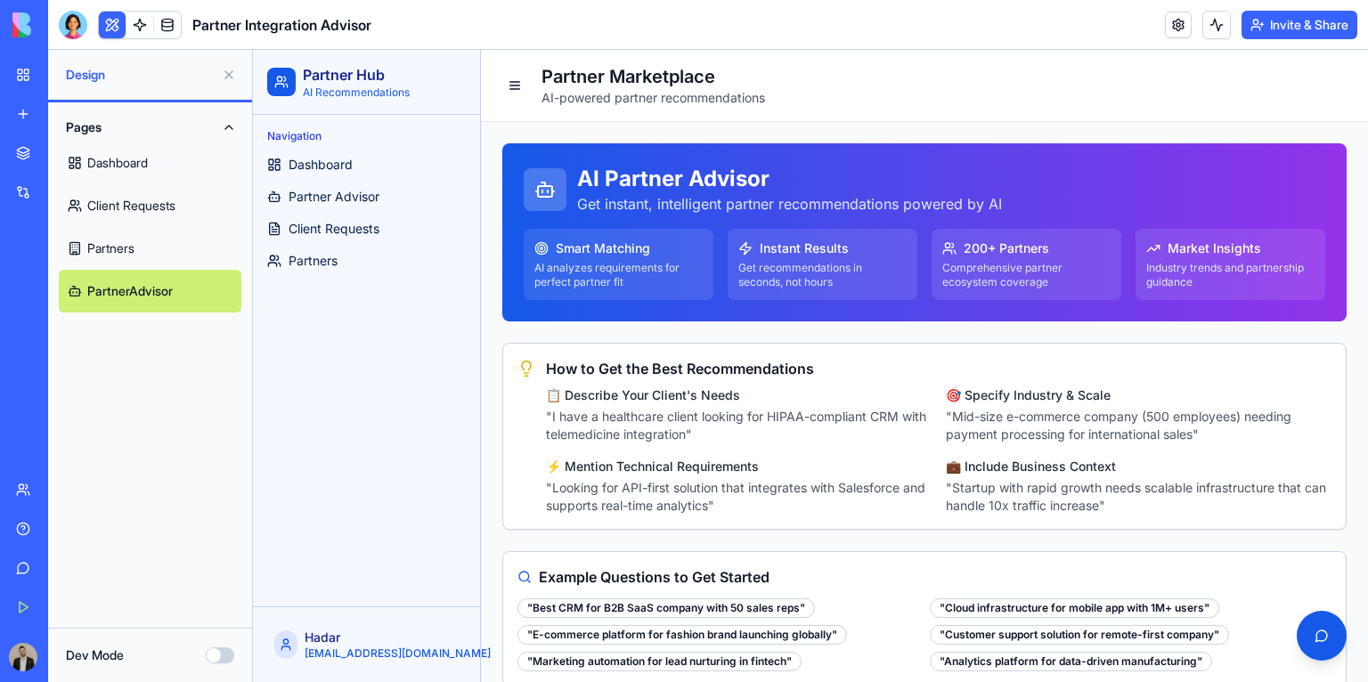
click at [146, 159] on link "Dashboard" at bounding box center [150, 163] width 183 height 43
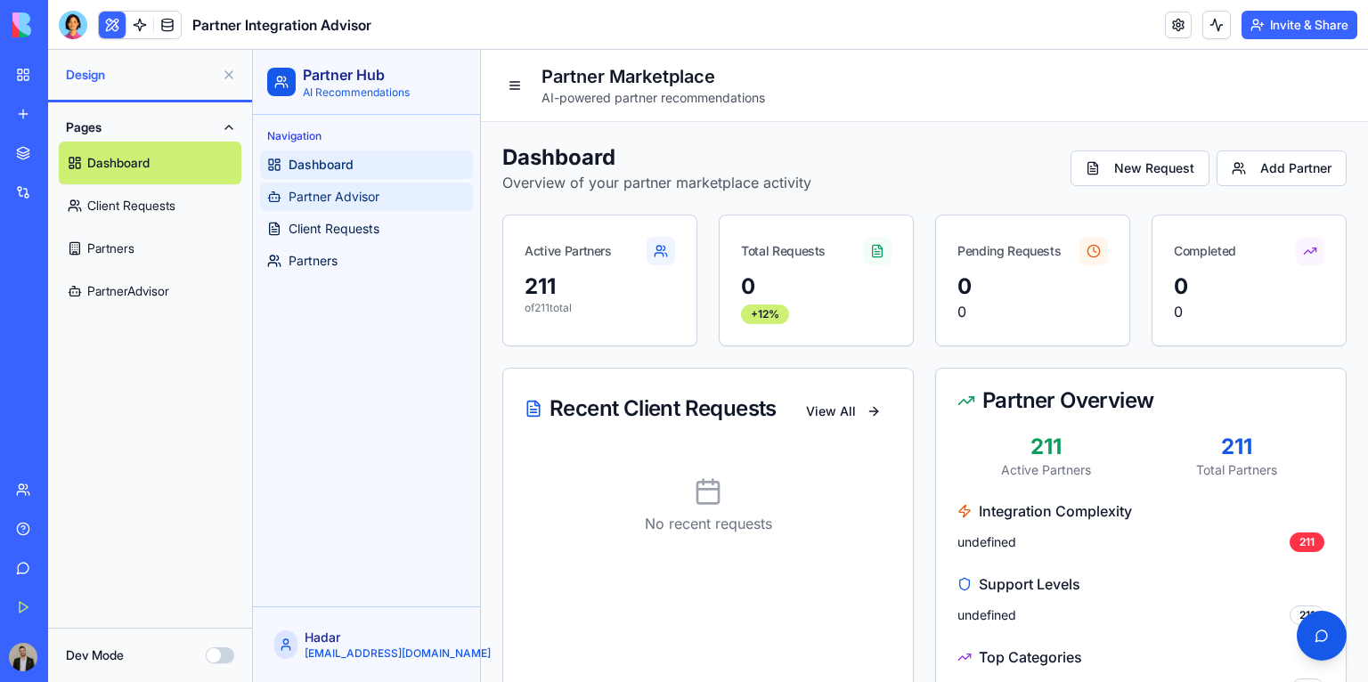
click at [367, 201] on span "Partner Advisor" at bounding box center [333, 197] width 91 height 18
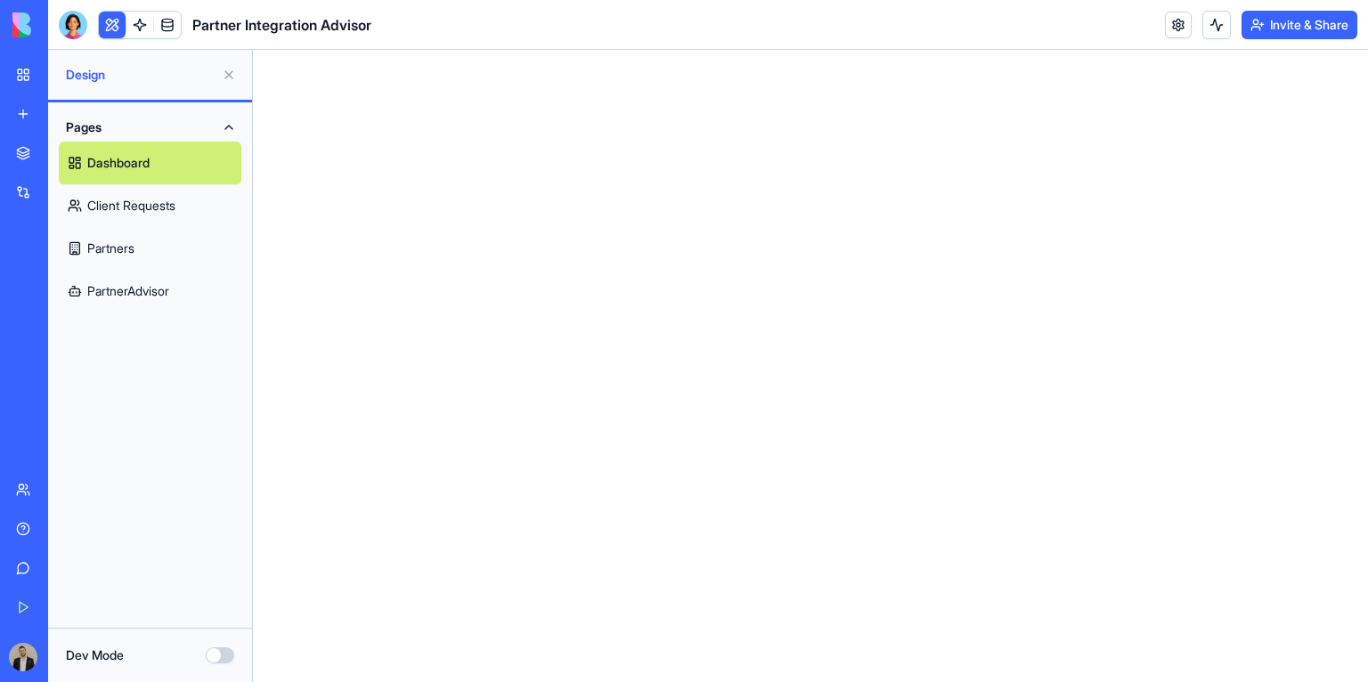
click at [157, 191] on link "Client Requests" at bounding box center [150, 205] width 183 height 43
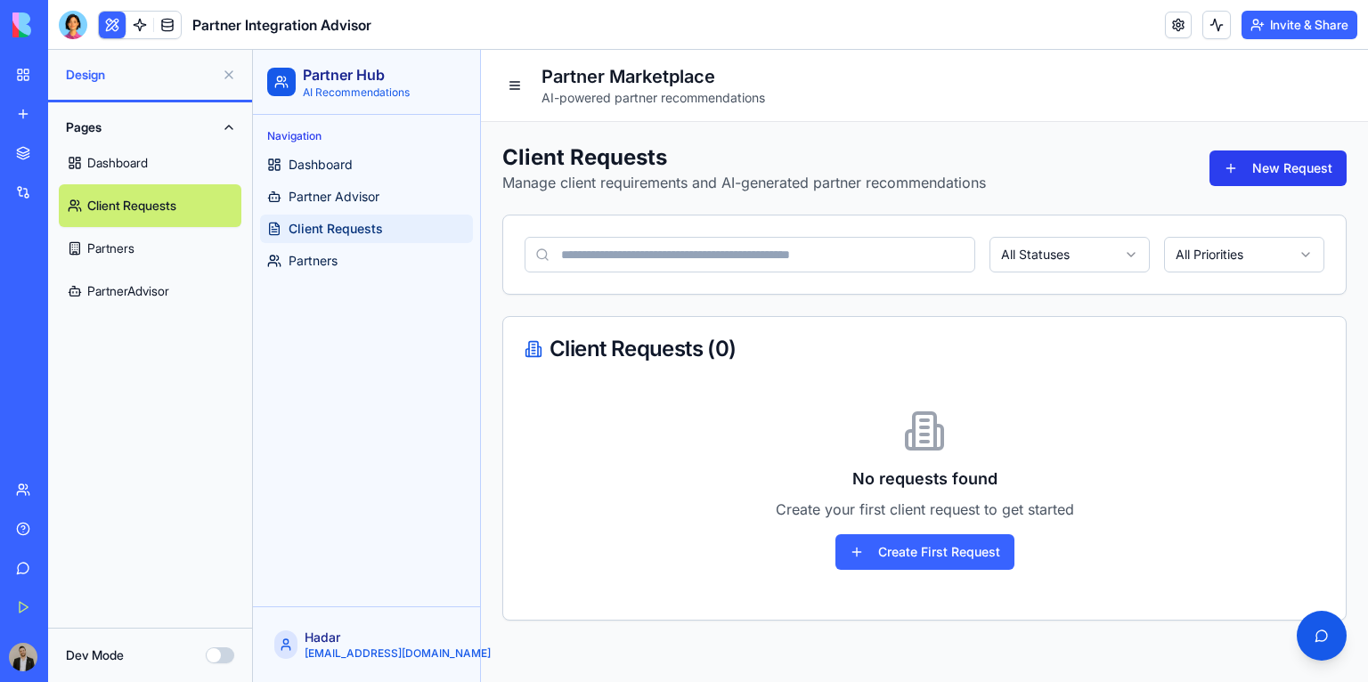
click at [1237, 177] on button "New Request" at bounding box center [1277, 168] width 137 height 36
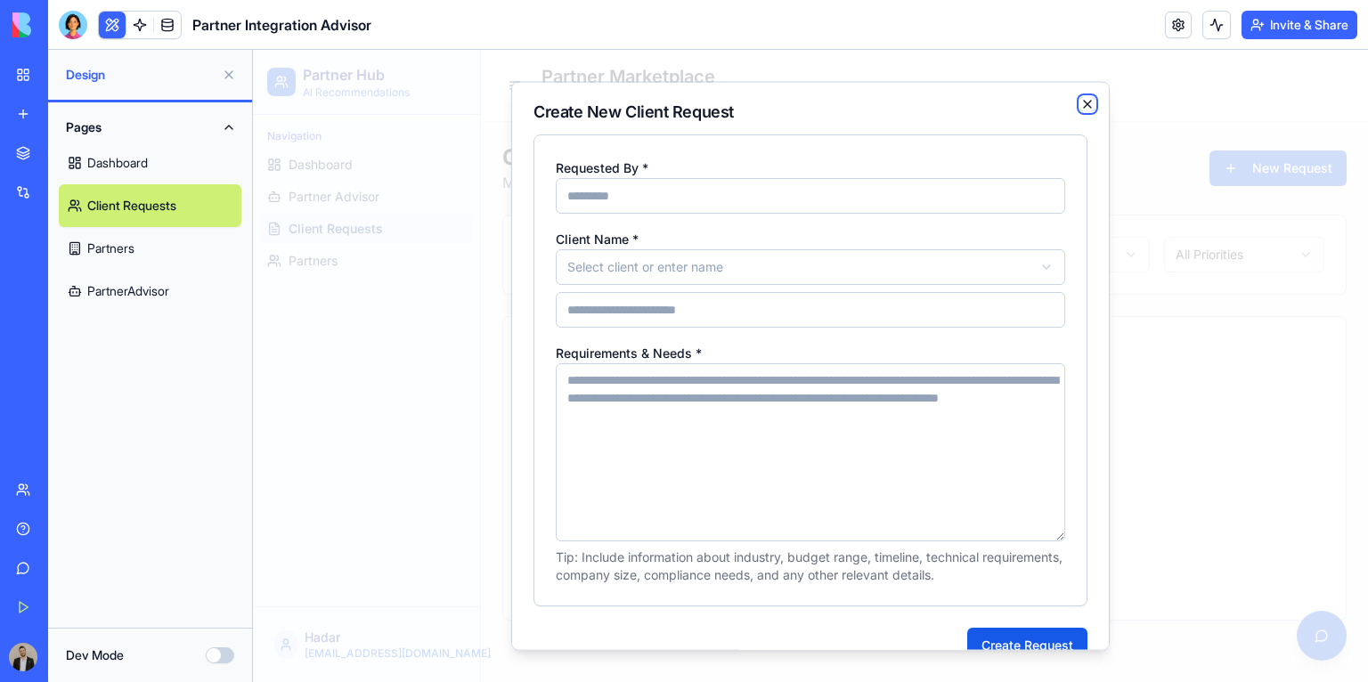
click at [1080, 108] on icon "button" at bounding box center [1087, 104] width 14 height 14
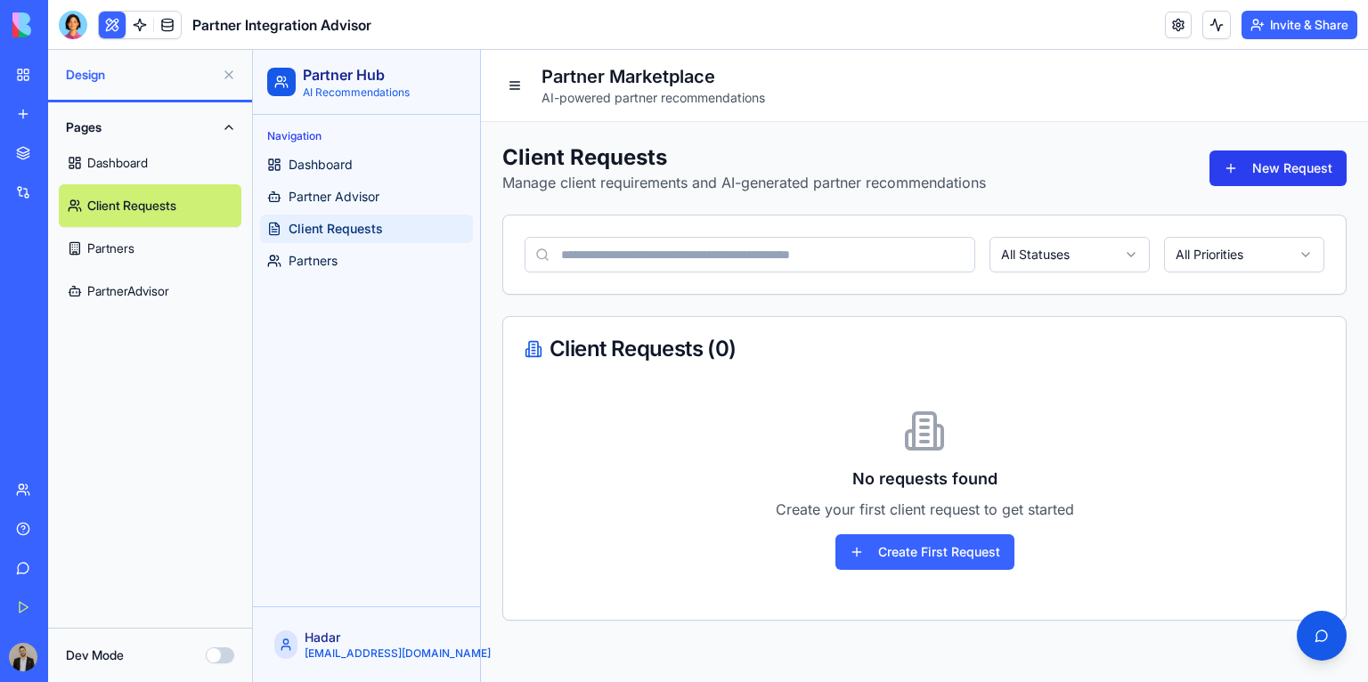
click at [1258, 165] on button "New Request" at bounding box center [1277, 168] width 137 height 36
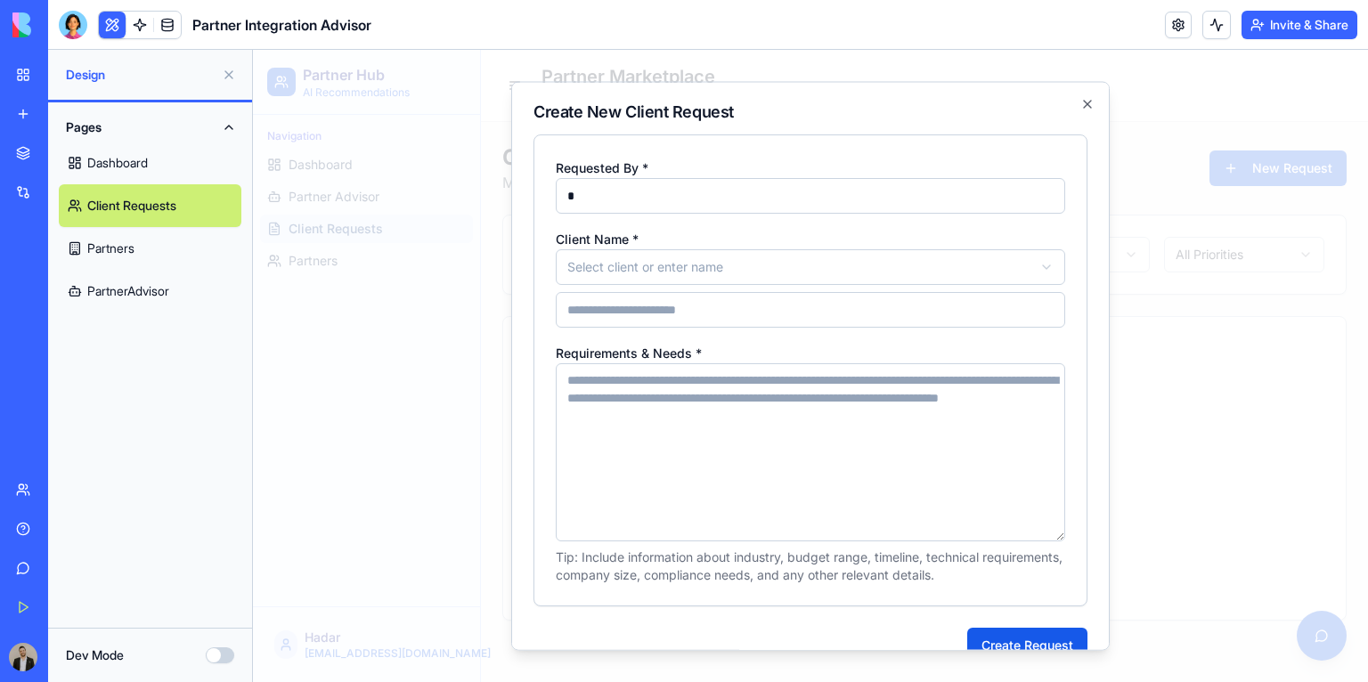
type input "*"
click at [649, 274] on body "**********" at bounding box center [810, 366] width 1115 height 632
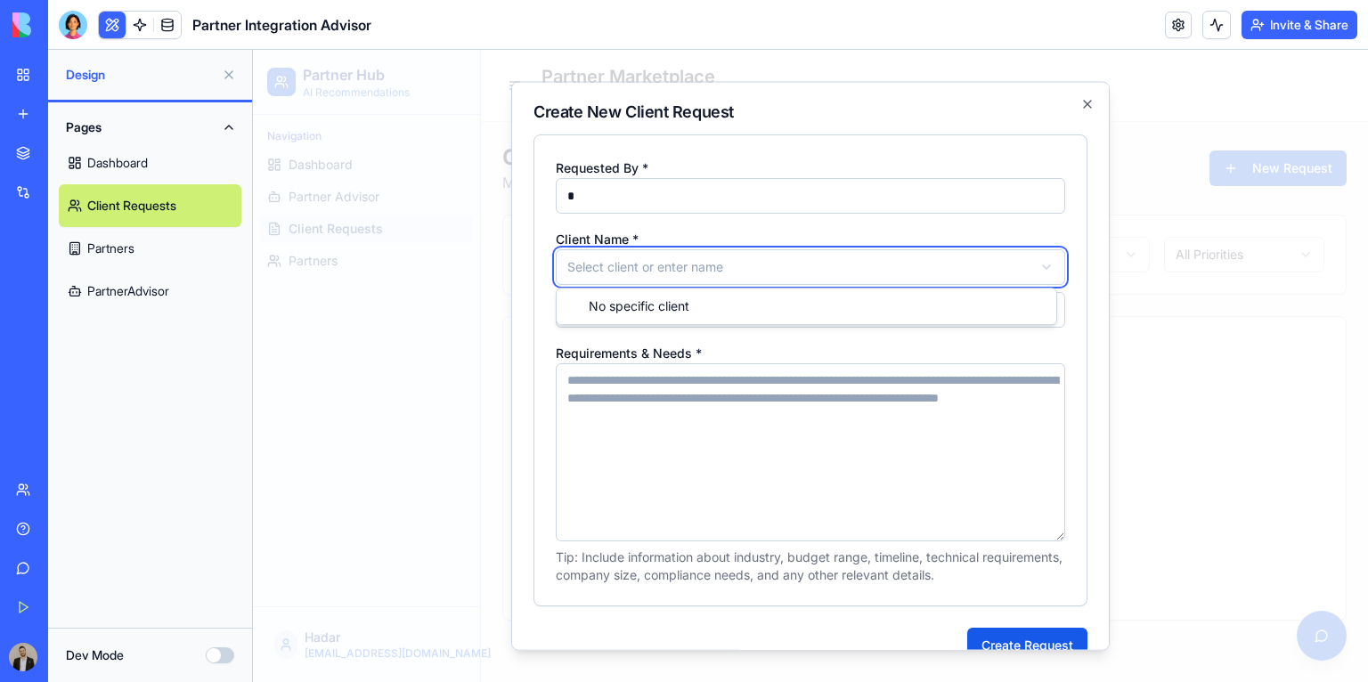
click at [647, 272] on body "**********" at bounding box center [810, 366] width 1115 height 632
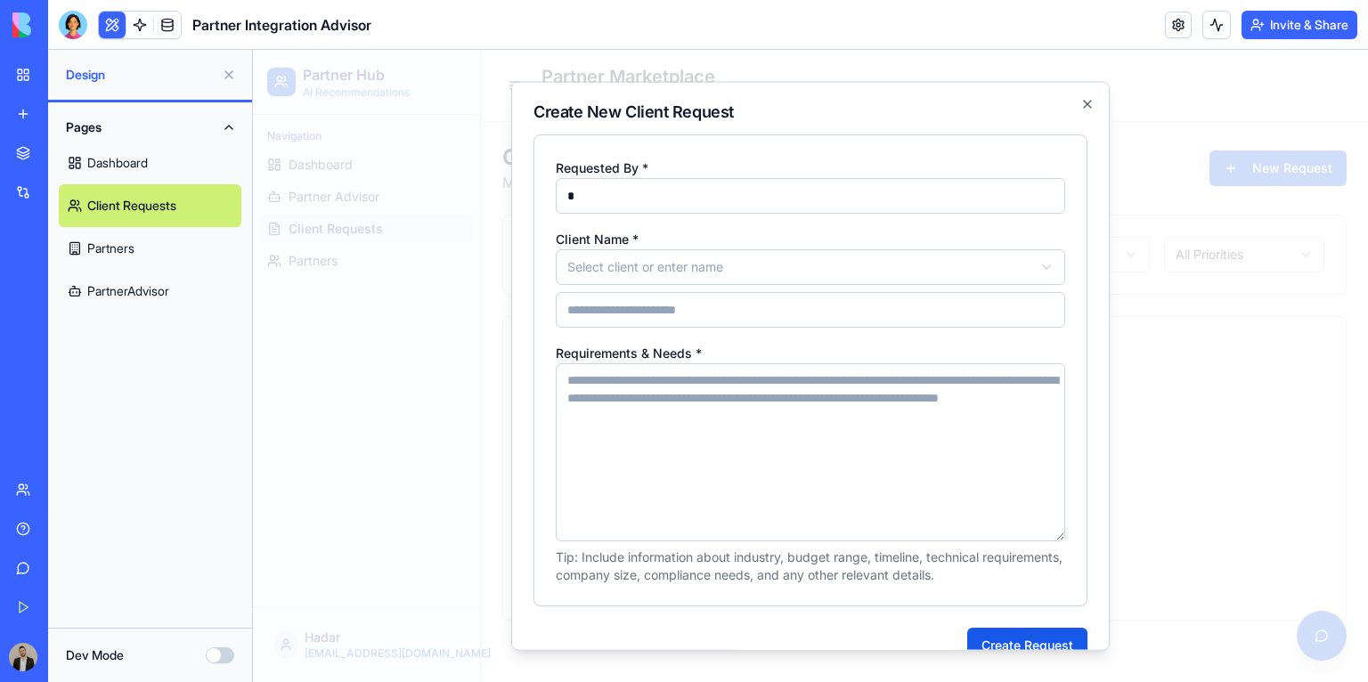
click at [637, 322] on input at bounding box center [810, 310] width 509 height 36
type input "*"
click at [644, 427] on textarea "Requirements & Needs *" at bounding box center [810, 452] width 509 height 178
paste textarea "**********"
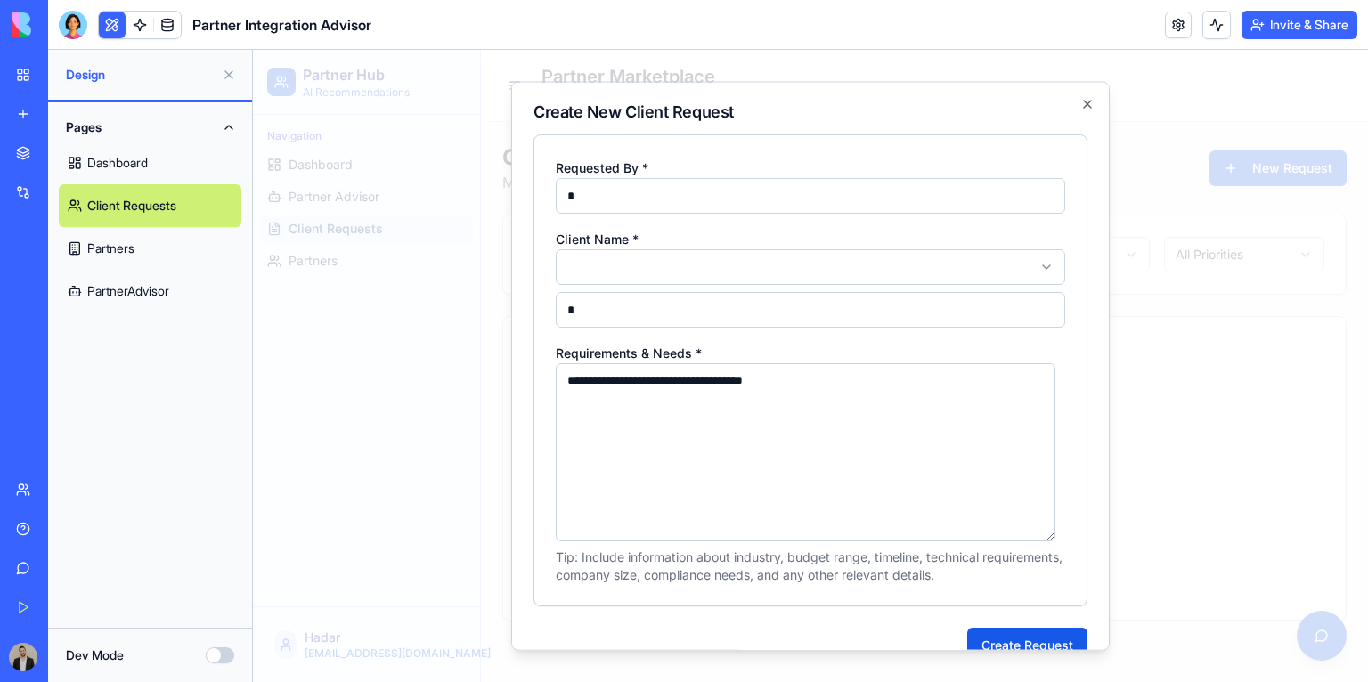
type textarea "**********"
click at [981, 621] on form "**********" at bounding box center [810, 398] width 554 height 529
click at [980, 628] on button "Create Request" at bounding box center [1027, 646] width 120 height 36
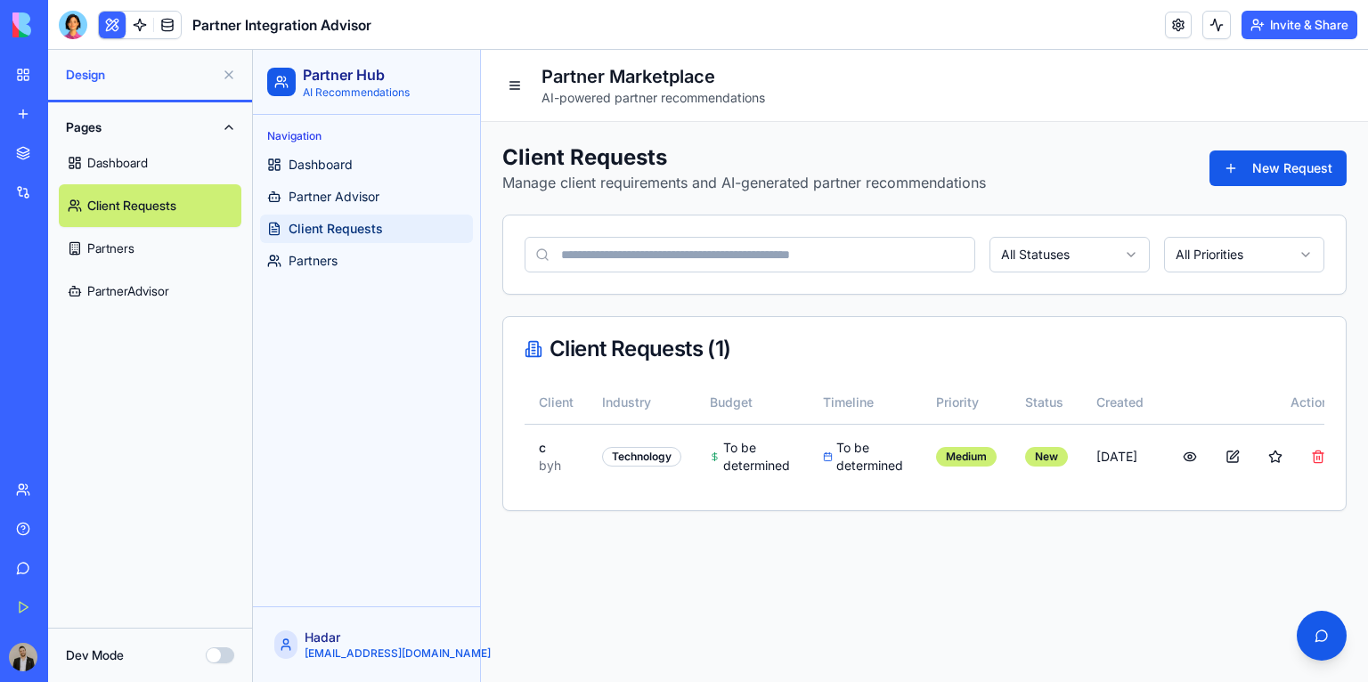
scroll to position [0, 27]
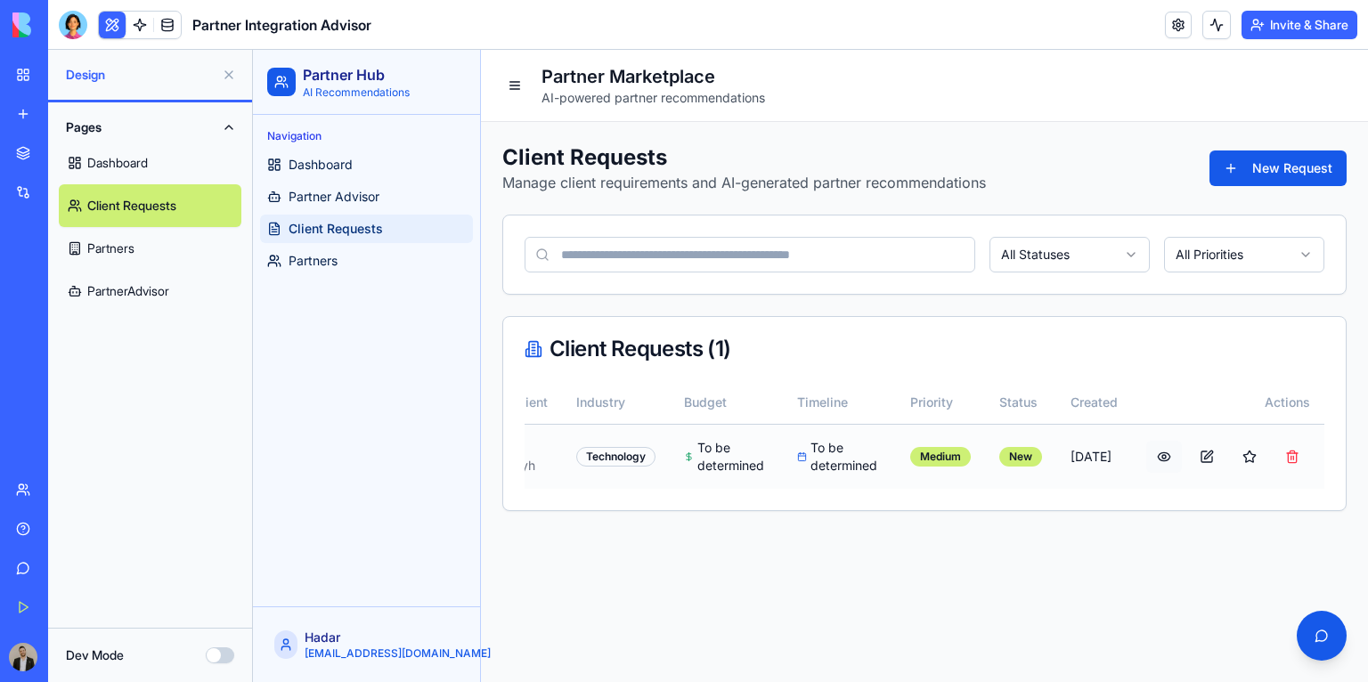
click at [1162, 459] on button at bounding box center [1164, 457] width 36 height 32
click at [796, 575] on main "Partner Marketplace AI-powered partner recommendations Client Requests Manage c…" at bounding box center [924, 366] width 887 height 632
click at [313, 264] on span "Partners" at bounding box center [312, 261] width 49 height 18
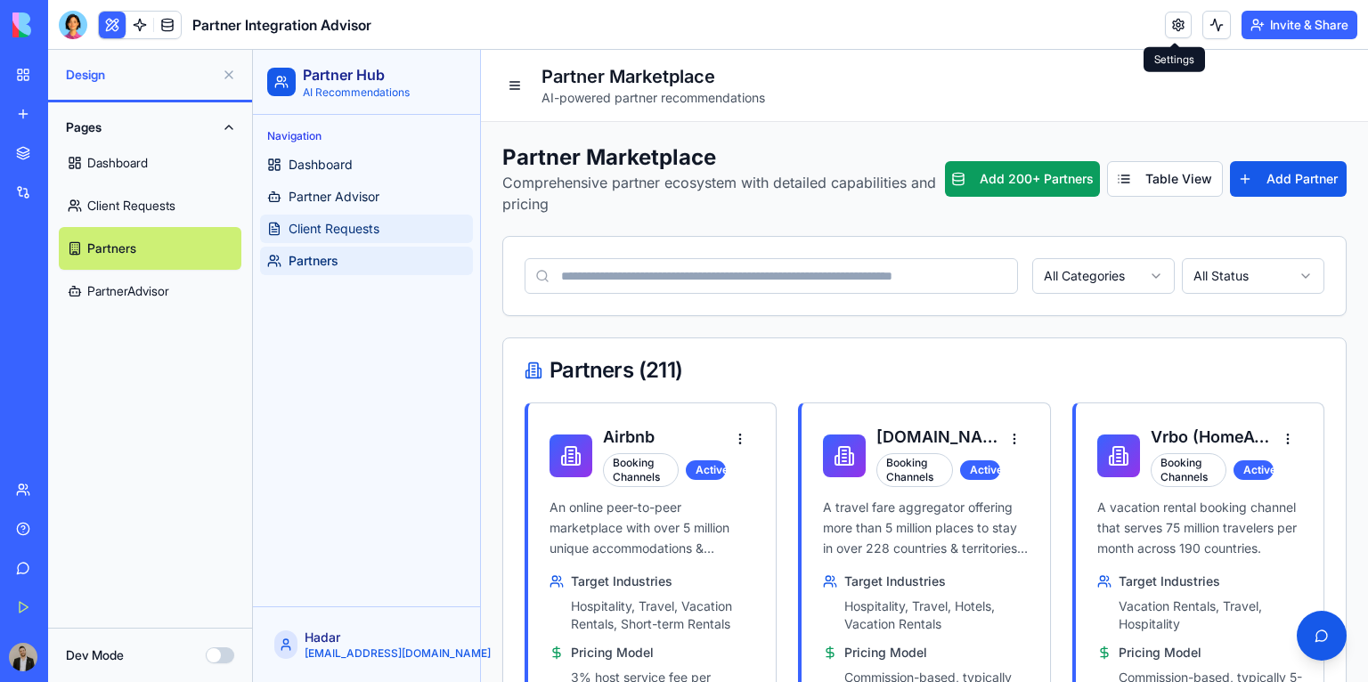
click at [317, 223] on span "Client Requests" at bounding box center [333, 229] width 91 height 18
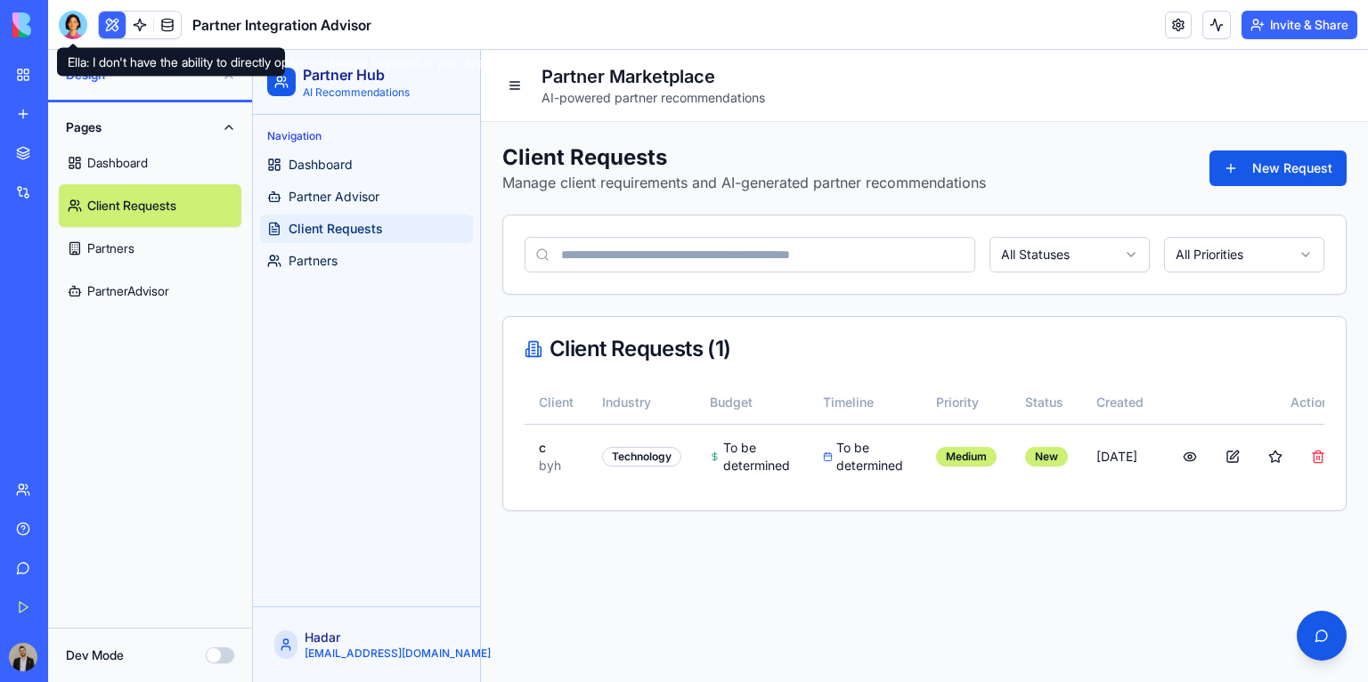
click at [69, 24] on div at bounding box center [73, 25] width 28 height 28
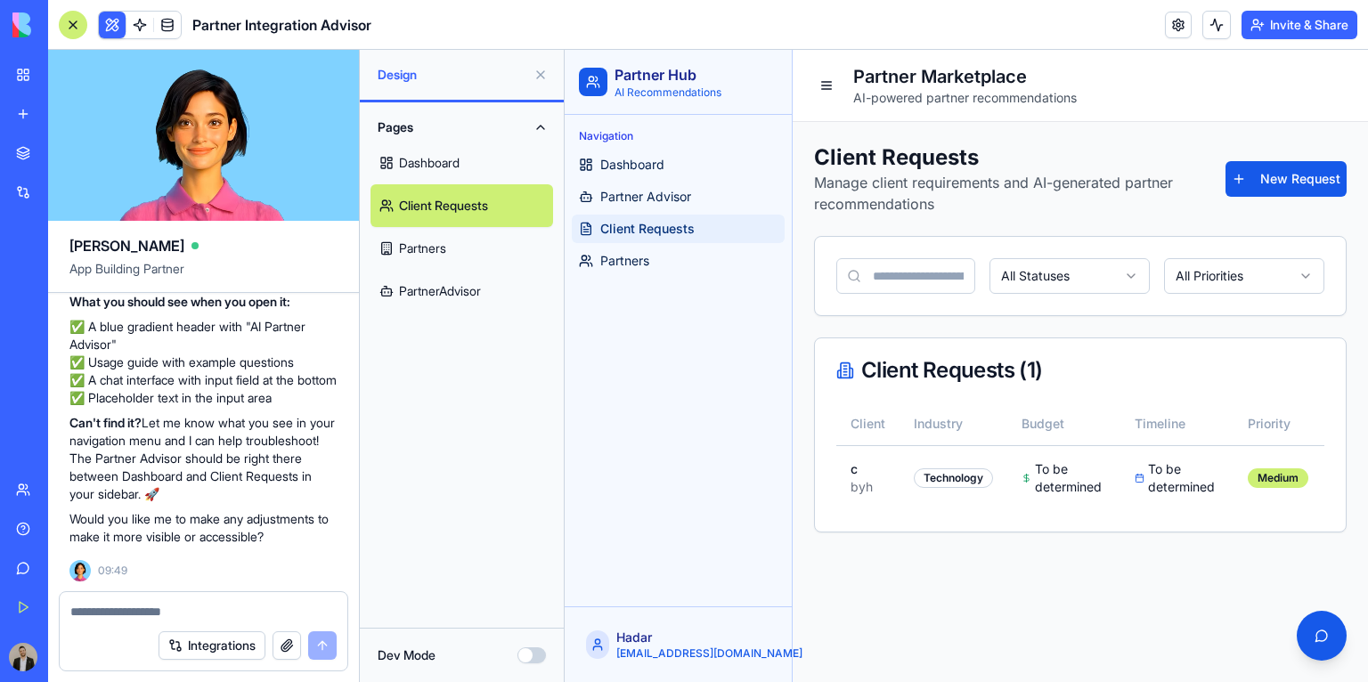
click at [179, 608] on textarea at bounding box center [203, 612] width 266 height 18
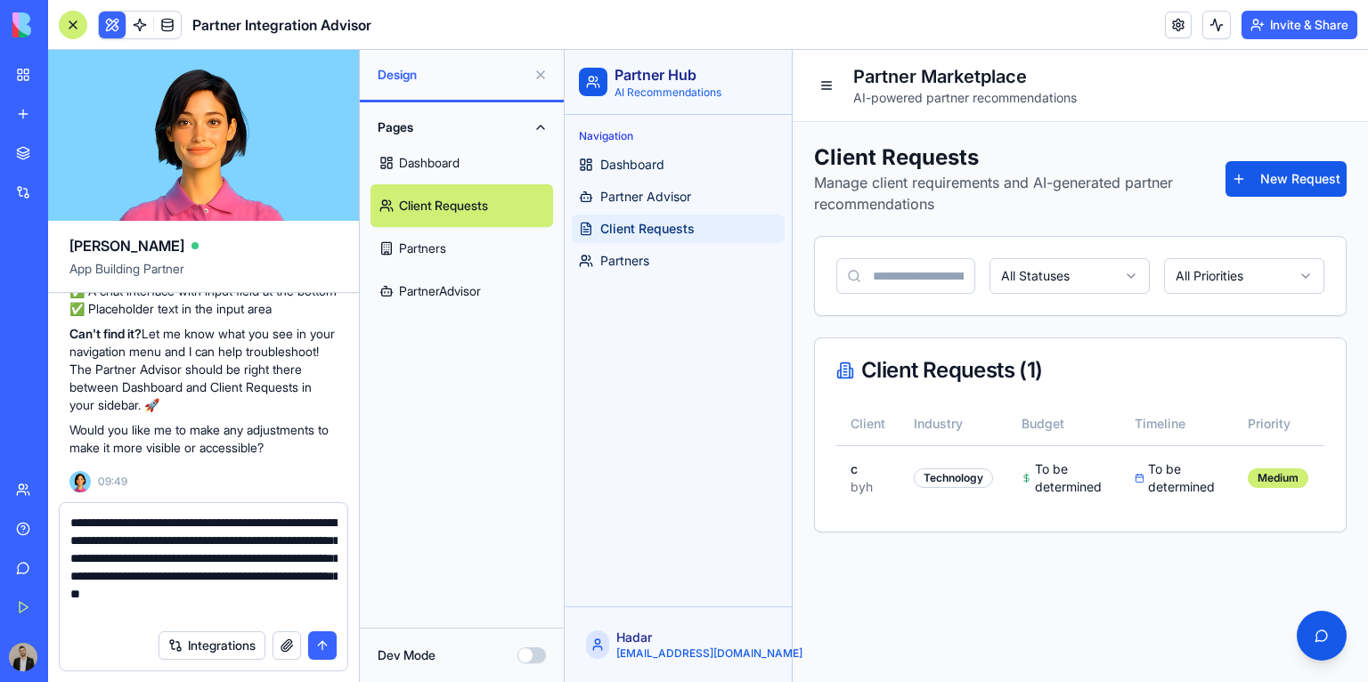
type textarea "**********"
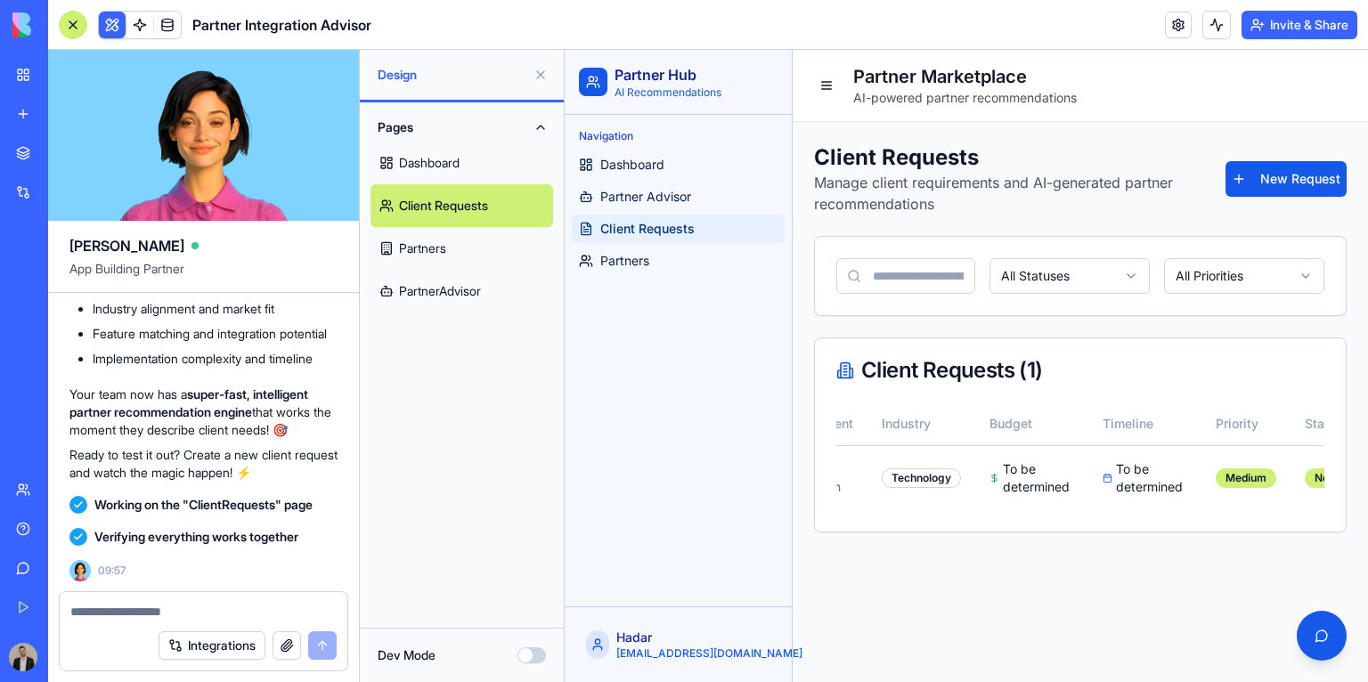
scroll to position [0, 12]
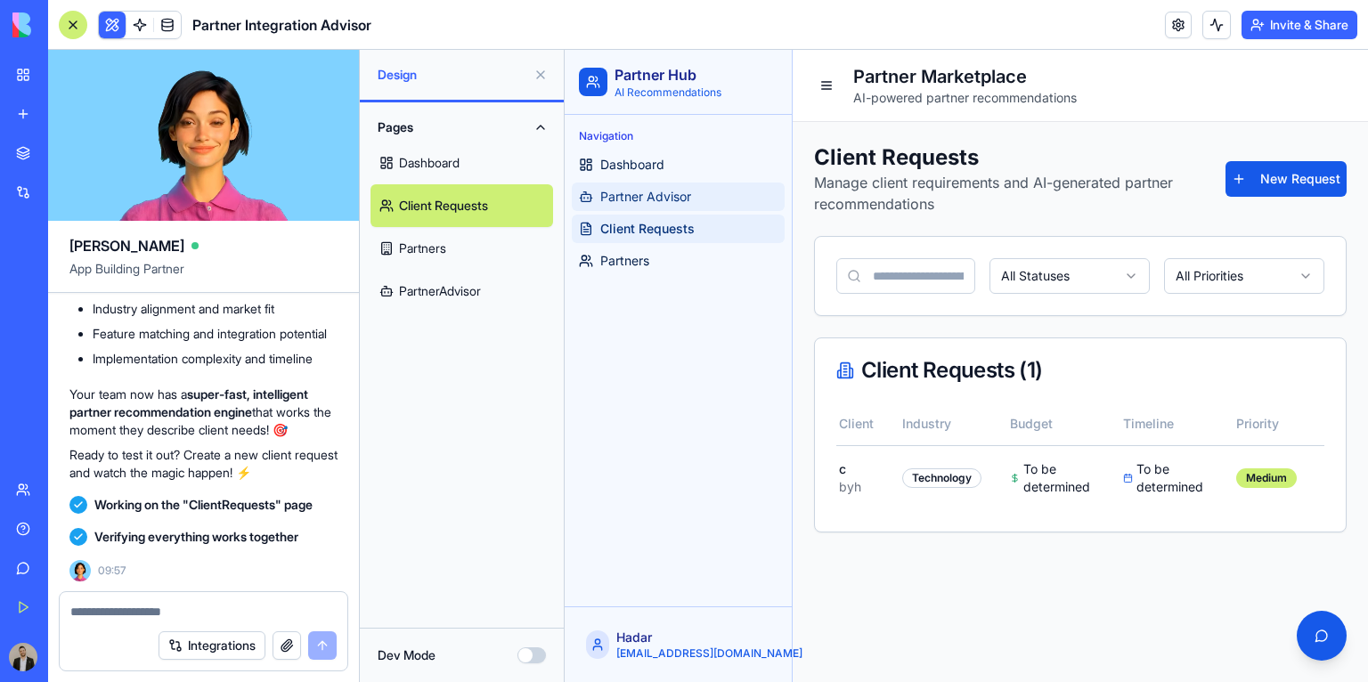
click at [630, 202] on span "Partner Advisor" at bounding box center [645, 197] width 91 height 18
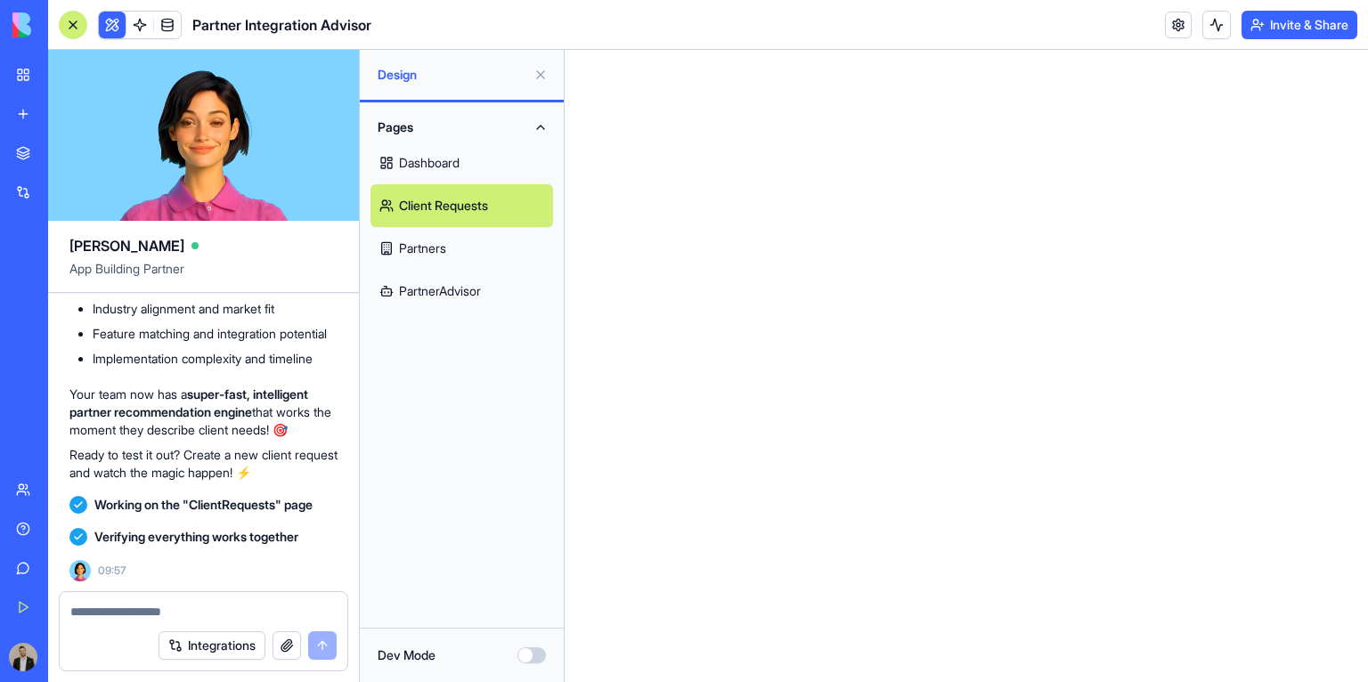
click at [453, 168] on link "Dashboard" at bounding box center [461, 163] width 183 height 43
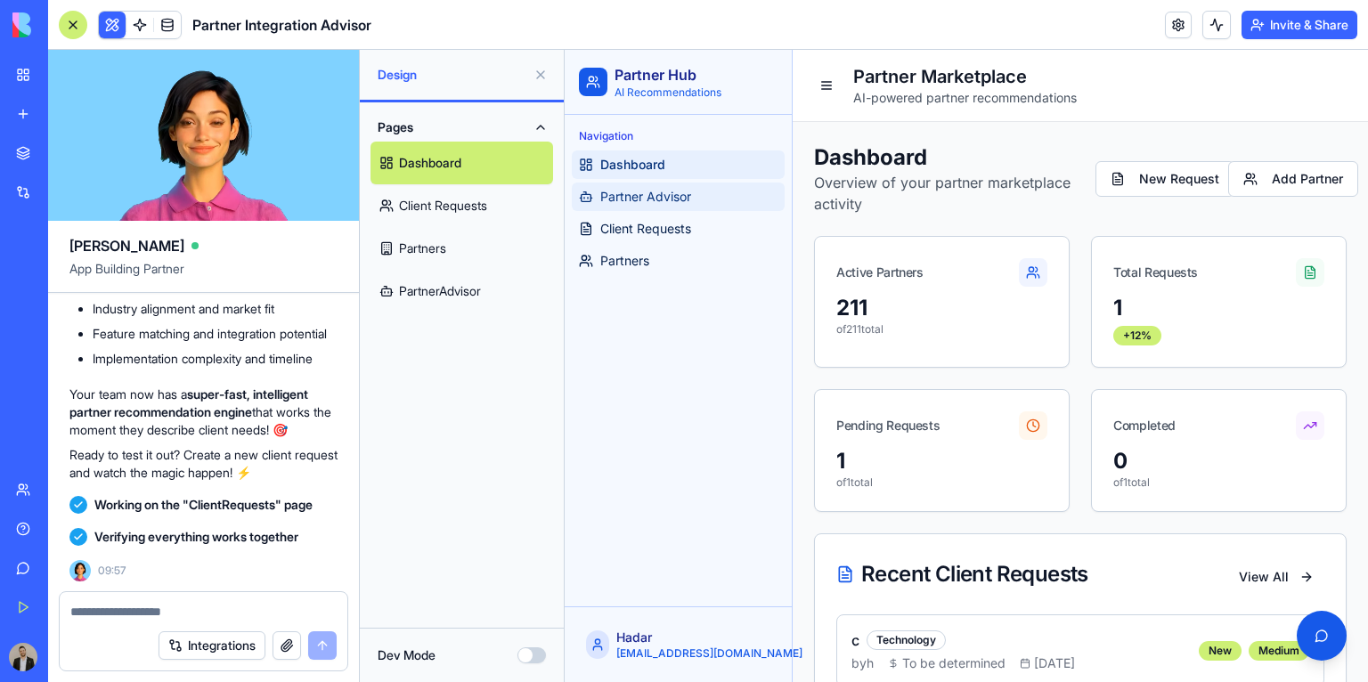
click at [631, 194] on span "Partner Advisor" at bounding box center [645, 197] width 91 height 18
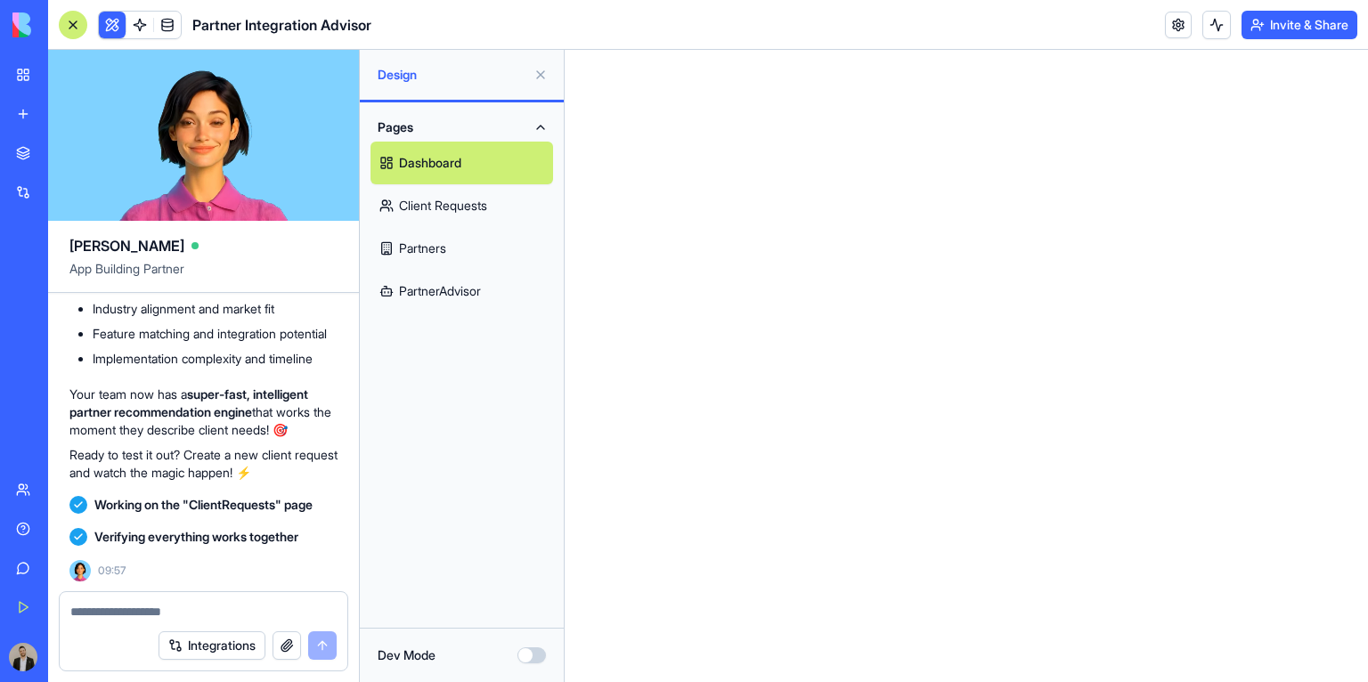
click at [507, 196] on link "Client Requests" at bounding box center [461, 205] width 183 height 43
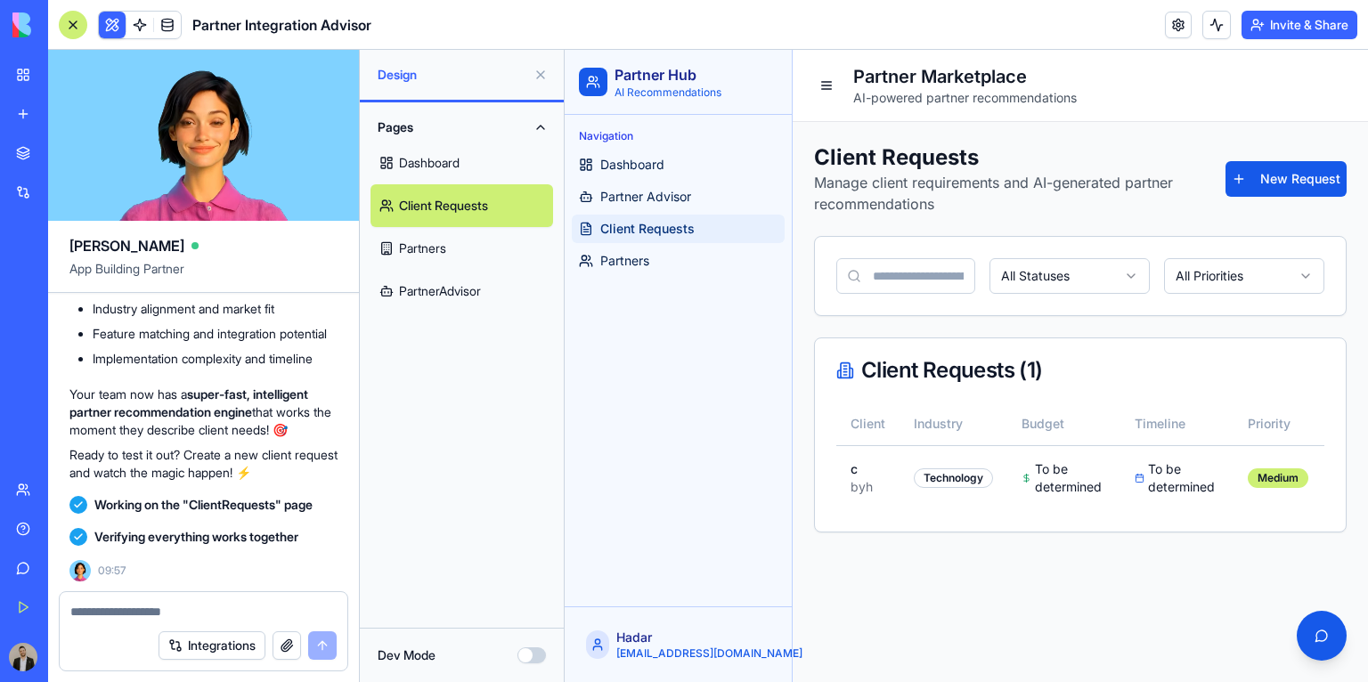
click at [623, 233] on span "Client Requests" at bounding box center [647, 229] width 94 height 18
click at [649, 267] on span "Partners" at bounding box center [624, 261] width 49 height 18
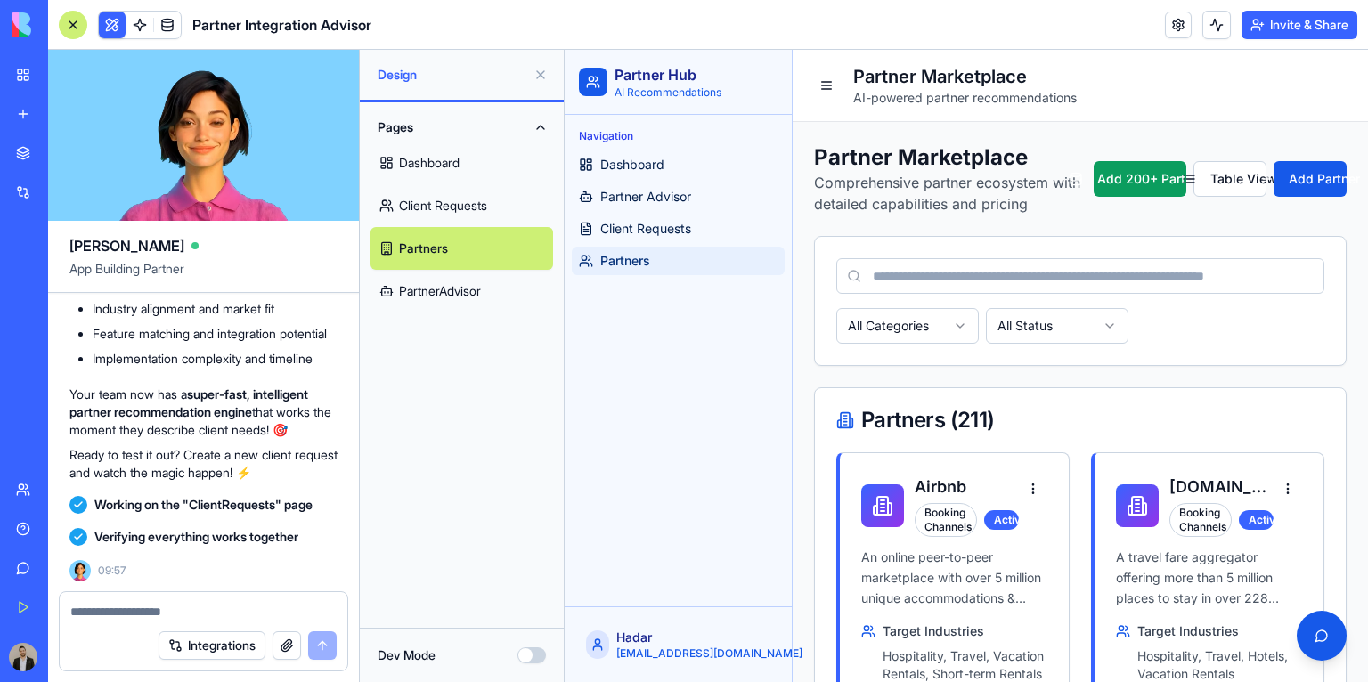
click at [538, 83] on button at bounding box center [540, 75] width 28 height 28
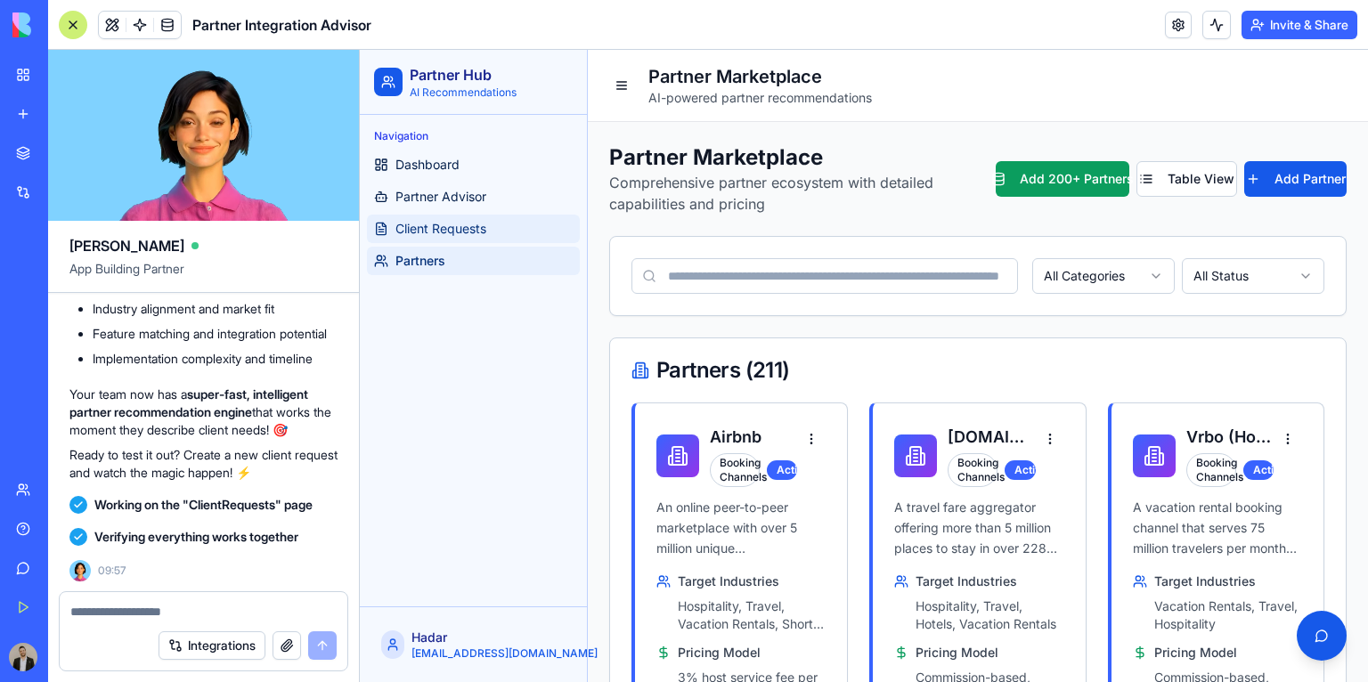
click at [497, 222] on link "Client Requests" at bounding box center [473, 229] width 213 height 28
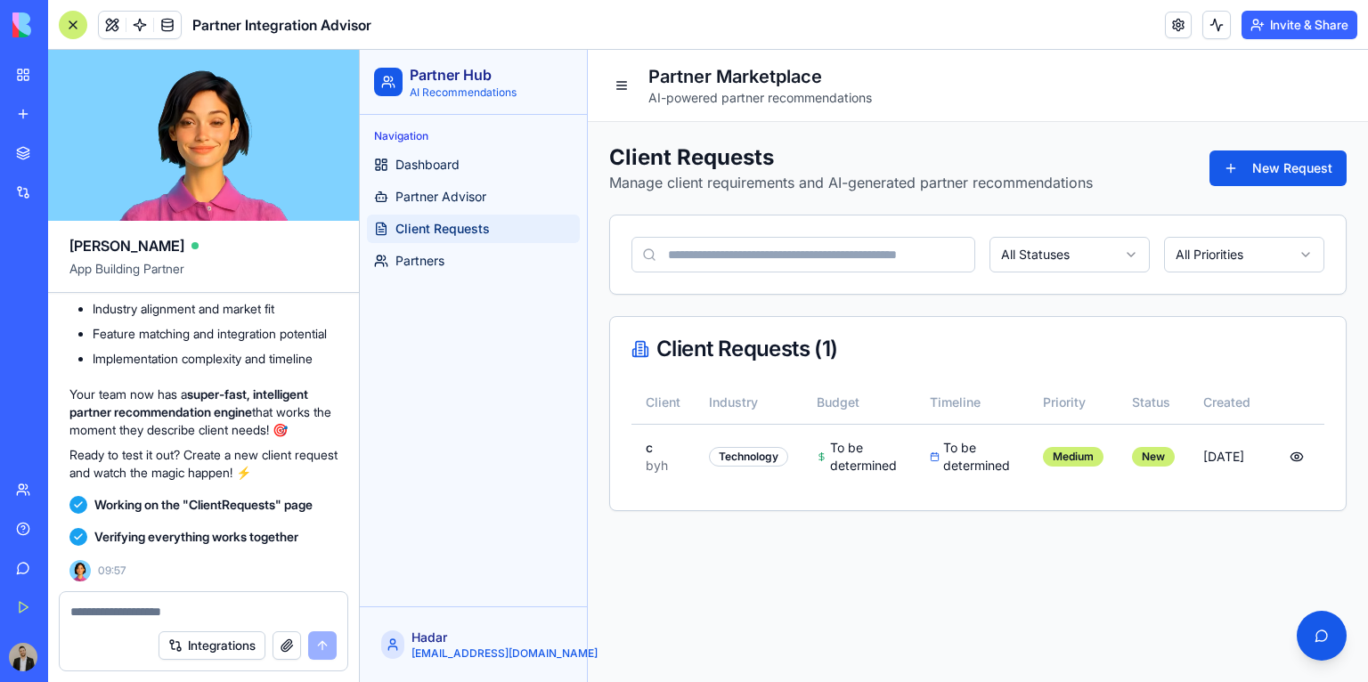
click at [223, 610] on textarea at bounding box center [203, 612] width 267 height 18
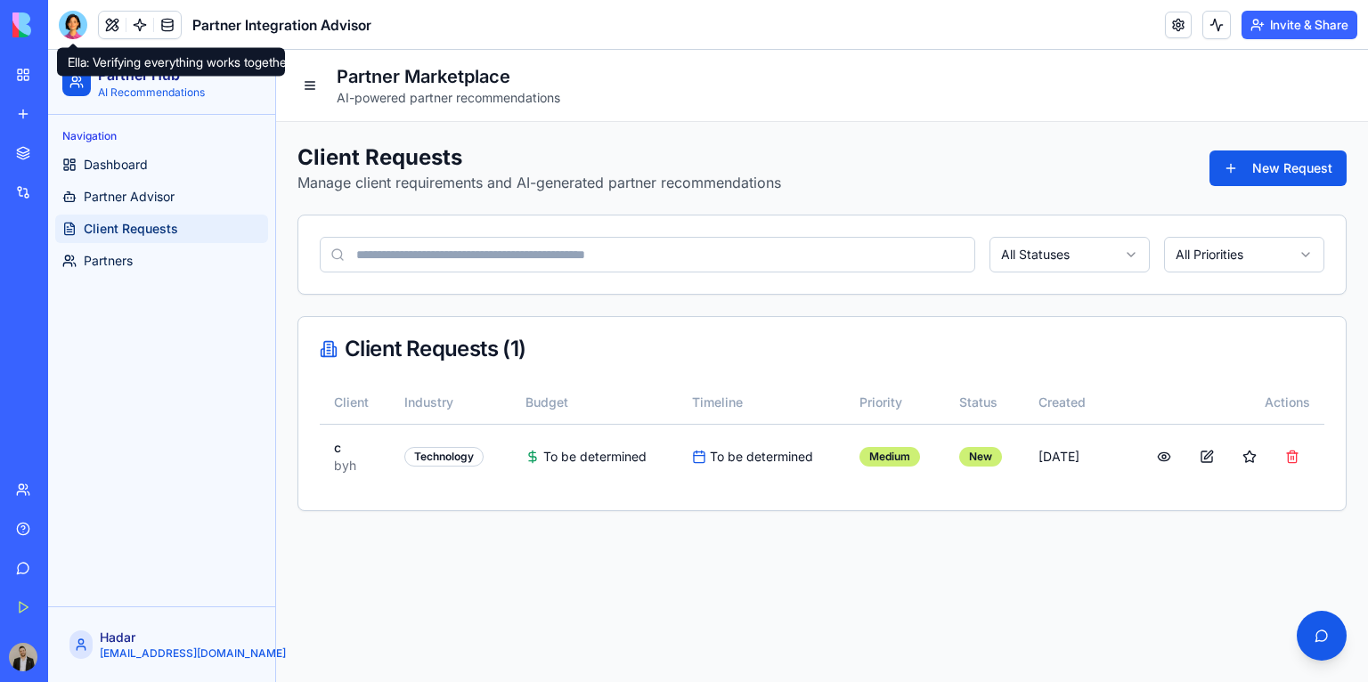
click at [76, 25] on div at bounding box center [73, 25] width 28 height 28
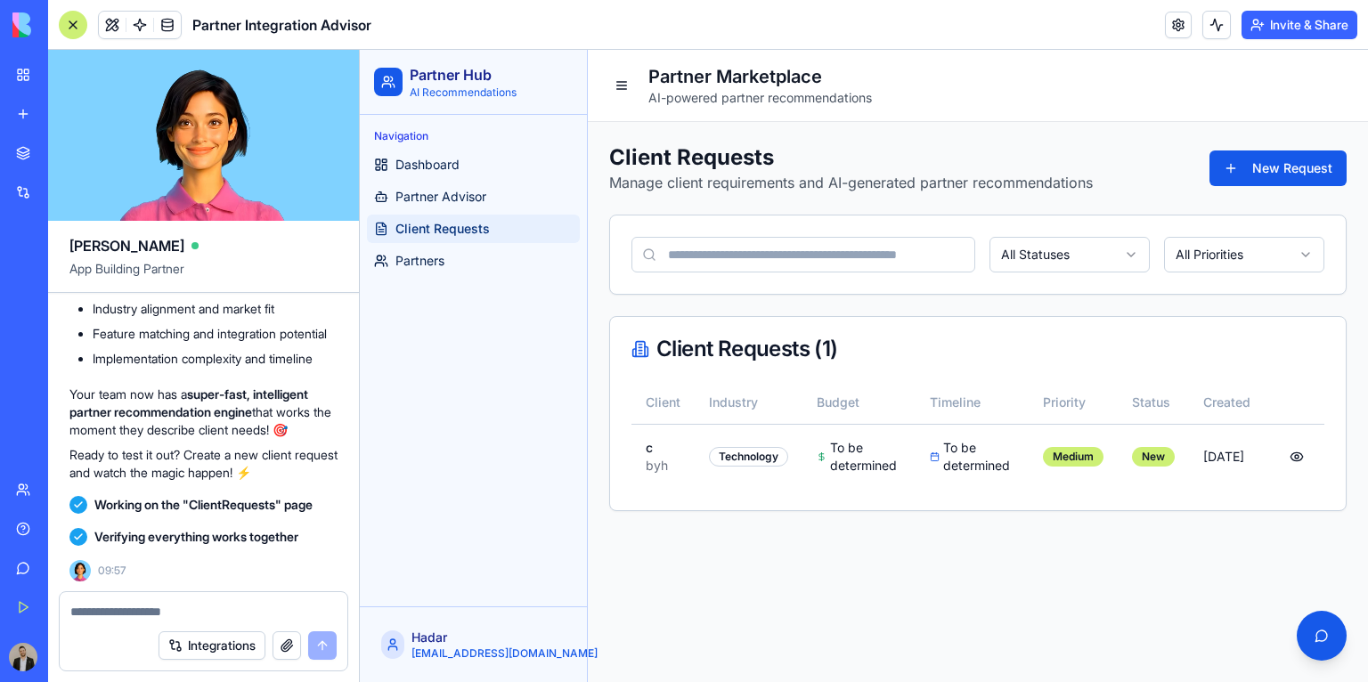
click at [244, 604] on textarea at bounding box center [203, 612] width 266 height 18
type textarea "**********"
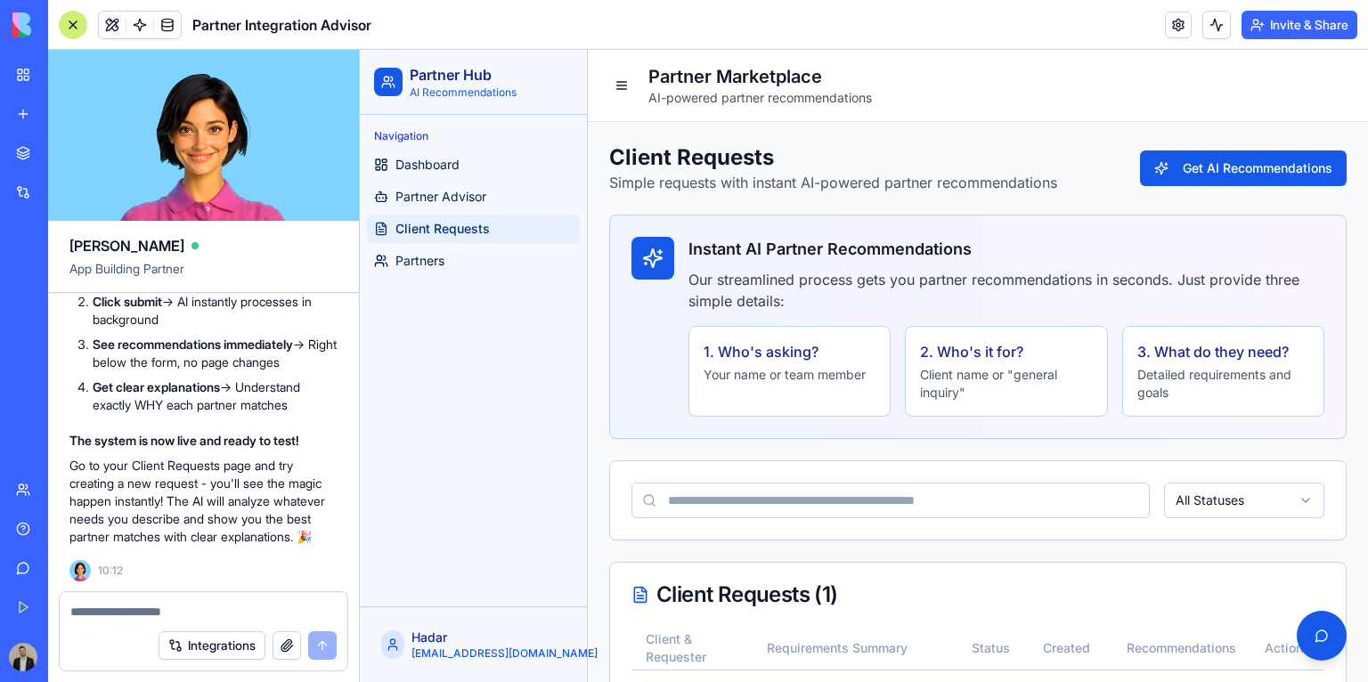
scroll to position [12732, 0]
click at [29, 77] on link "My Workspace" at bounding box center [40, 75] width 71 height 36
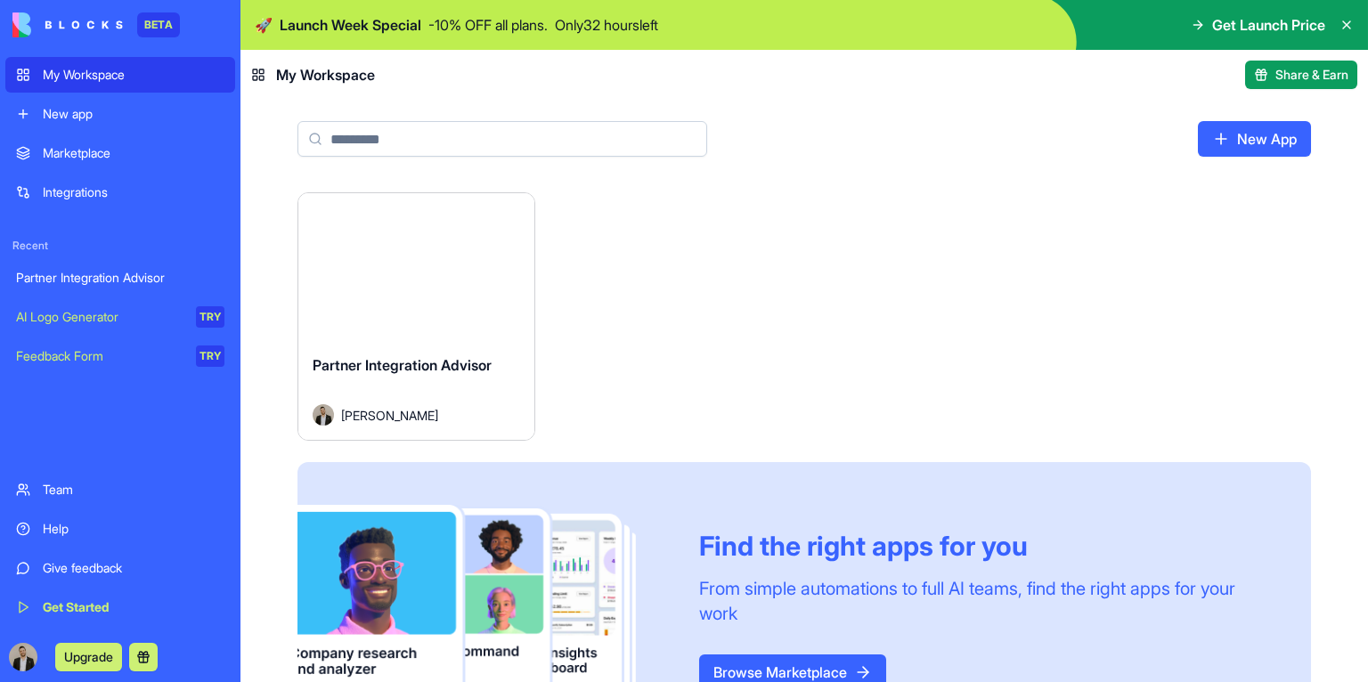
click at [406, 295] on div "Launch" at bounding box center [416, 266] width 236 height 147
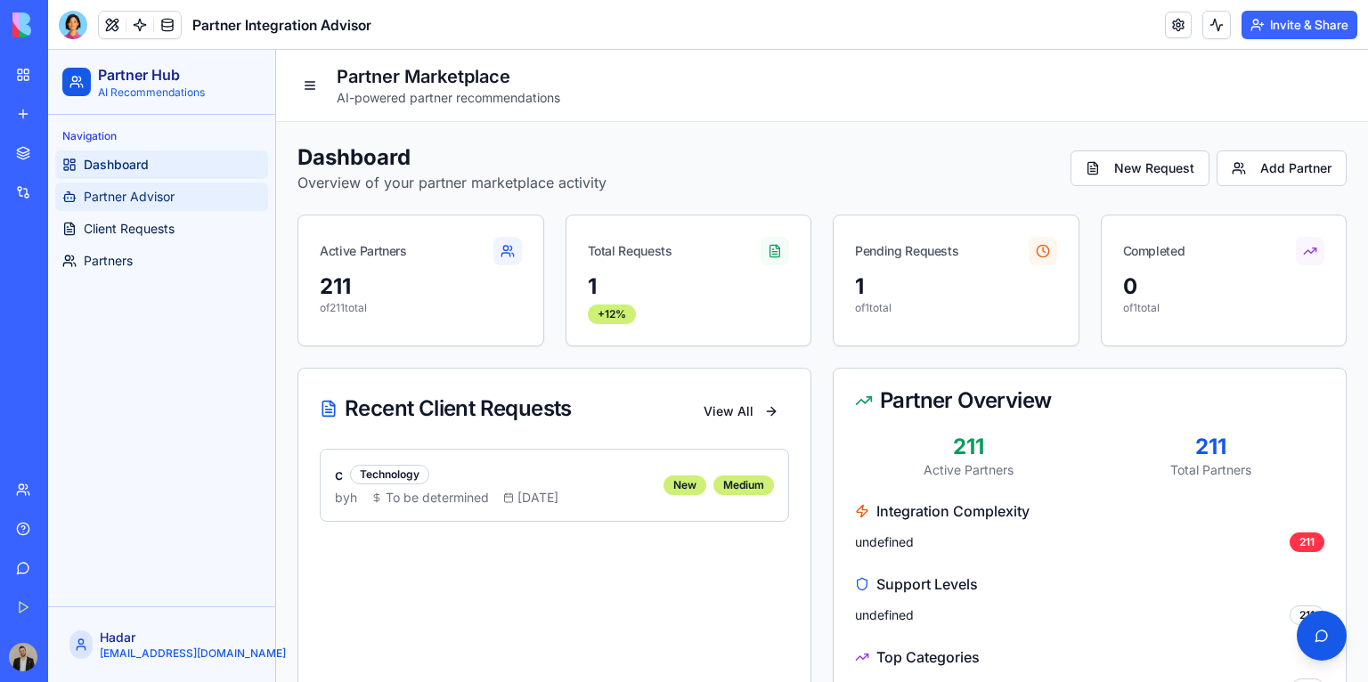
click at [187, 197] on link "Partner Advisor" at bounding box center [161, 197] width 213 height 28
click at [171, 228] on span "Client Requests" at bounding box center [129, 229] width 91 height 18
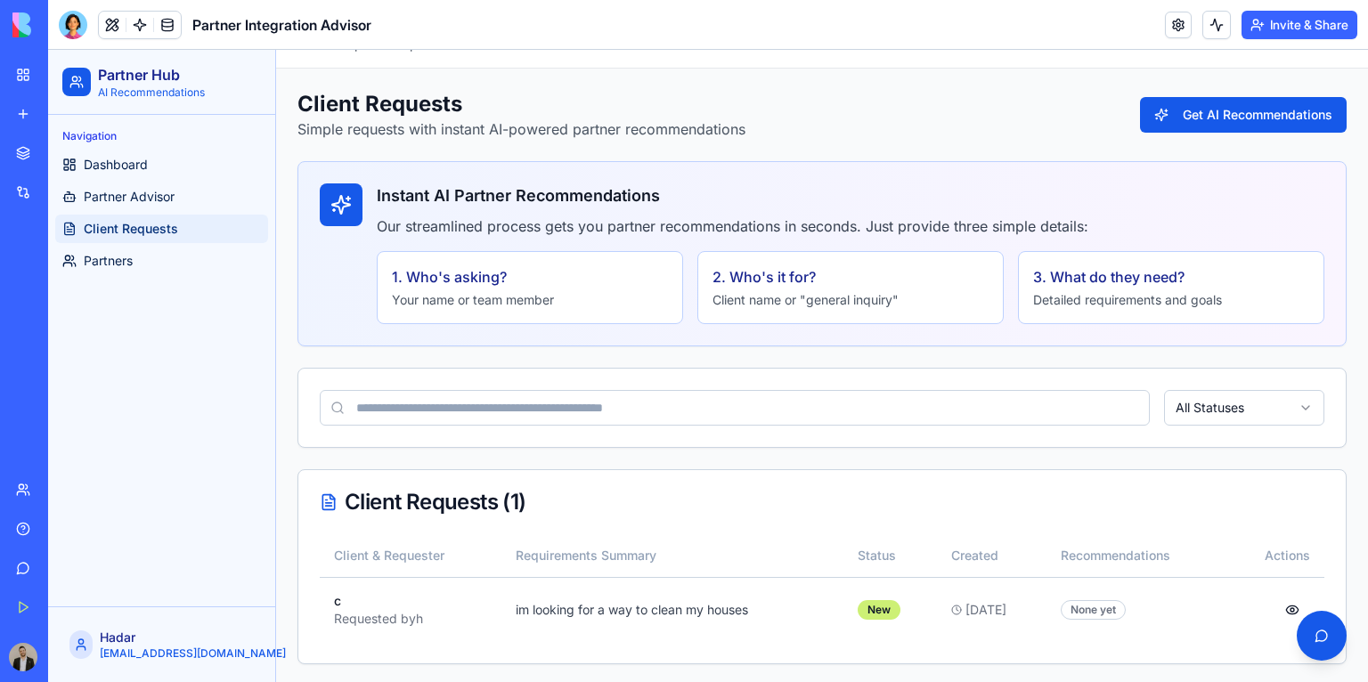
scroll to position [54, 0]
click at [1103, 274] on div "3. What do they need?" at bounding box center [1171, 275] width 276 height 21
click at [603, 286] on div "1. Who's asking? Your name or team member" at bounding box center [530, 286] width 306 height 73
click at [1182, 121] on button "Get AI Recommendations" at bounding box center [1243, 114] width 207 height 36
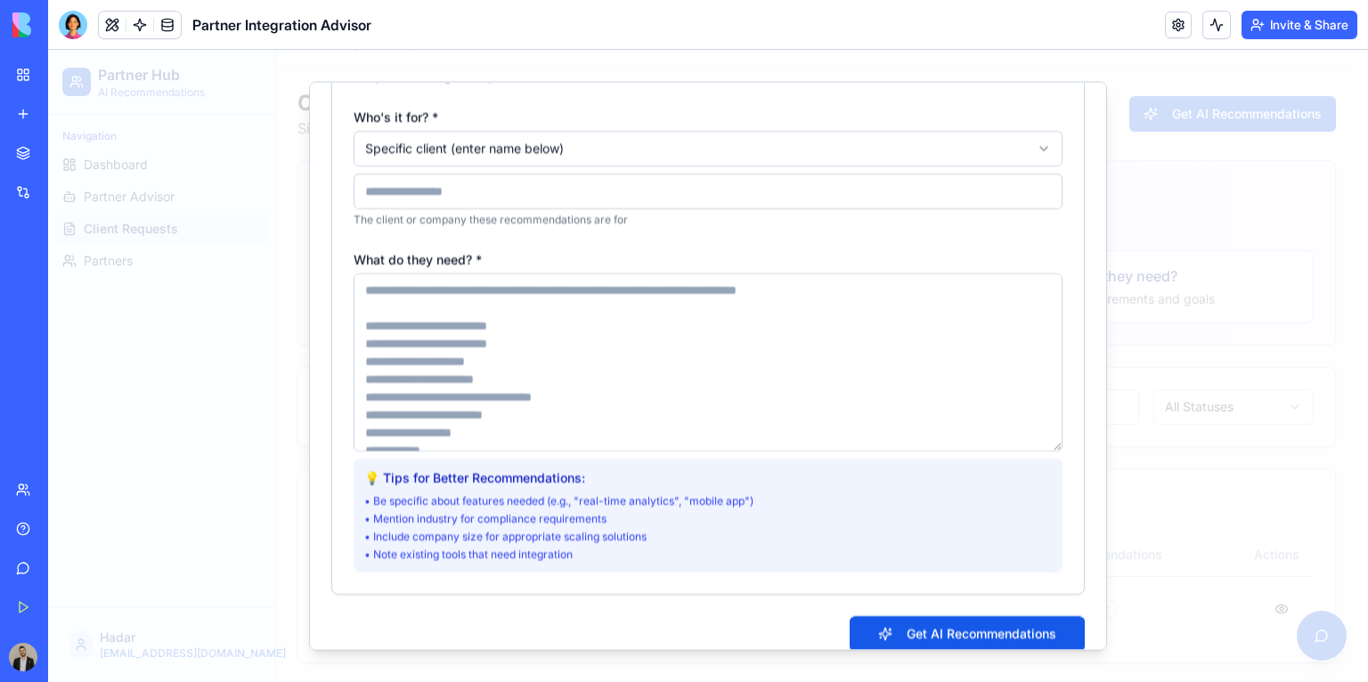
scroll to position [240, 0]
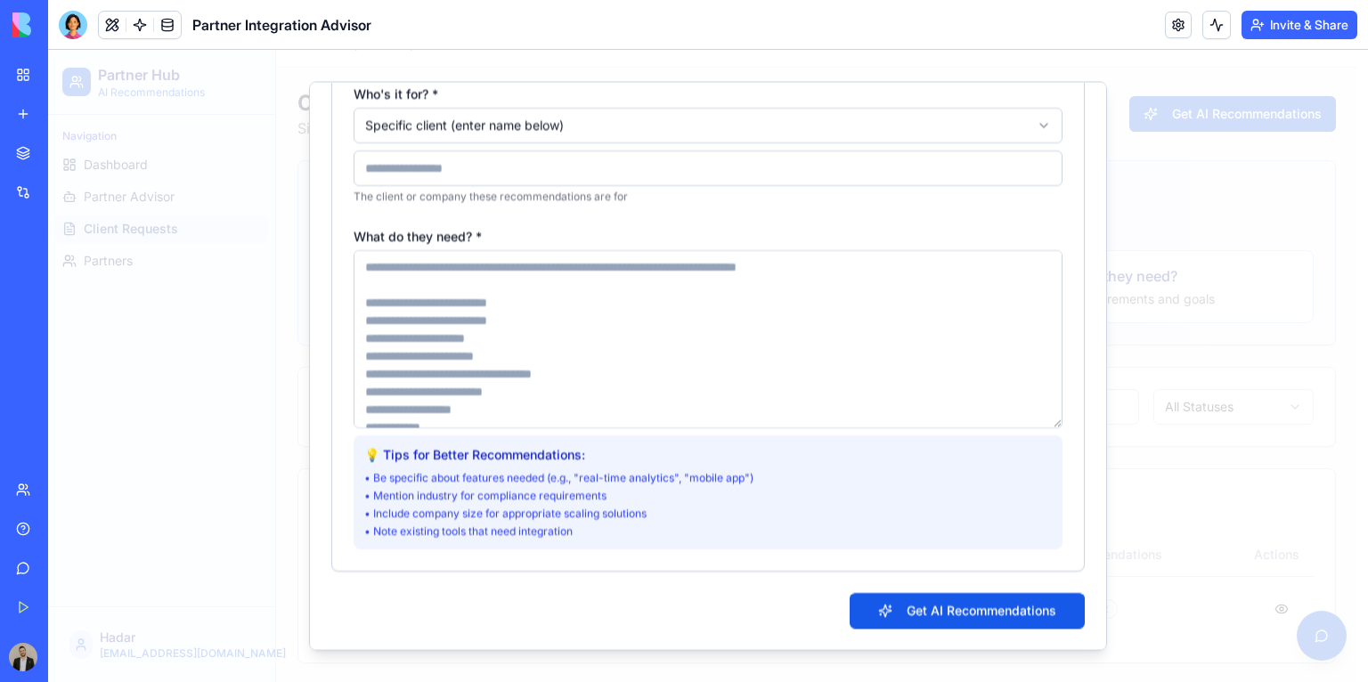
click at [539, 318] on textarea "What do they need? *" at bounding box center [707, 340] width 709 height 178
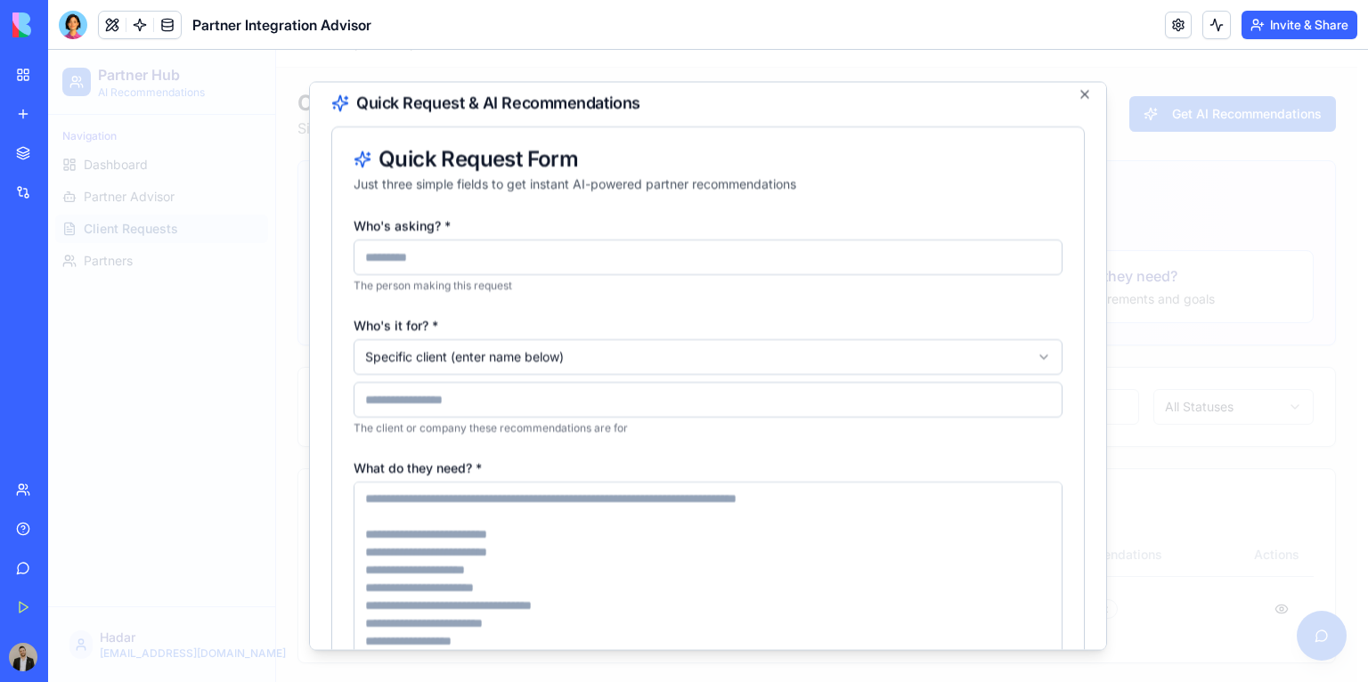
scroll to position [0, 0]
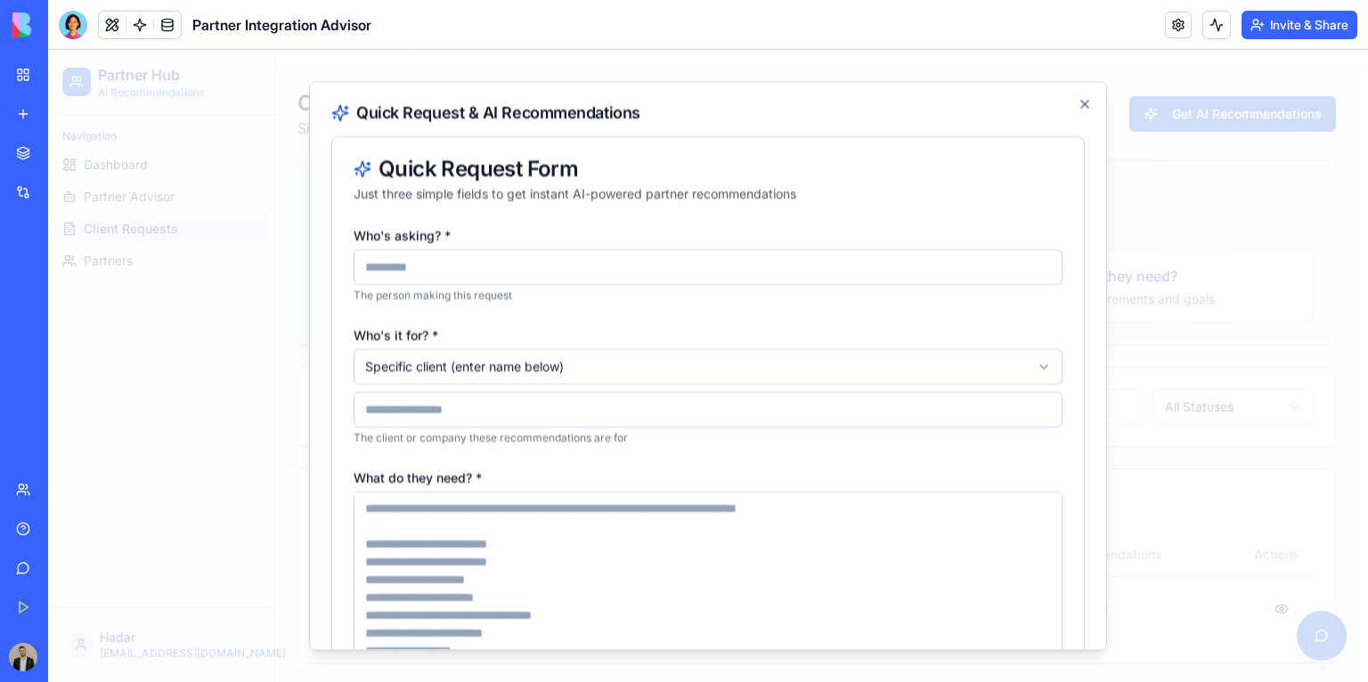
click at [518, 264] on input "Who's asking? *" at bounding box center [707, 267] width 709 height 36
type input "*****"
click at [451, 526] on textarea "What do they need? *" at bounding box center [707, 581] width 709 height 178
paste textarea "**********"
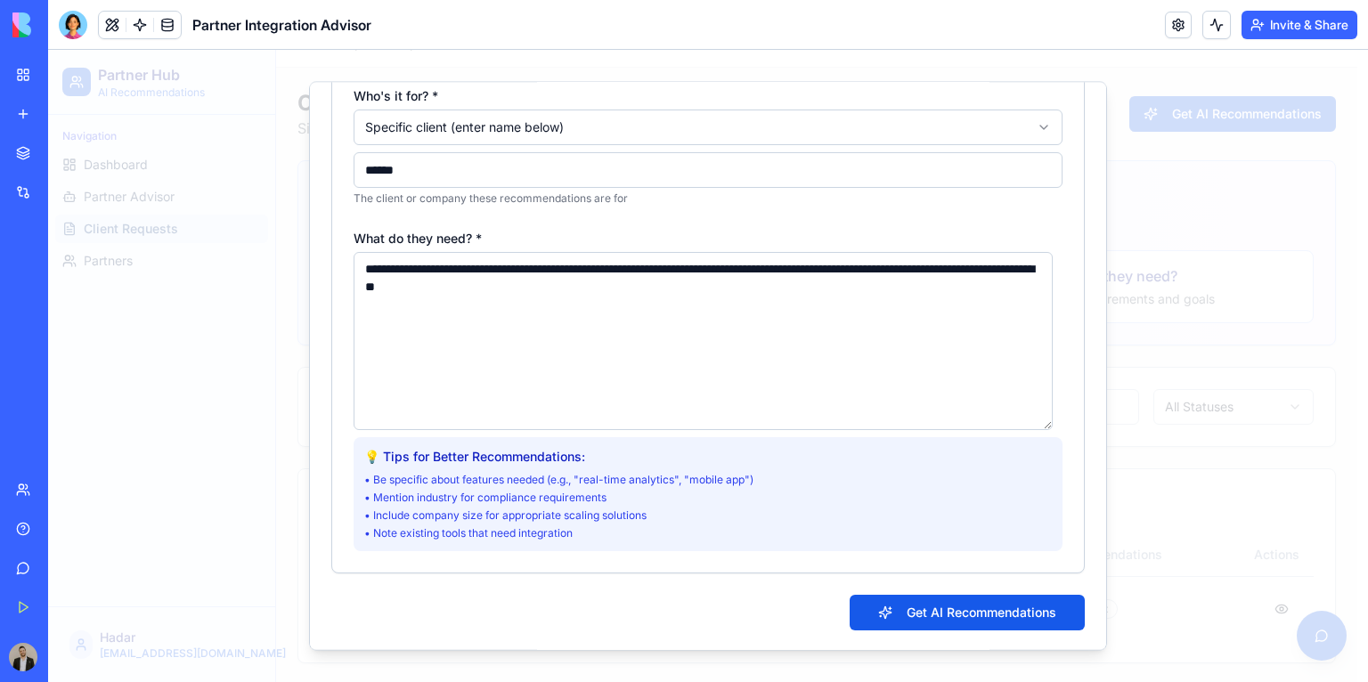
scroll to position [240, 0]
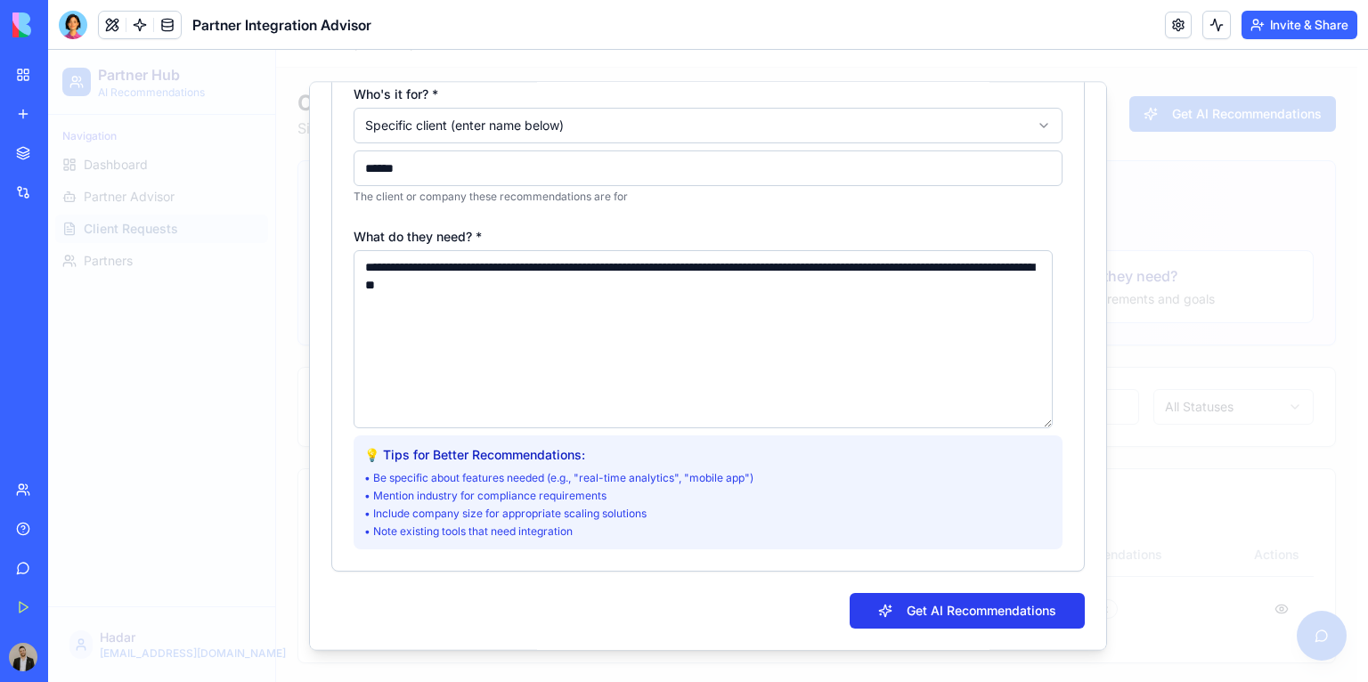
type textarea "**********"
click at [976, 608] on button "Get AI Recommendations" at bounding box center [966, 612] width 235 height 36
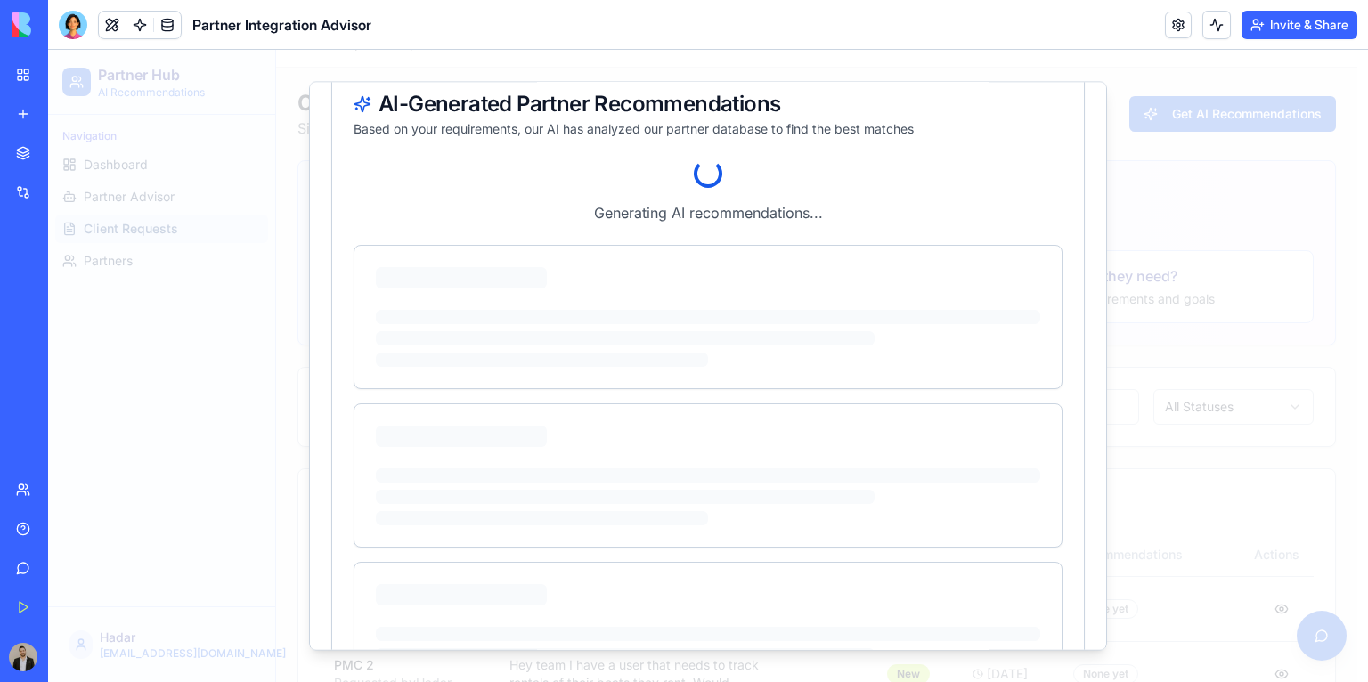
scroll to position [448, 0]
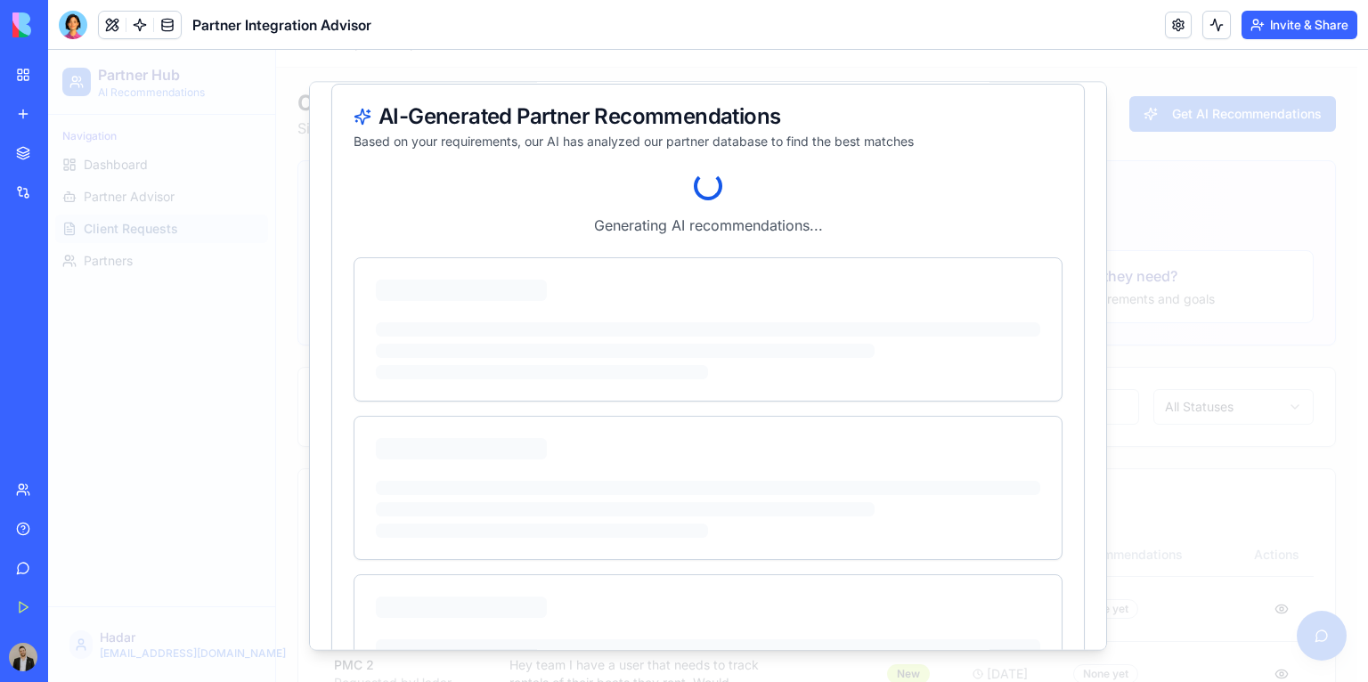
click at [703, 187] on div at bounding box center [708, 187] width 28 height 28
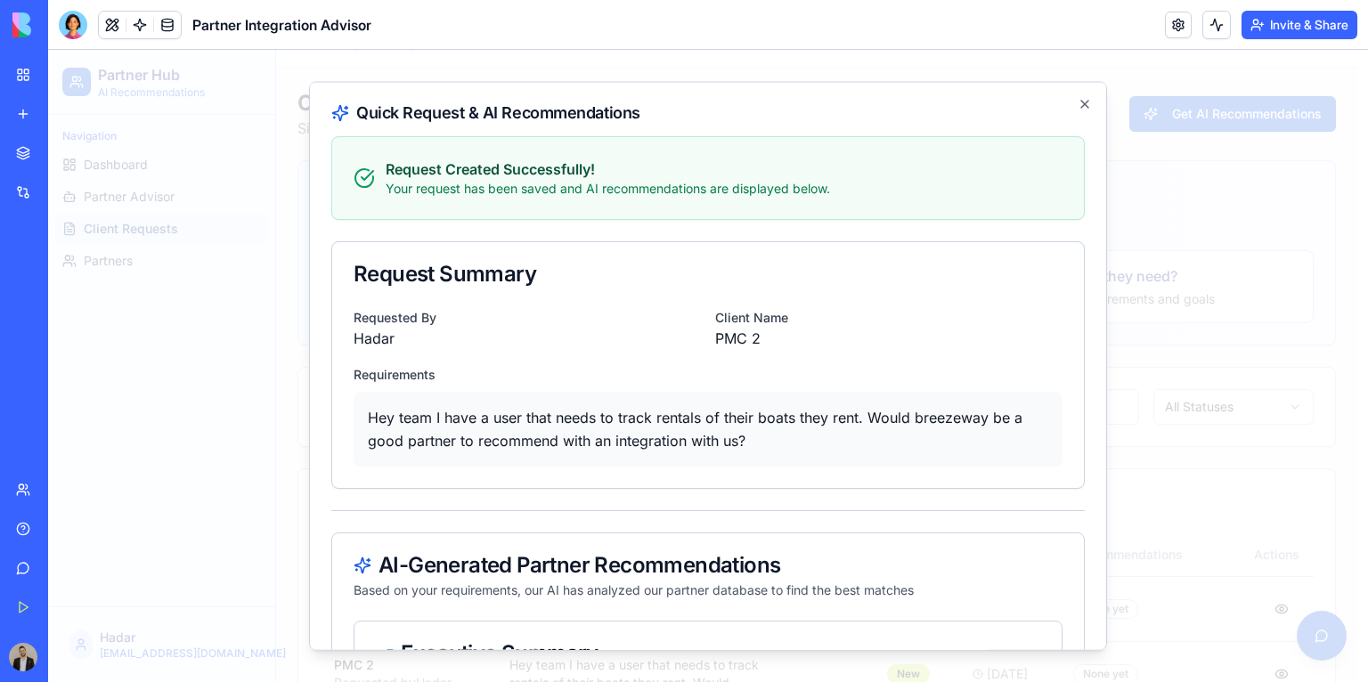
scroll to position [0, 0]
